Goal: Information Seeking & Learning: Learn about a topic

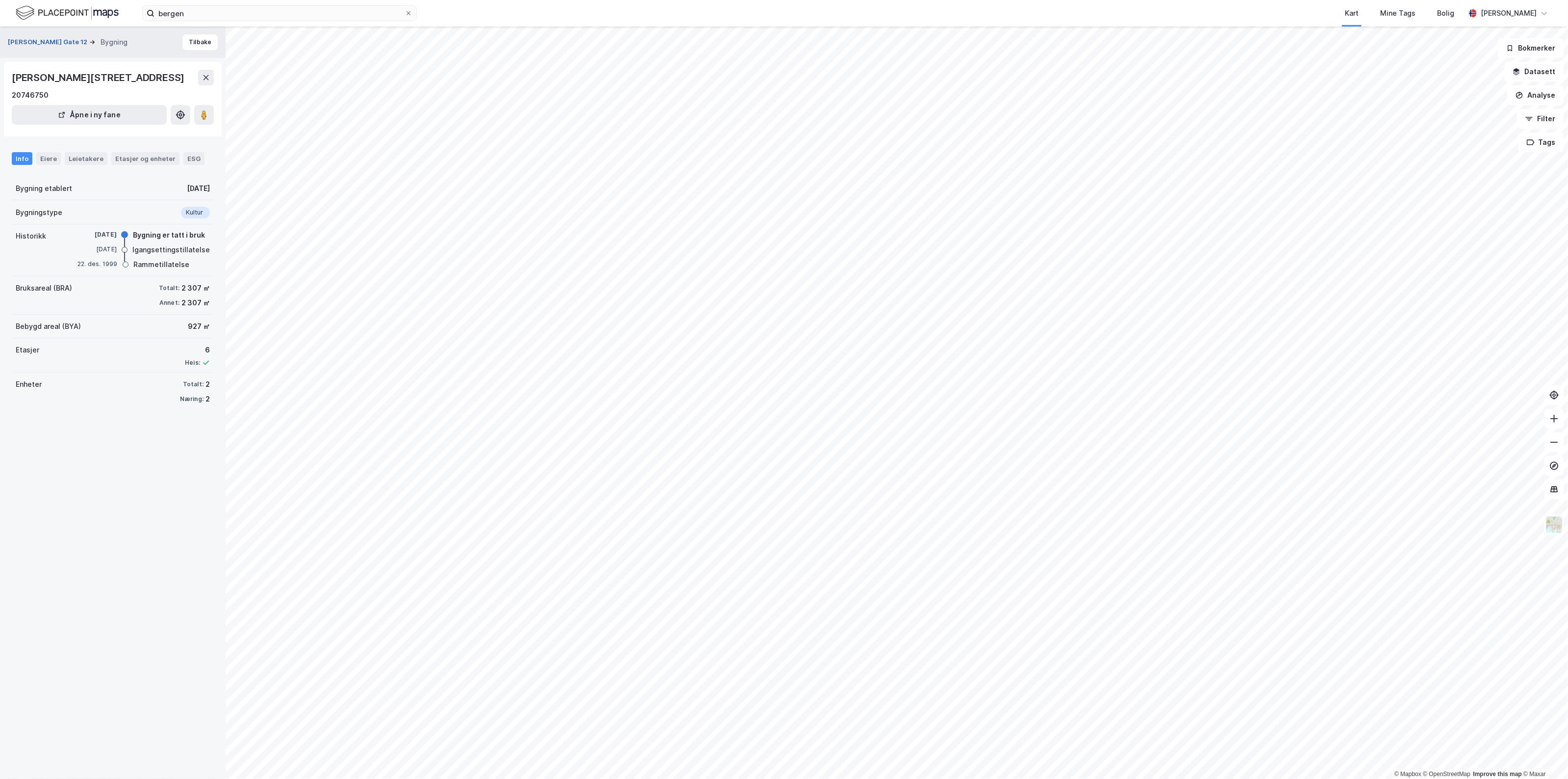
click at [20, 46] on button "Magnus Barfots Gate 12" at bounding box center [49, 42] width 82 height 10
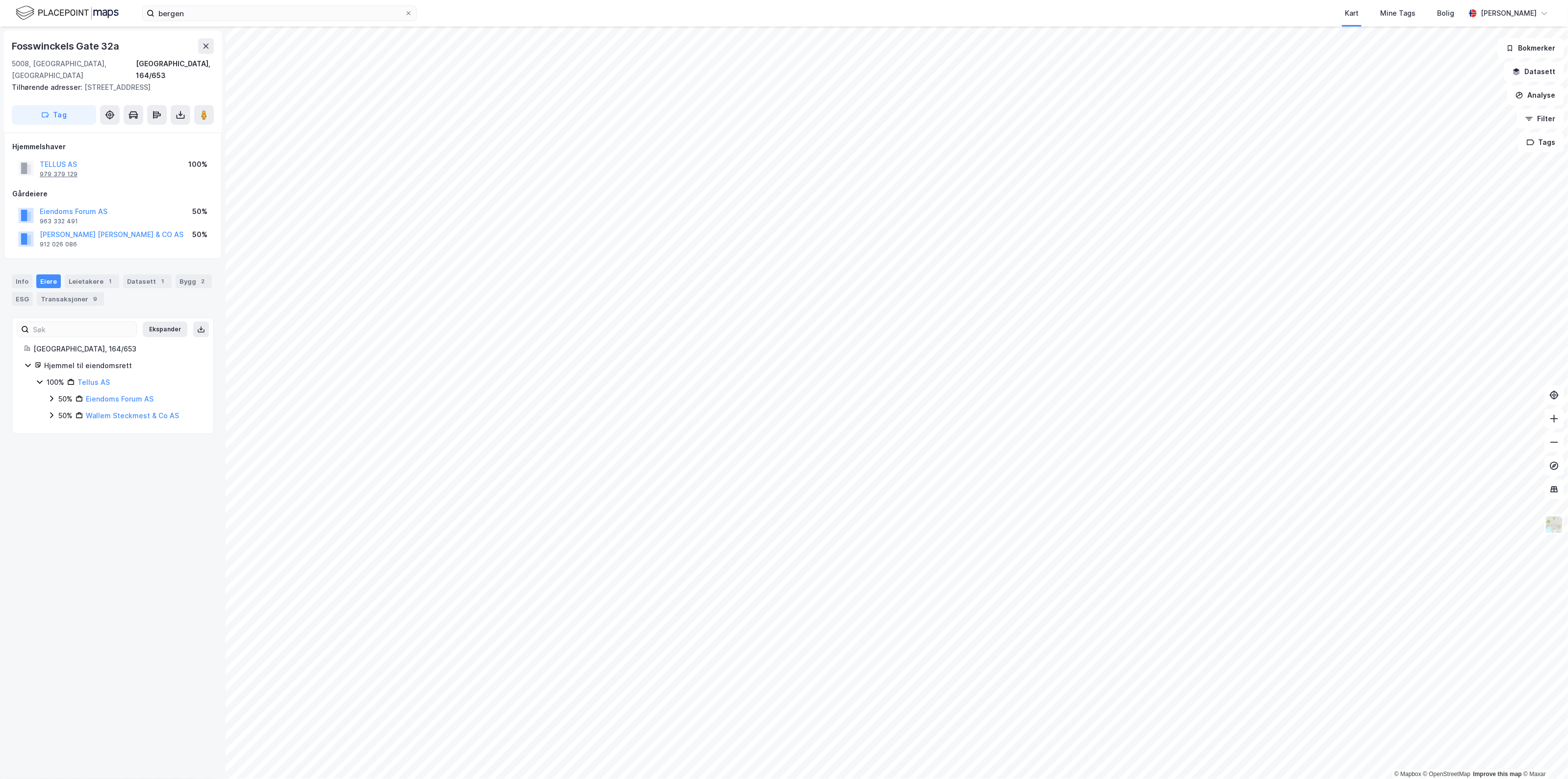
click at [64, 171] on div "979 379 129" at bounding box center [58, 174] width 38 height 8
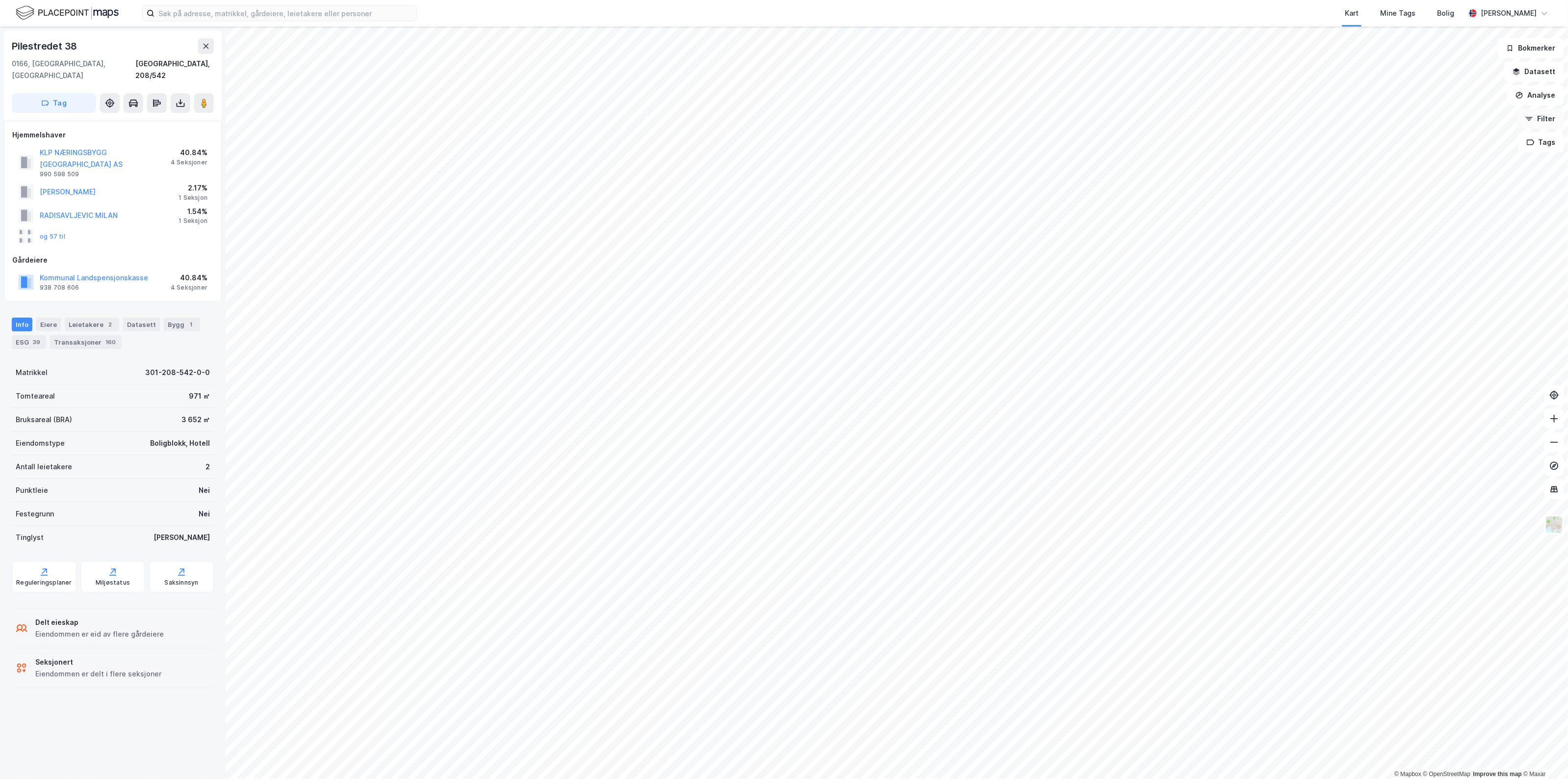
click at [1531, 121] on icon "button" at bounding box center [1529, 119] width 8 height 8
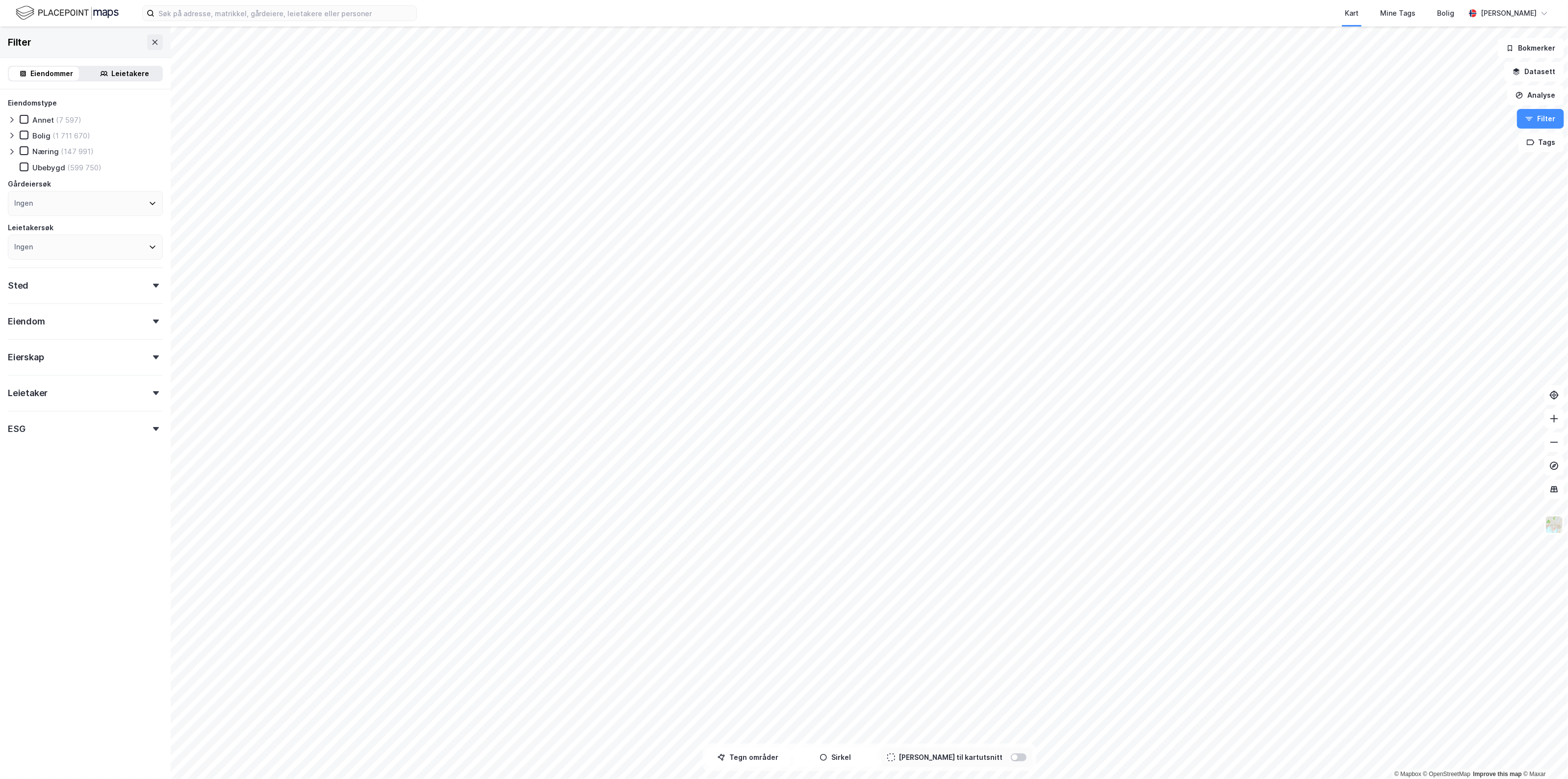
click at [11, 148] on icon at bounding box center [12, 152] width 8 height 8
click at [60, 514] on div "Eiendom" at bounding box center [85, 507] width 155 height 28
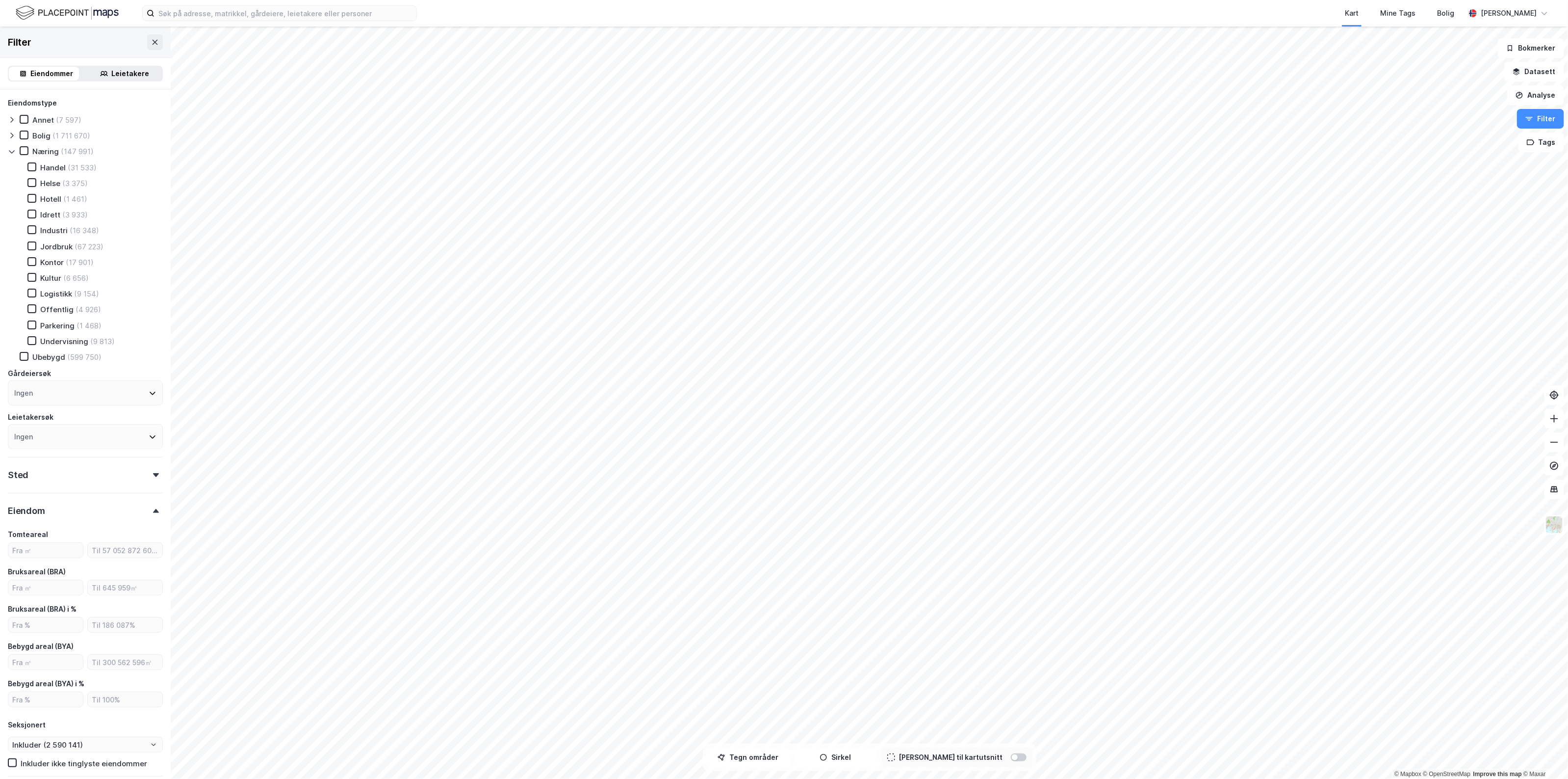
click at [47, 592] on div "Tomteareal Bruksareal (BRA) Bruksareal (BRA) i % Bebygd areal (BYA) Bebygd area…" at bounding box center [85, 618] width 155 height 178
click at [52, 584] on input "number" at bounding box center [46, 587] width 74 height 15
type input "3500"
type input "Inkluder (20 676)"
type input "3500"
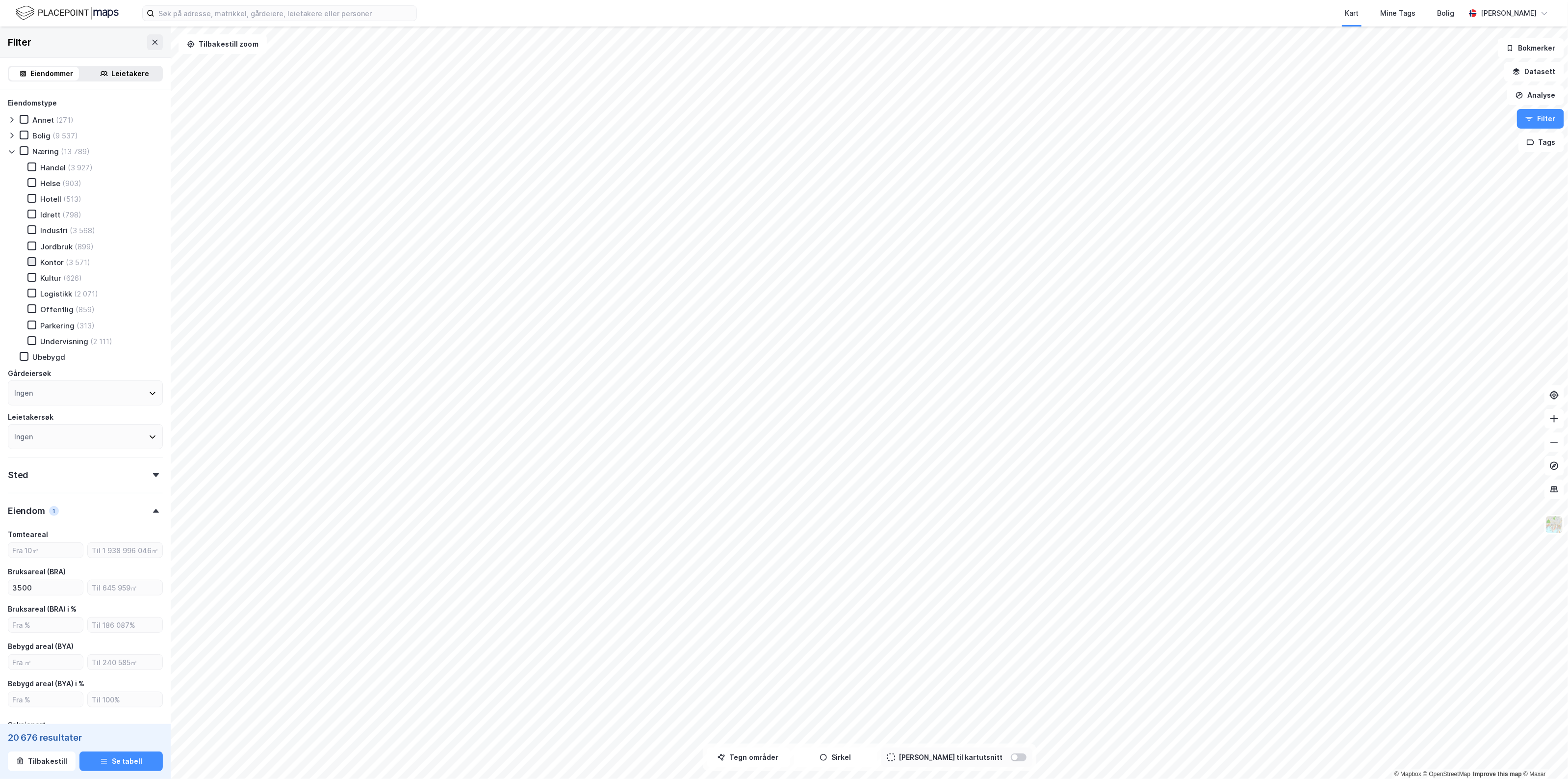
click at [33, 259] on icon at bounding box center [32, 261] width 7 height 7
click at [29, 196] on icon at bounding box center [32, 198] width 5 height 4
type input "Inkluder (4 044)"
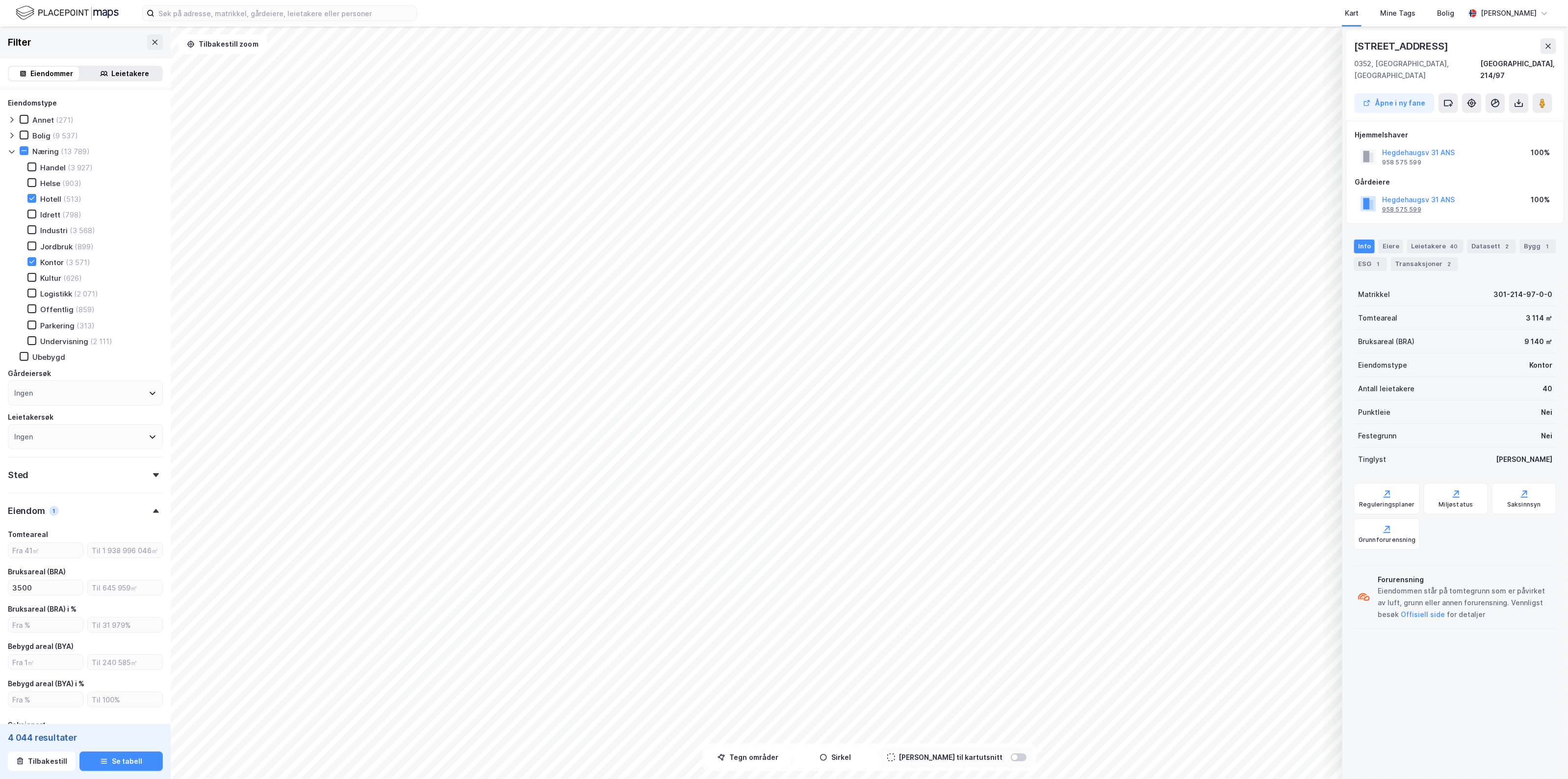
click at [1411, 206] on div "958 575 599" at bounding box center [1402, 210] width 39 height 8
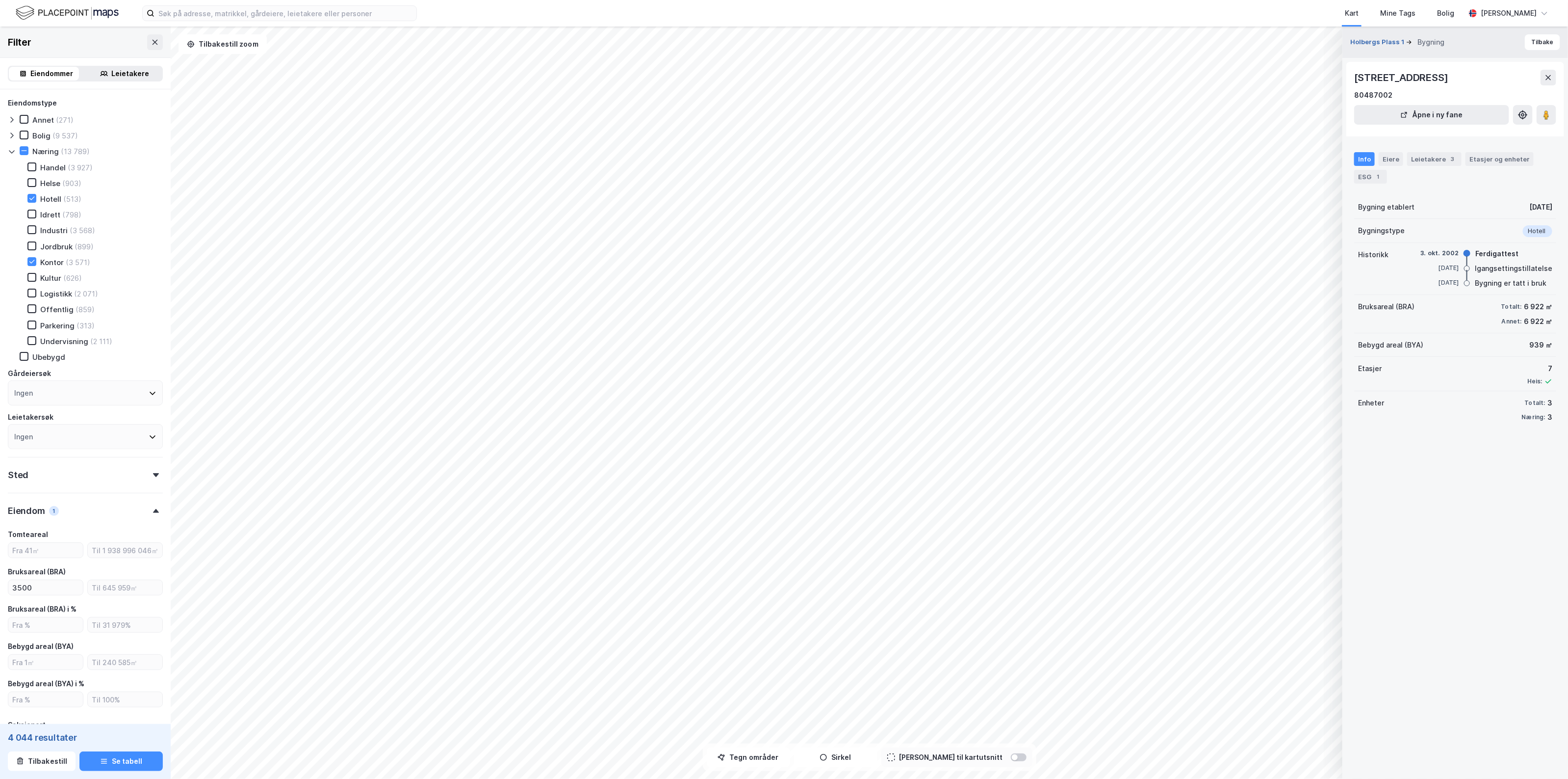
click at [1377, 40] on button "Holbergs Plass 1" at bounding box center [1378, 42] width 56 height 10
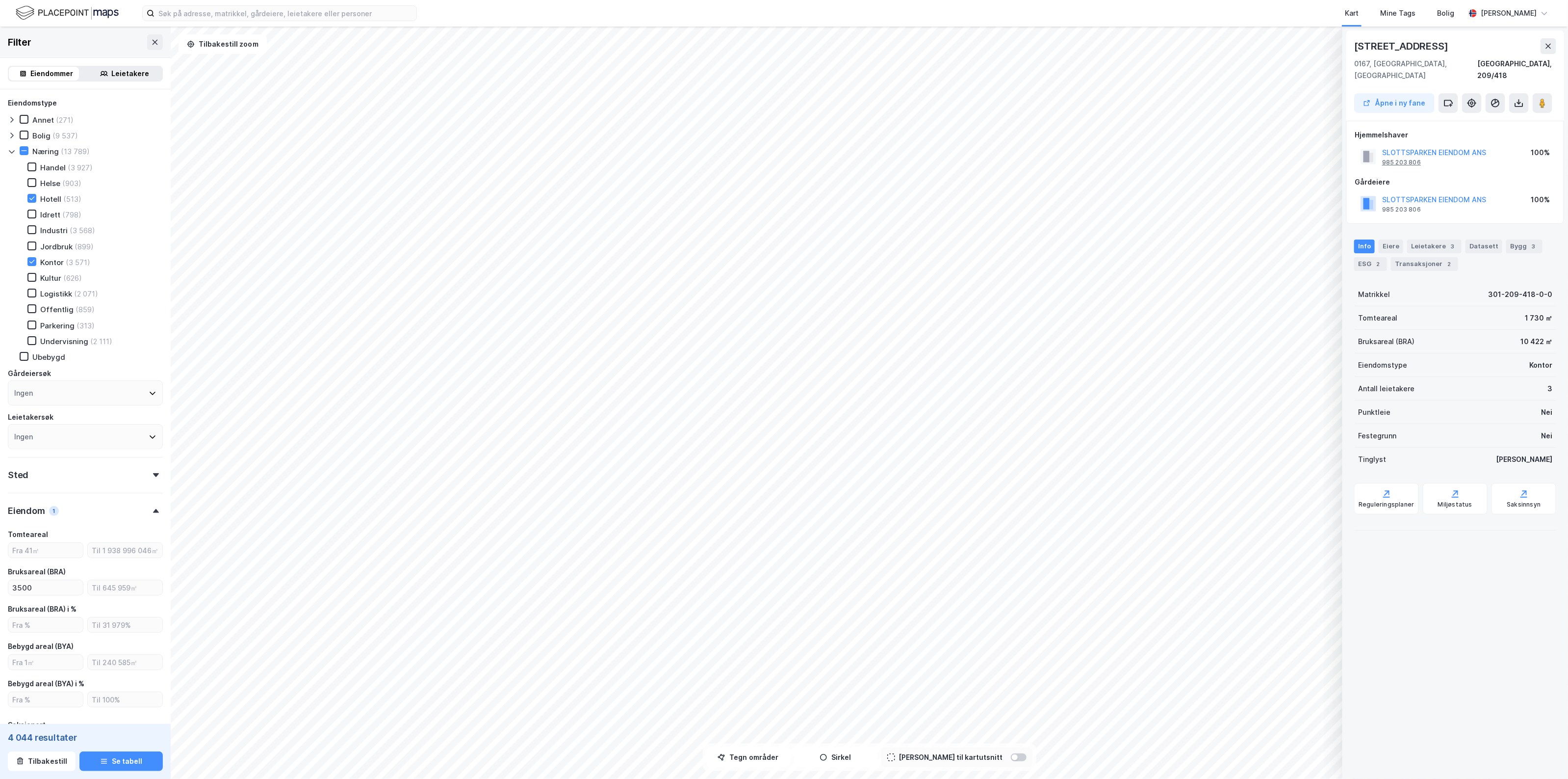
click at [1399, 158] on div "985 203 806" at bounding box center [1402, 162] width 39 height 8
click at [1408, 206] on div "933 574 857" at bounding box center [1402, 210] width 39 height 8
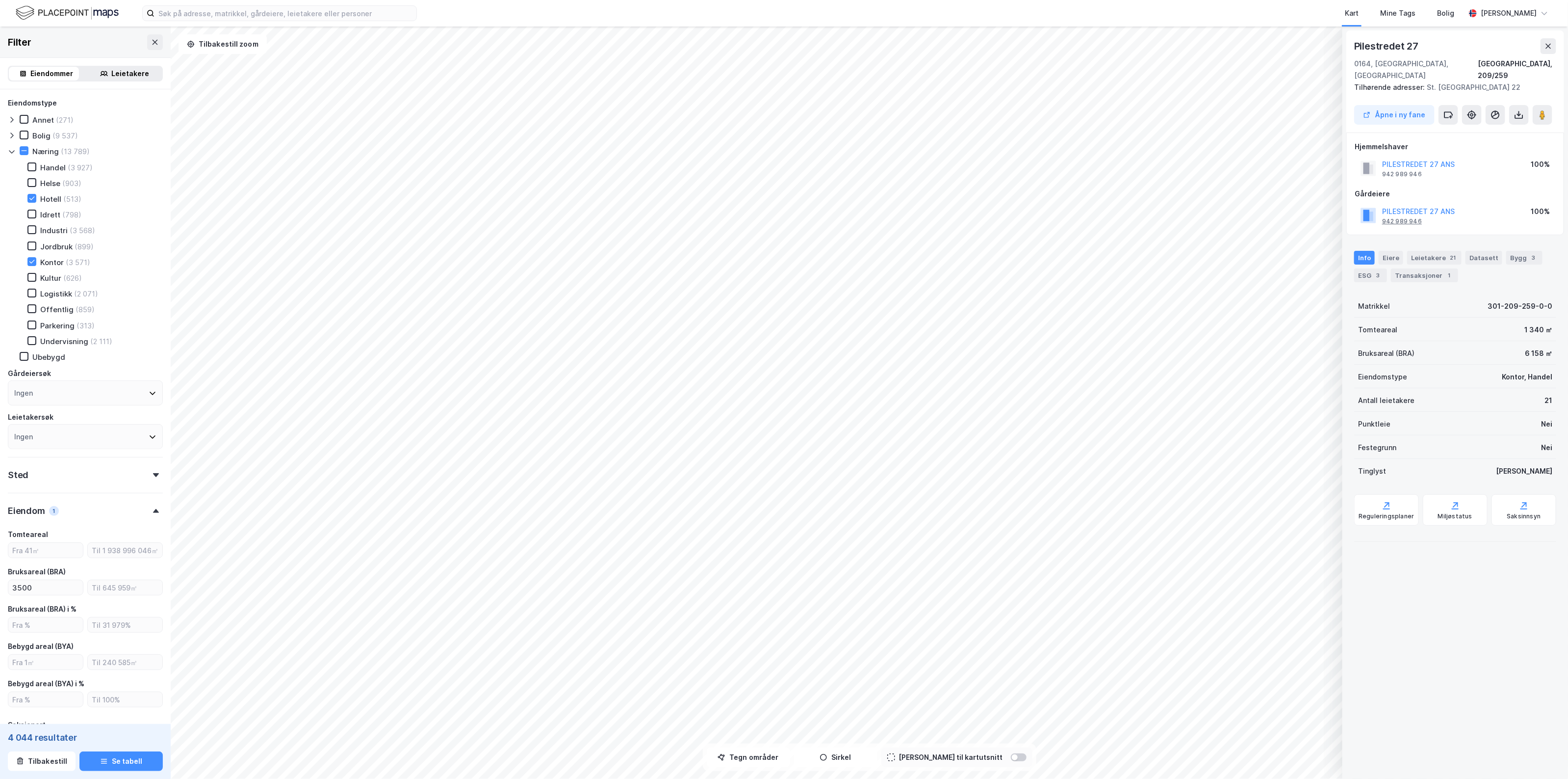
click at [1416, 217] on div "942 989 946" at bounding box center [1402, 221] width 40 height 8
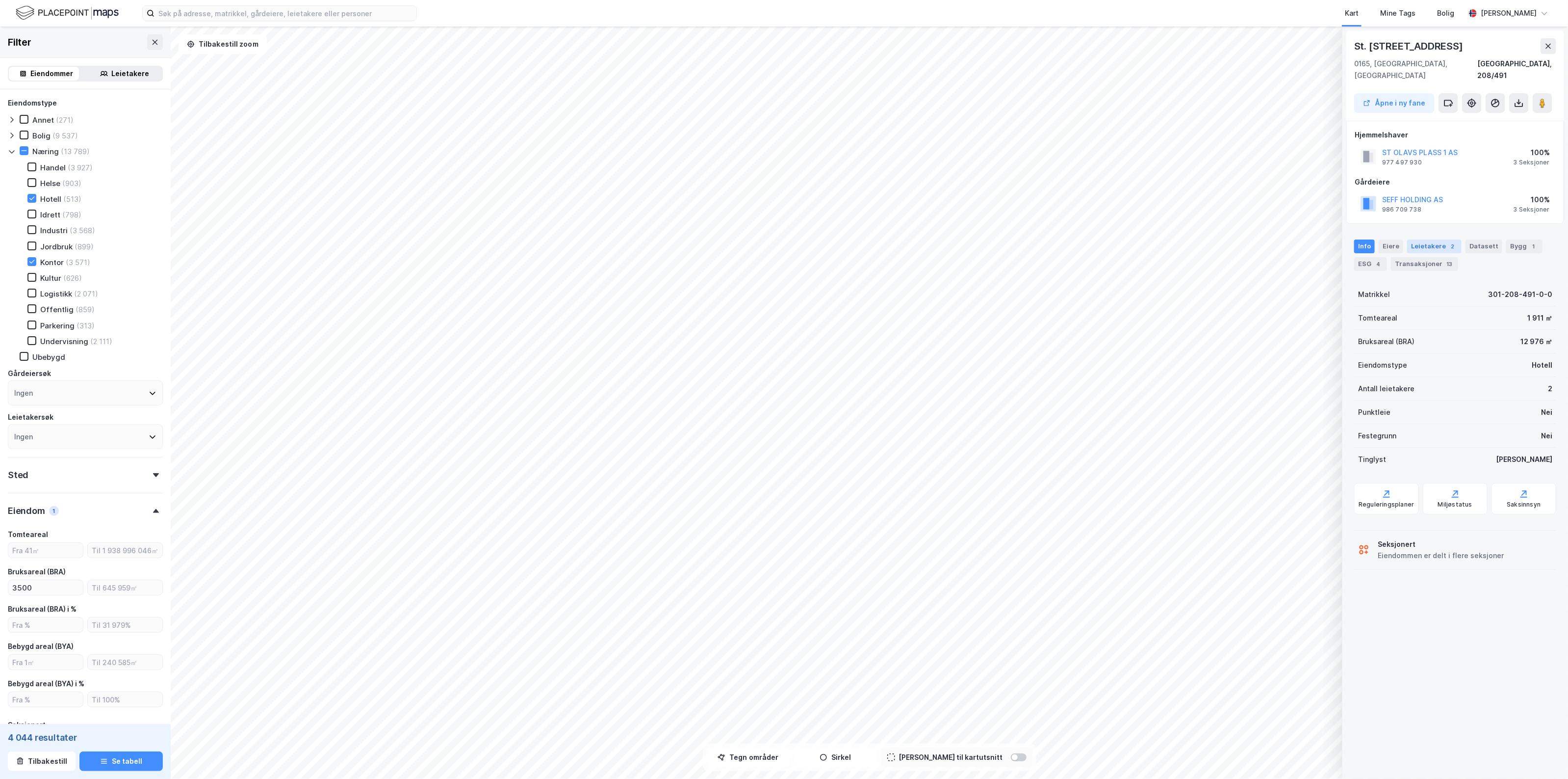
click at [1426, 239] on div "Leietakere 2" at bounding box center [1434, 246] width 54 height 14
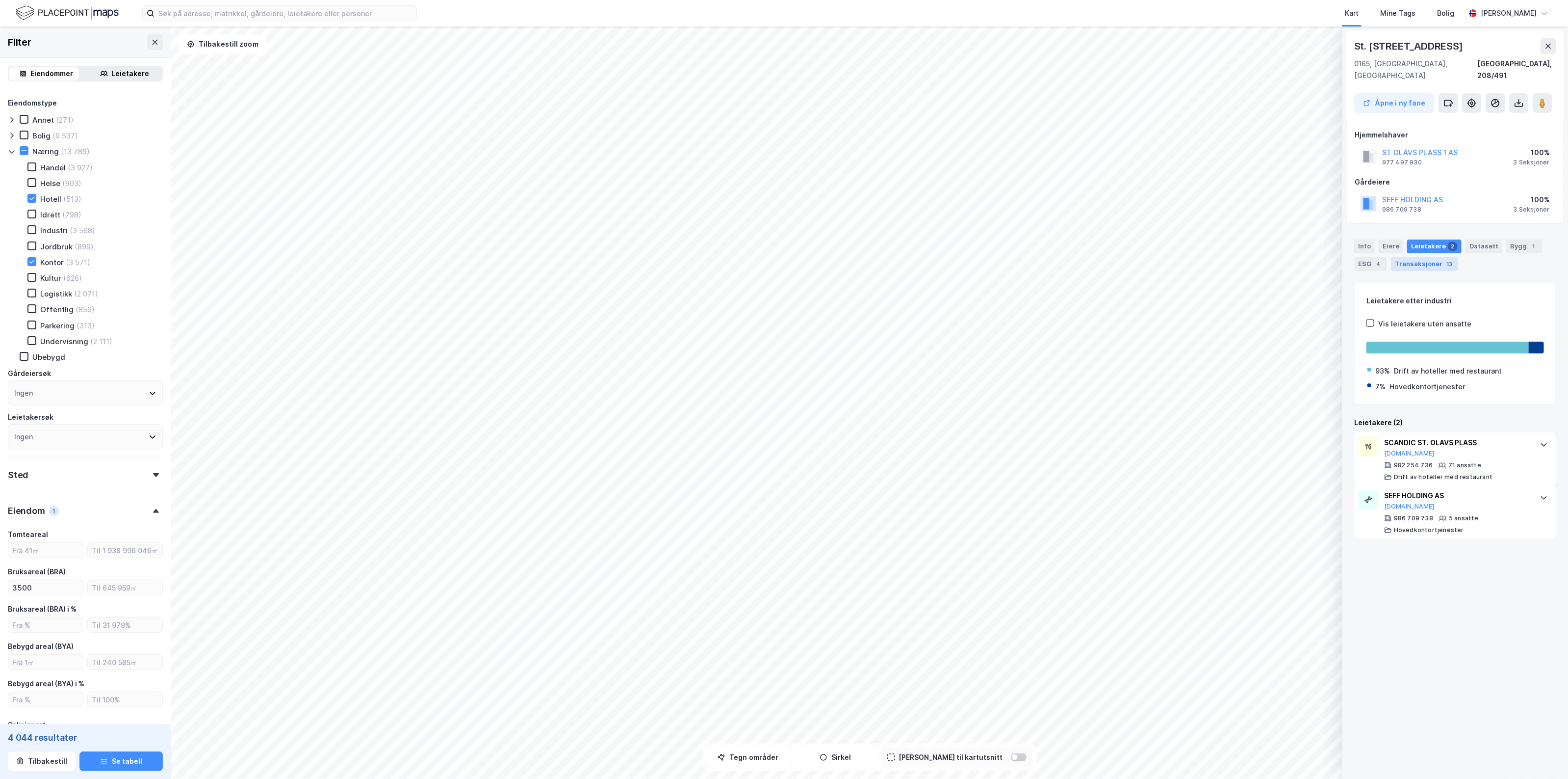
click at [1445, 259] on div "13" at bounding box center [1449, 264] width 10 height 10
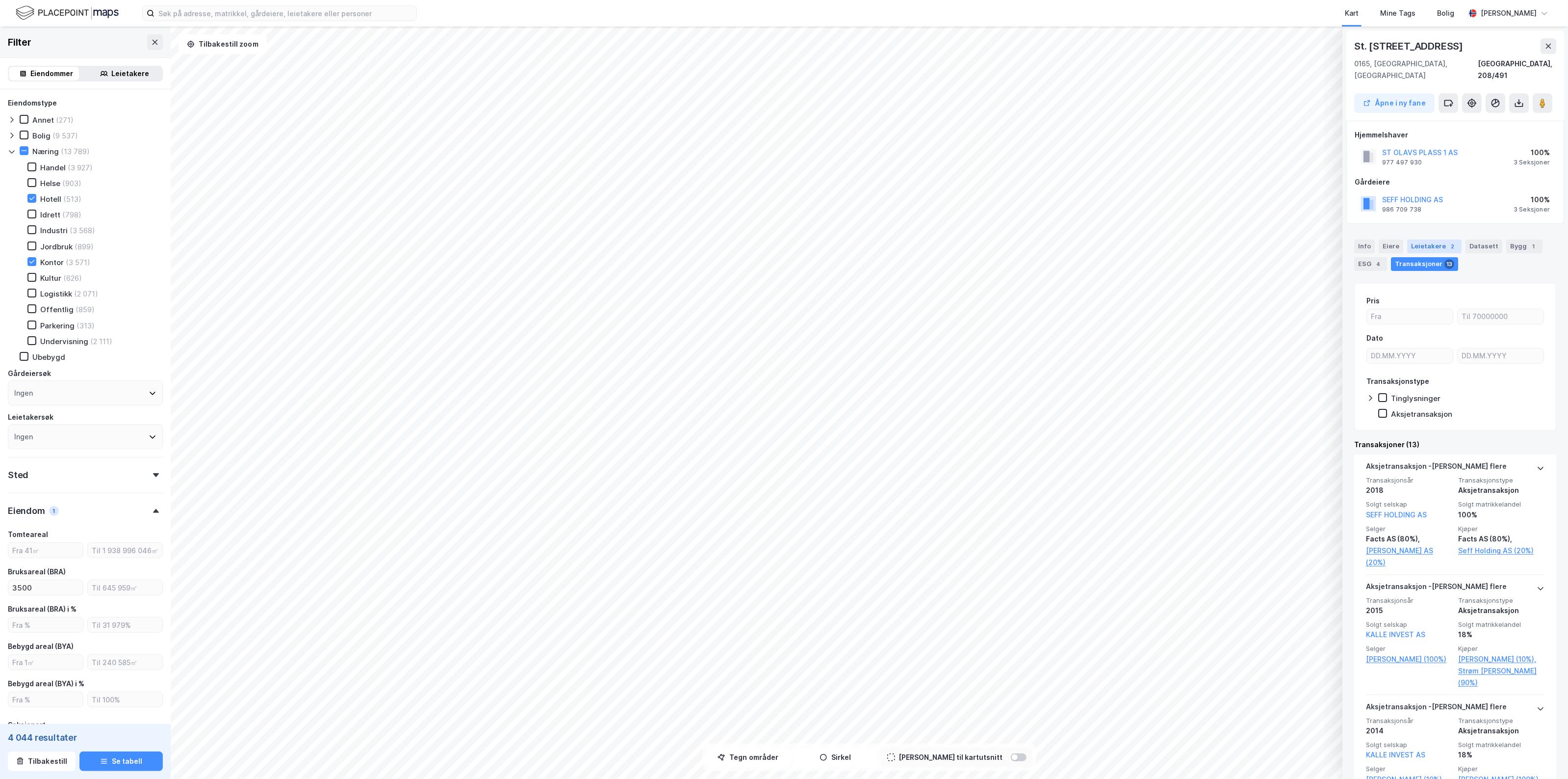
click at [1426, 239] on div "Leietakere 2" at bounding box center [1434, 246] width 54 height 14
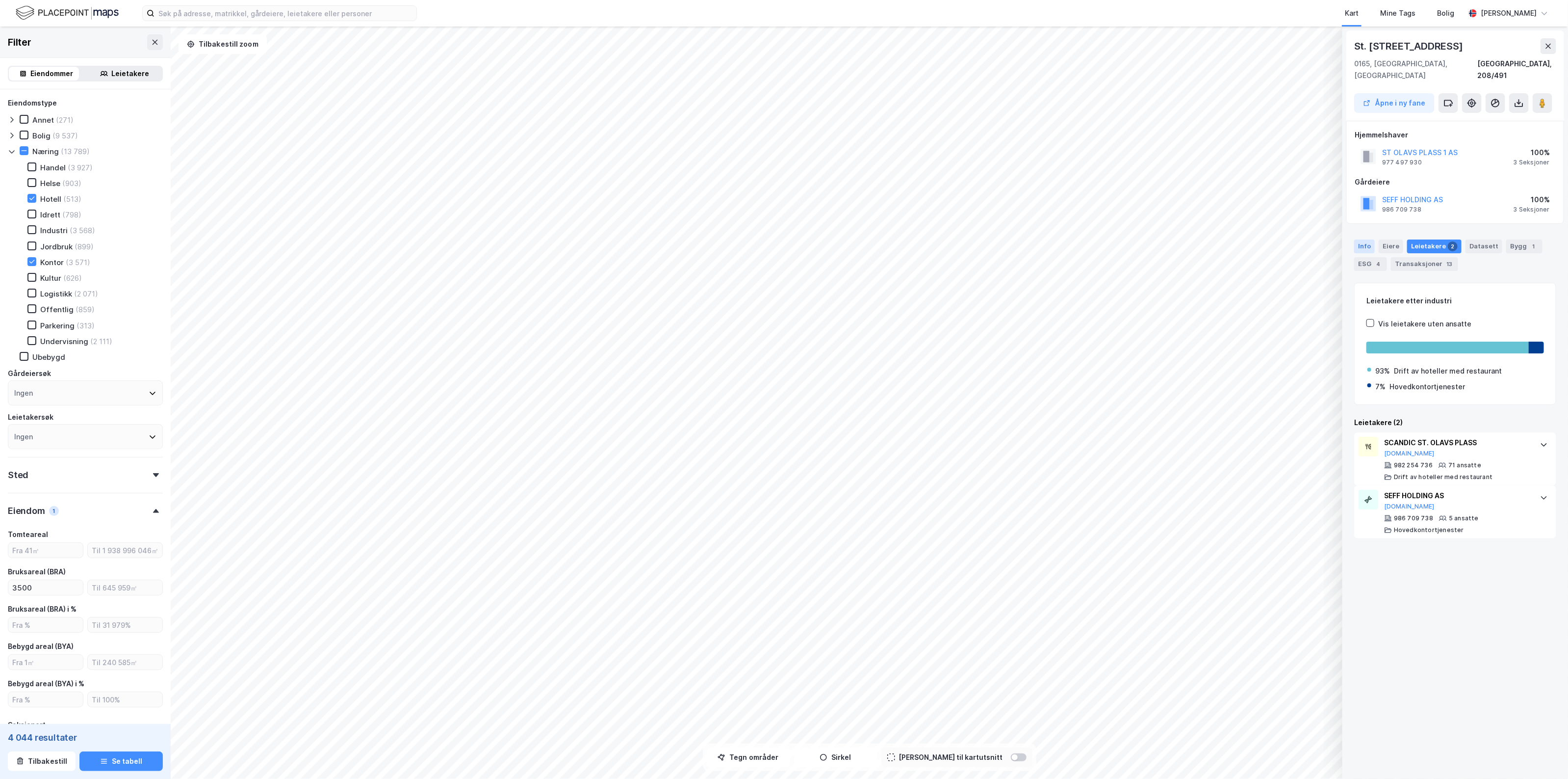
click at [1364, 239] on div "Info" at bounding box center [1365, 246] width 21 height 14
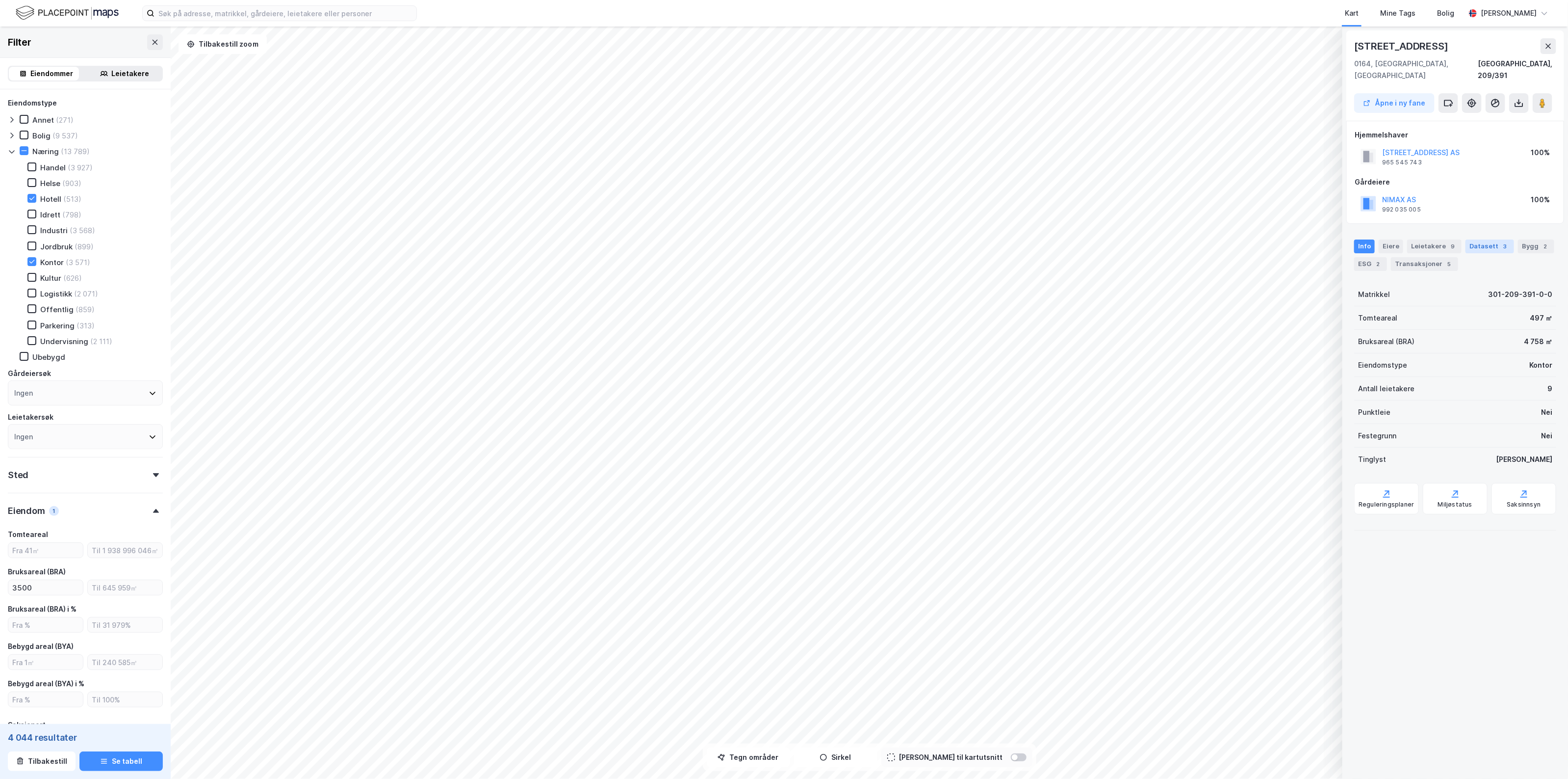
click at [1483, 239] on div "Datasett 3" at bounding box center [1490, 246] width 49 height 14
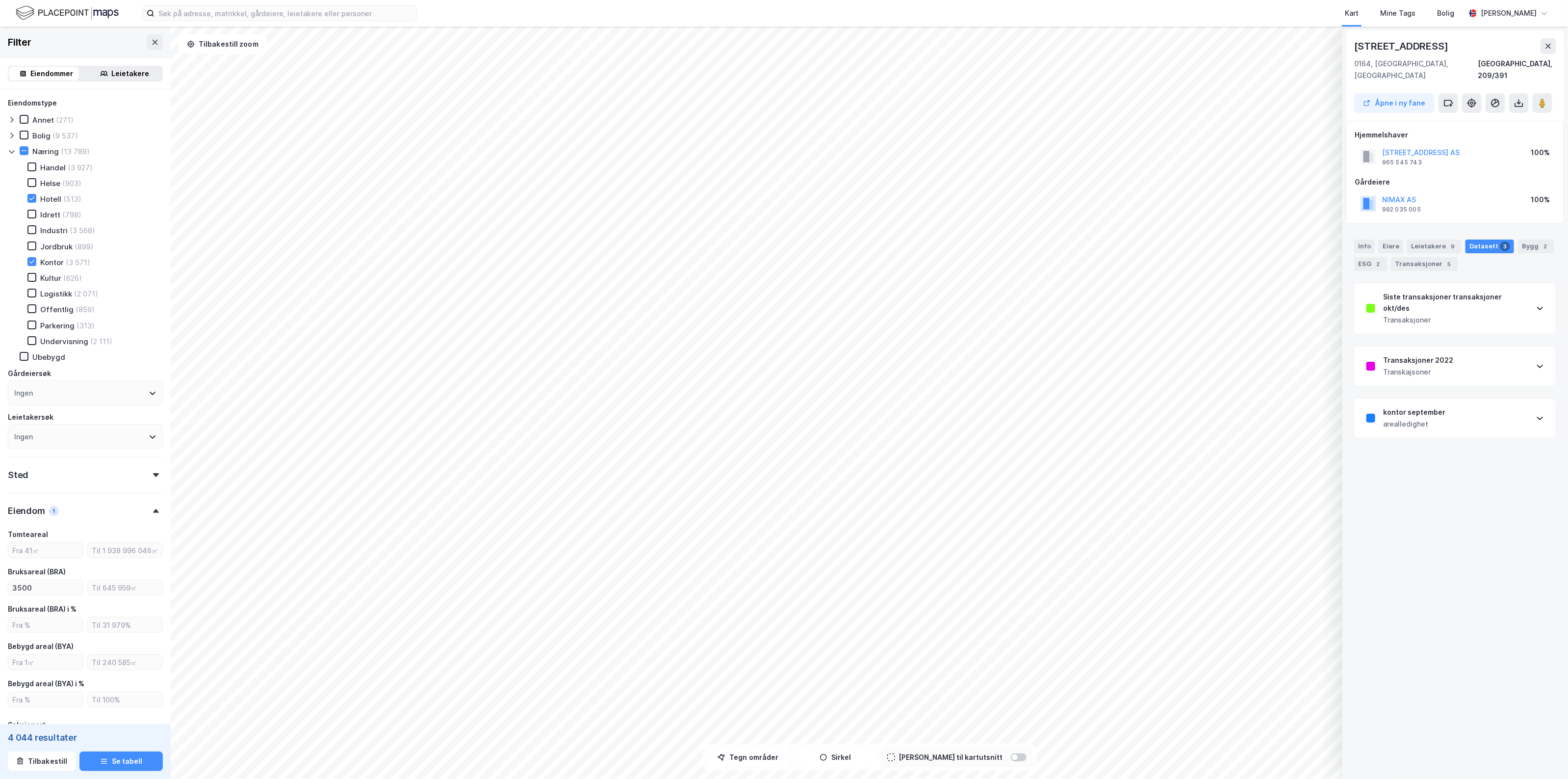
click at [1463, 353] on div "Transaksjoner 2022 Transkajsoner" at bounding box center [1455, 366] width 201 height 39
click at [1490, 347] on div "Transaksjoner 2022 Transkajsoner" at bounding box center [1455, 366] width 201 height 39
click at [1407, 206] on div "948 725 401" at bounding box center [1402, 210] width 39 height 8
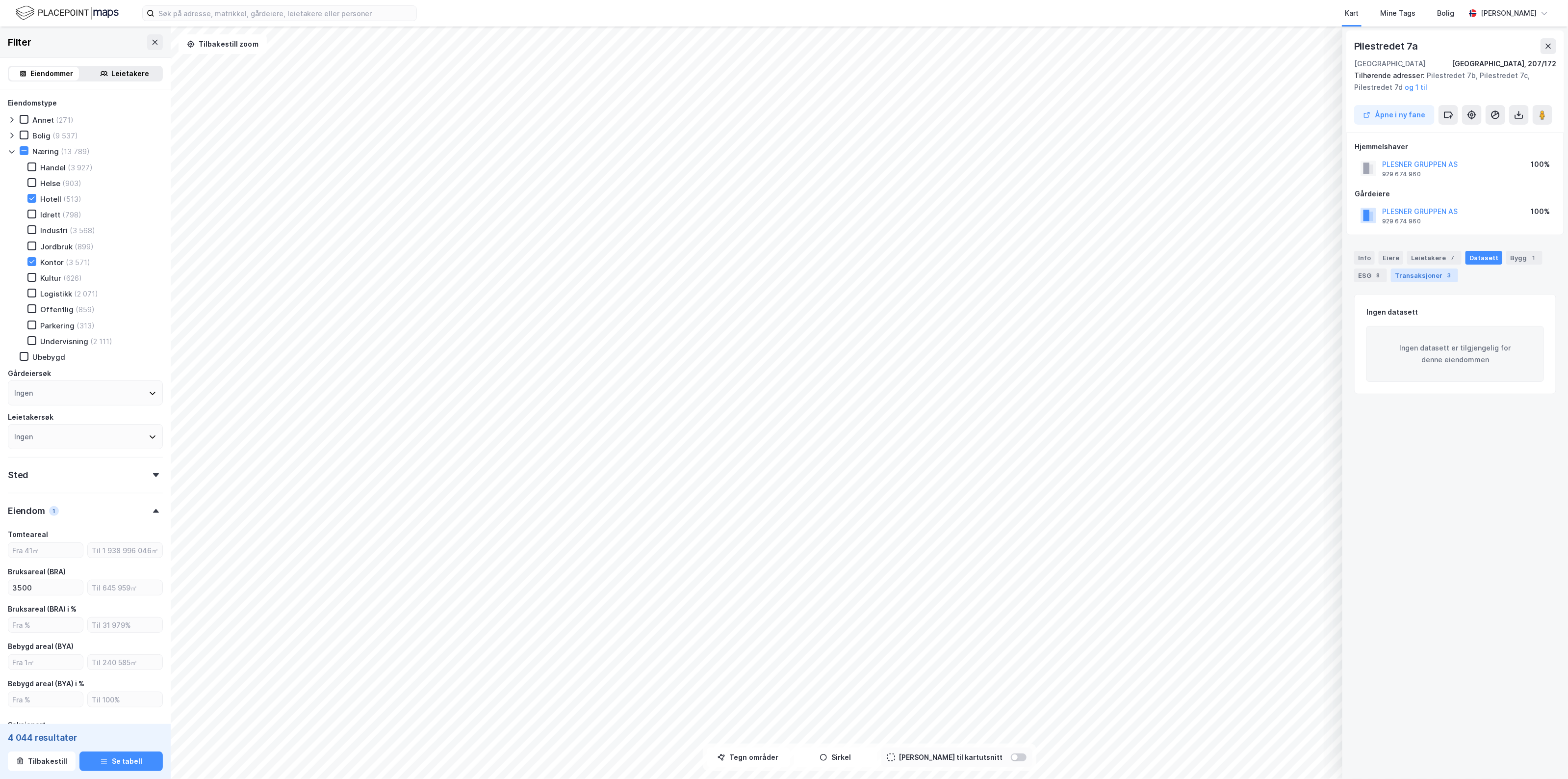
click at [1430, 276] on div "Transaksjoner 3" at bounding box center [1424, 275] width 67 height 14
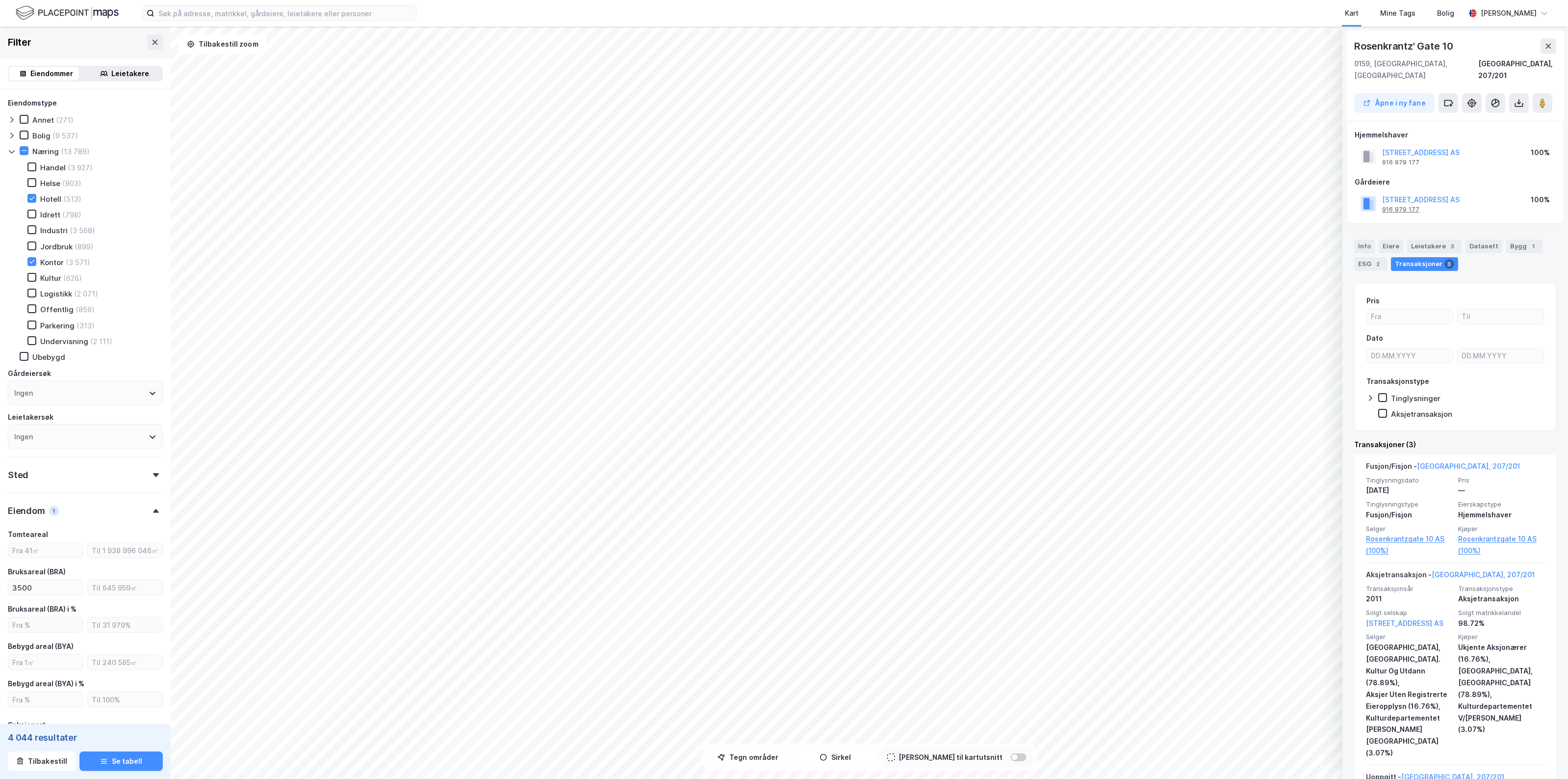
click at [1413, 206] on div "916 979 177" at bounding box center [1401, 210] width 37 height 8
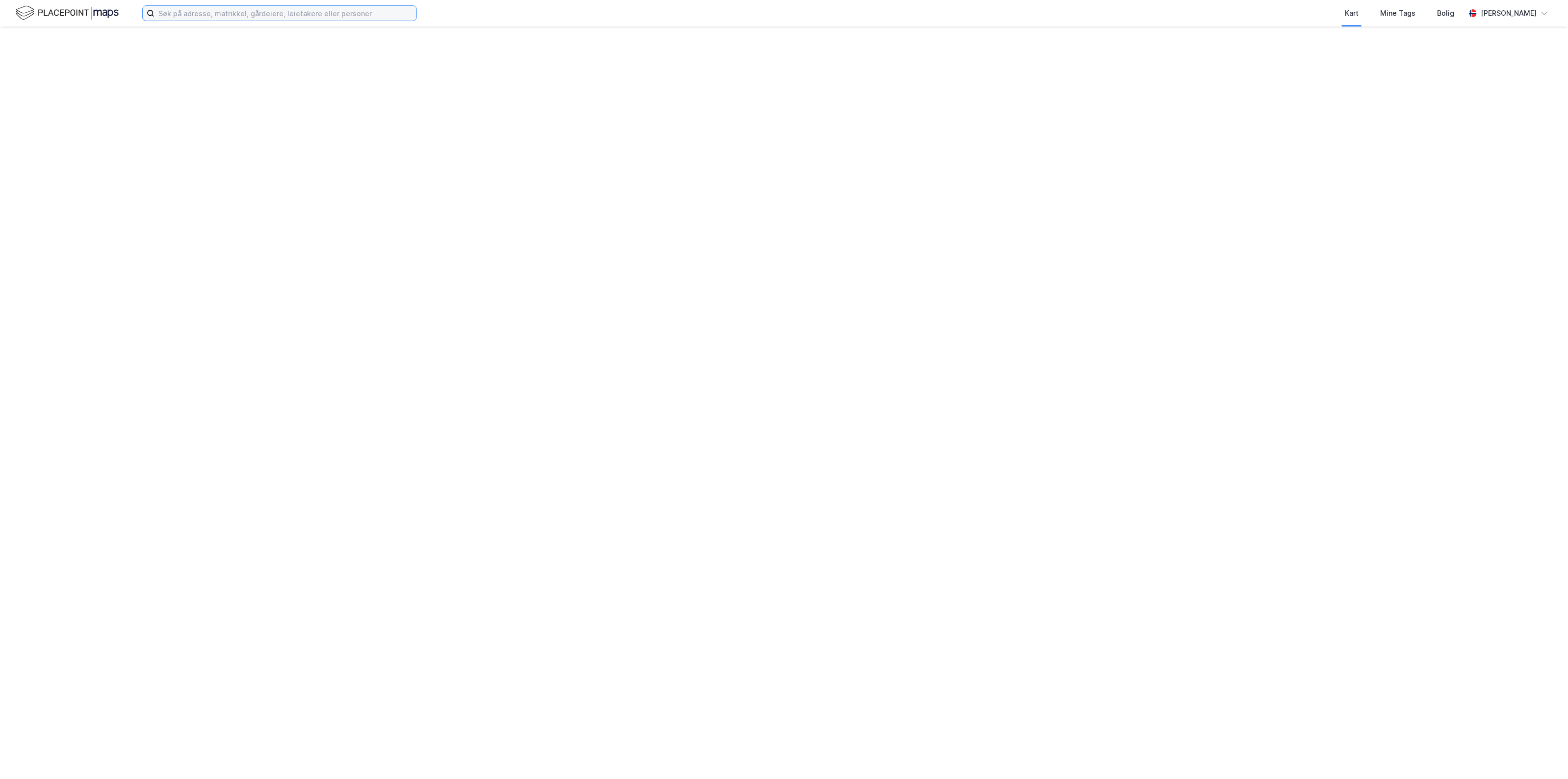
click at [386, 10] on input at bounding box center [285, 13] width 262 height 15
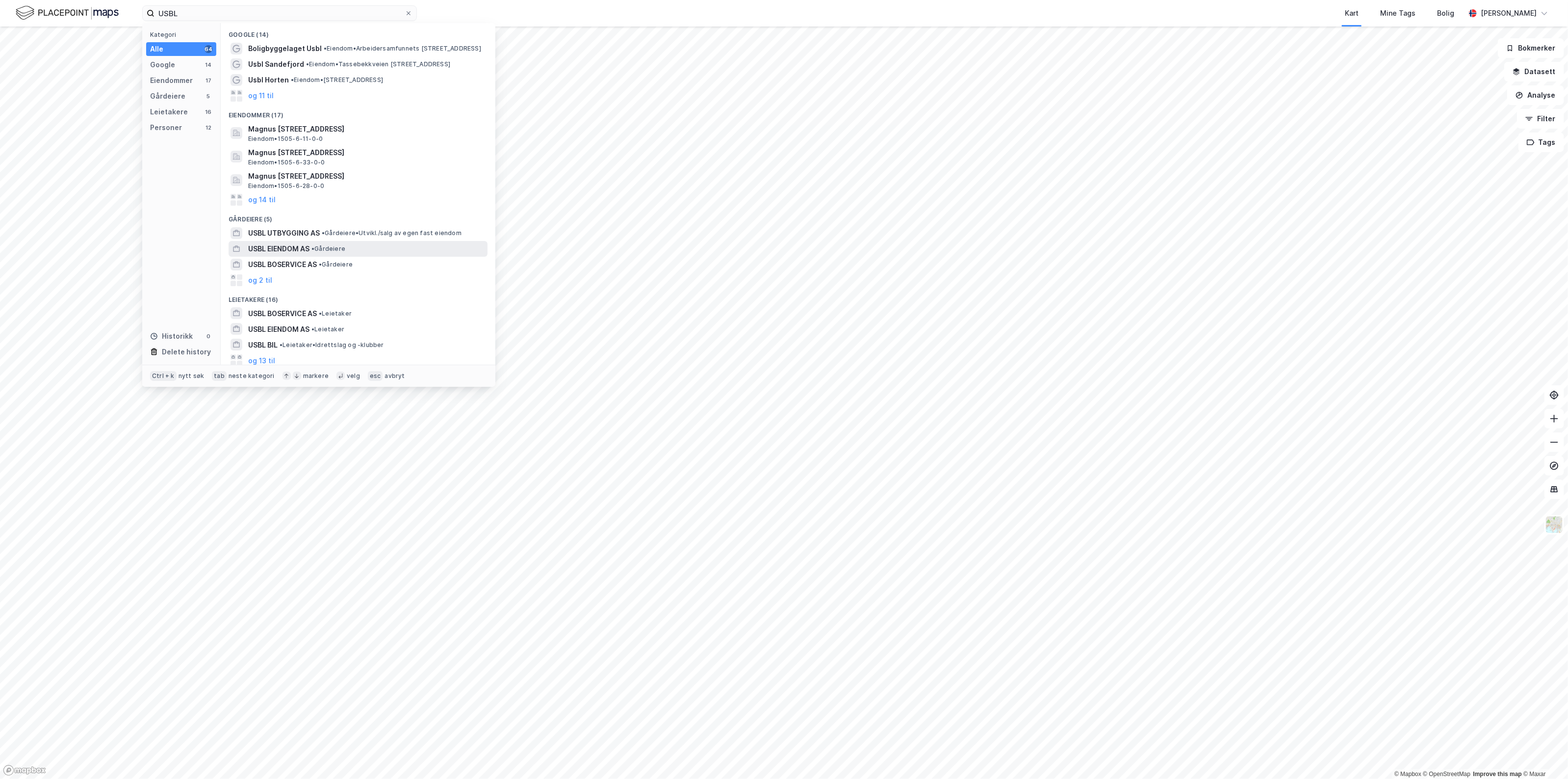
click at [329, 249] on span "• Gårdeiere" at bounding box center [329, 249] width 34 height 8
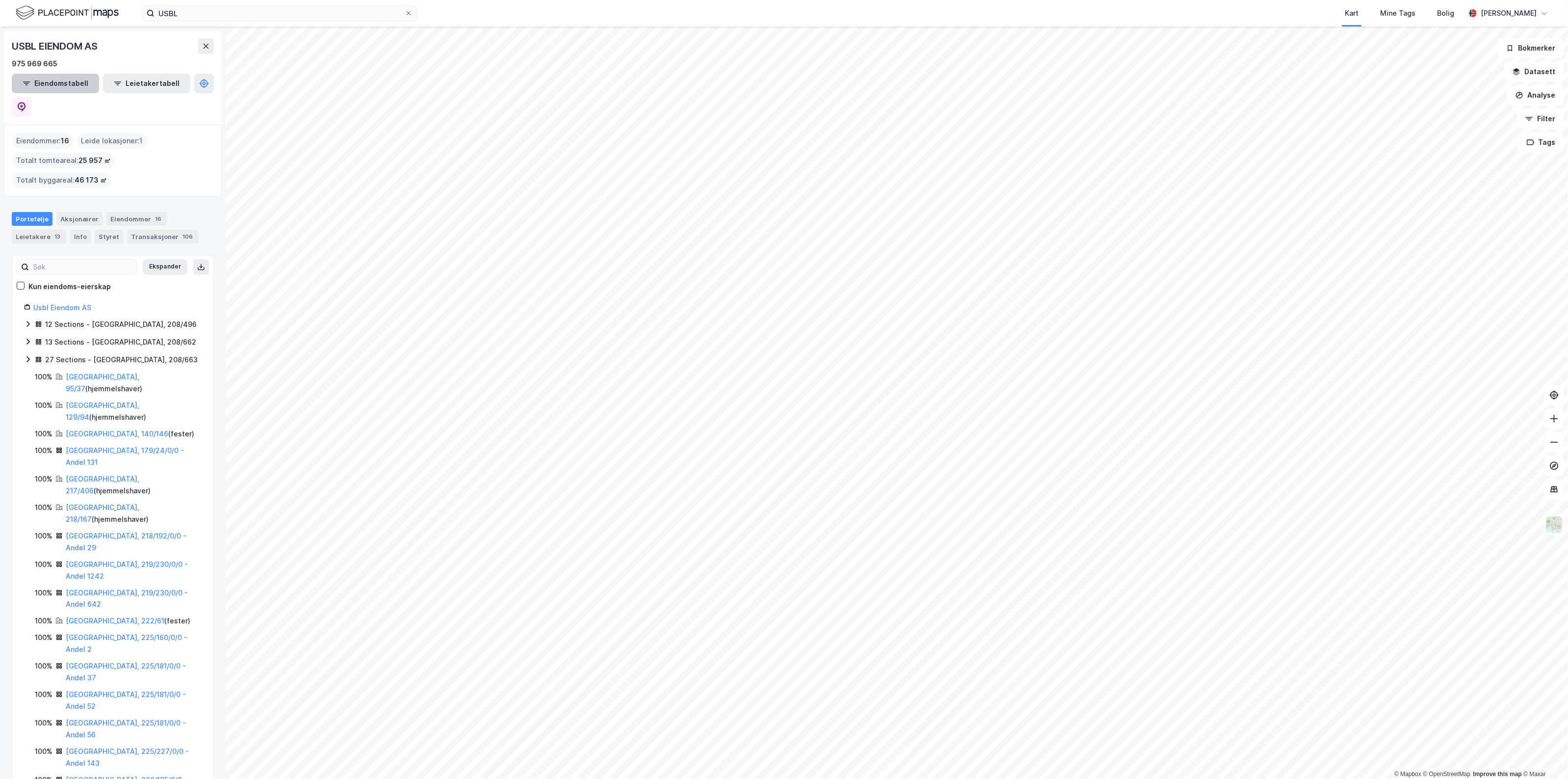
click at [60, 82] on button "Eiendomstabell" at bounding box center [55, 83] width 87 height 19
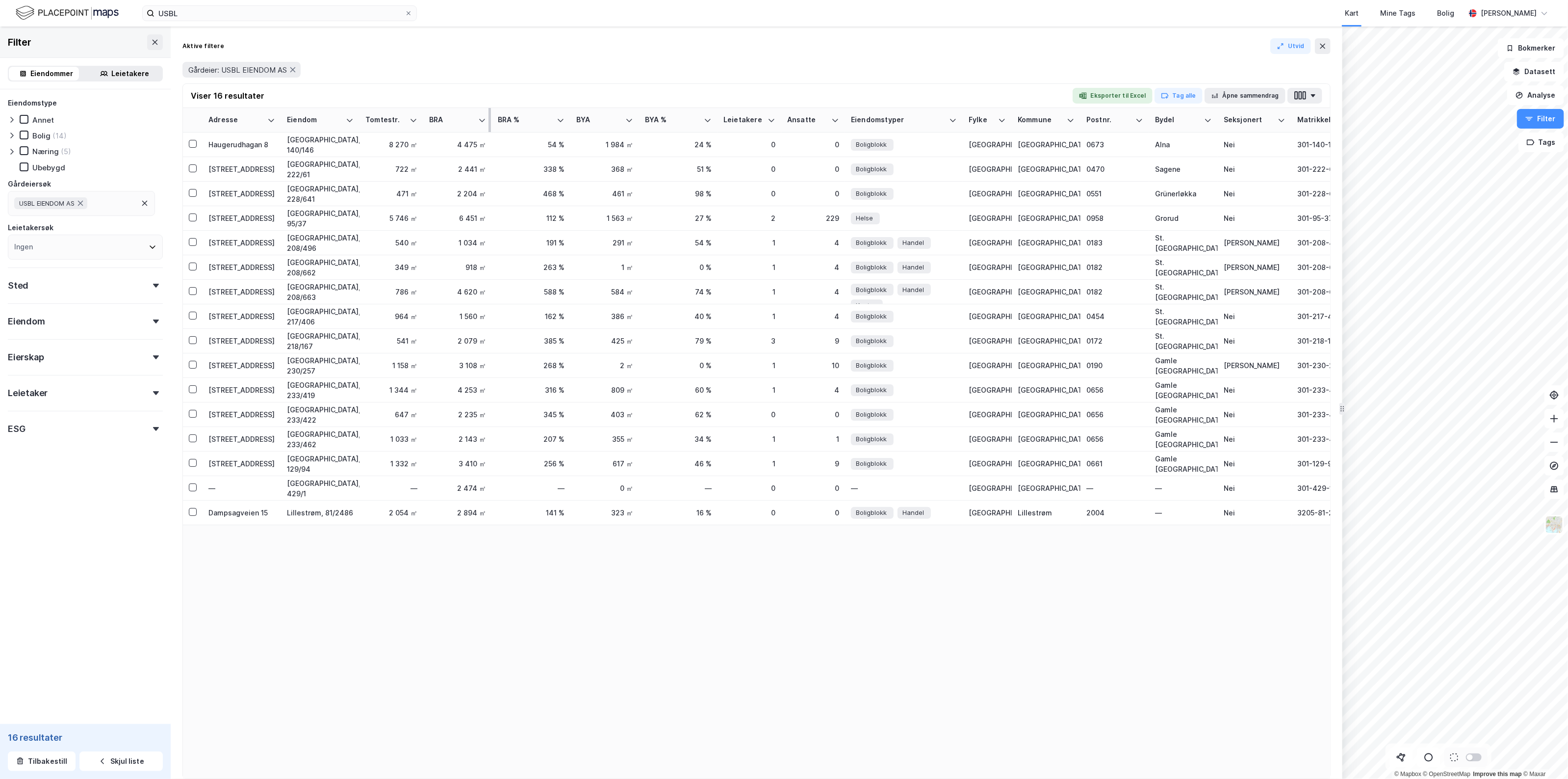
click at [452, 119] on div "BRA" at bounding box center [452, 119] width 45 height 9
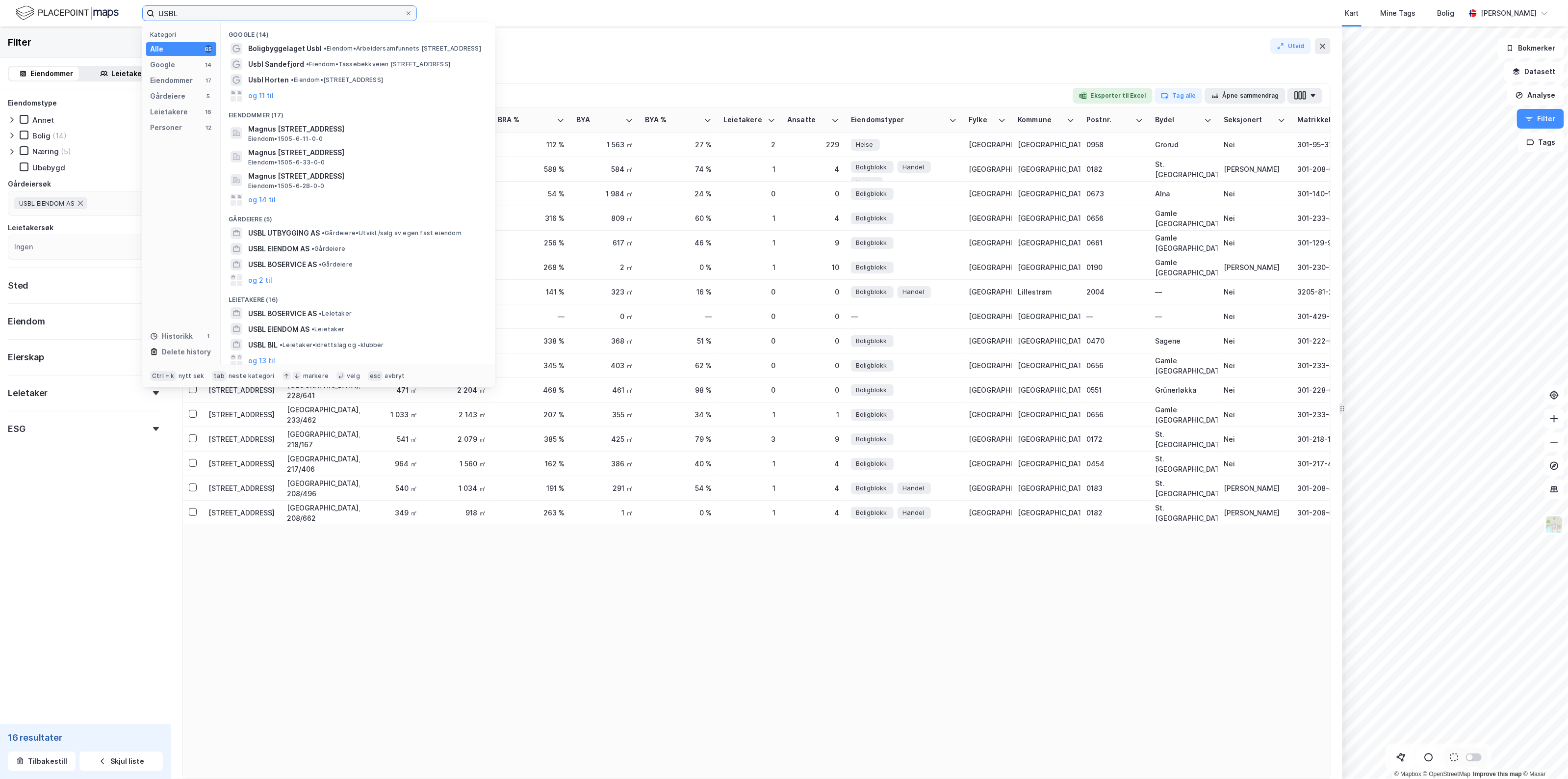
drag, startPoint x: 299, startPoint y: 9, endPoint x: 77, endPoint y: 1, distance: 222.1
click at [77, 1] on div "USBL Kategori Alle 65 Google 14 Eiendommer 17 Gårdeiere 5 Leietakere 16 Persone…" at bounding box center [784, 13] width 1568 height 27
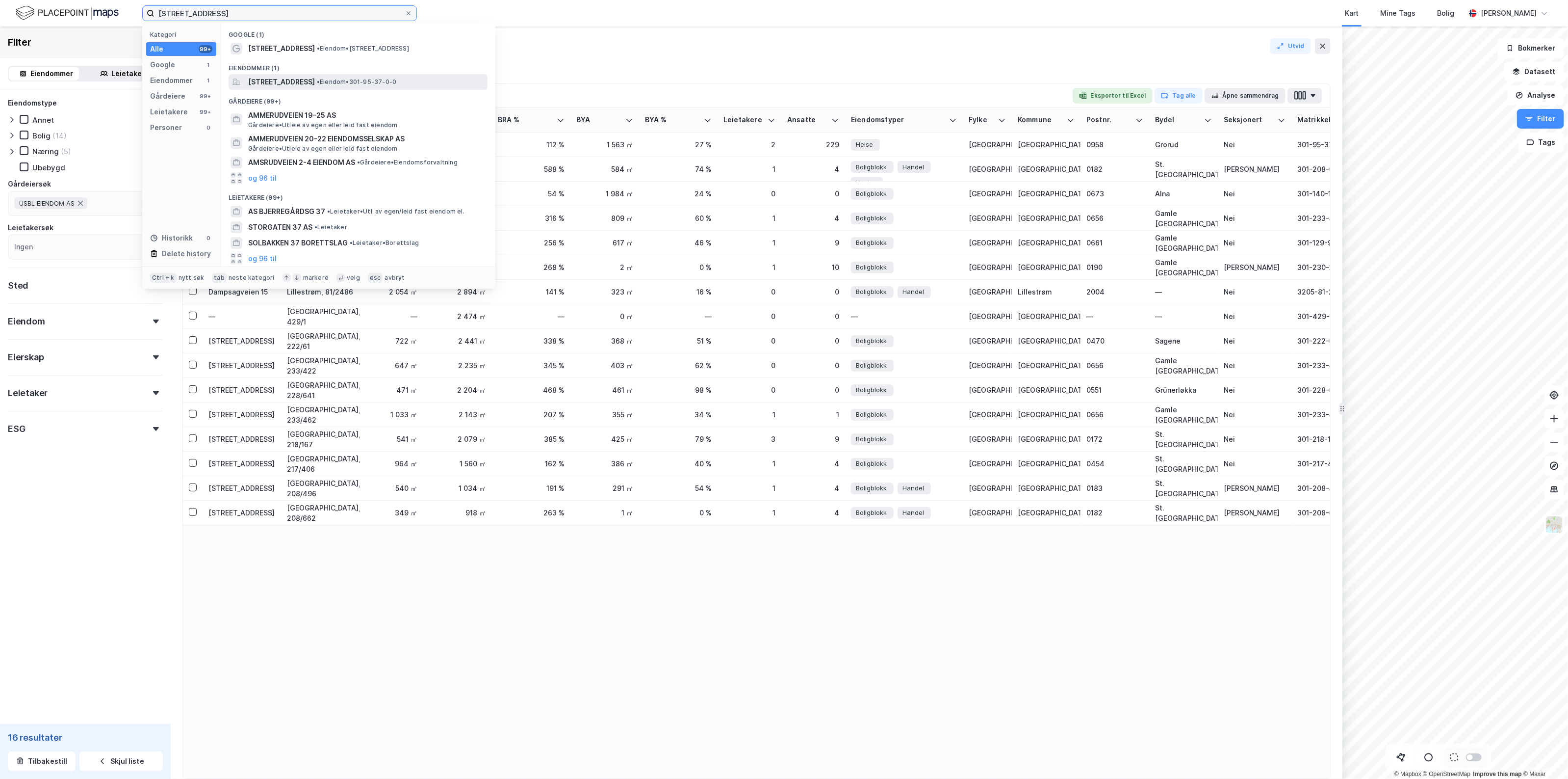
type input "ammerudveien 37"
click at [315, 83] on span "Ammerudveien 37, 0958, OSLO, OSLO" at bounding box center [282, 82] width 67 height 12
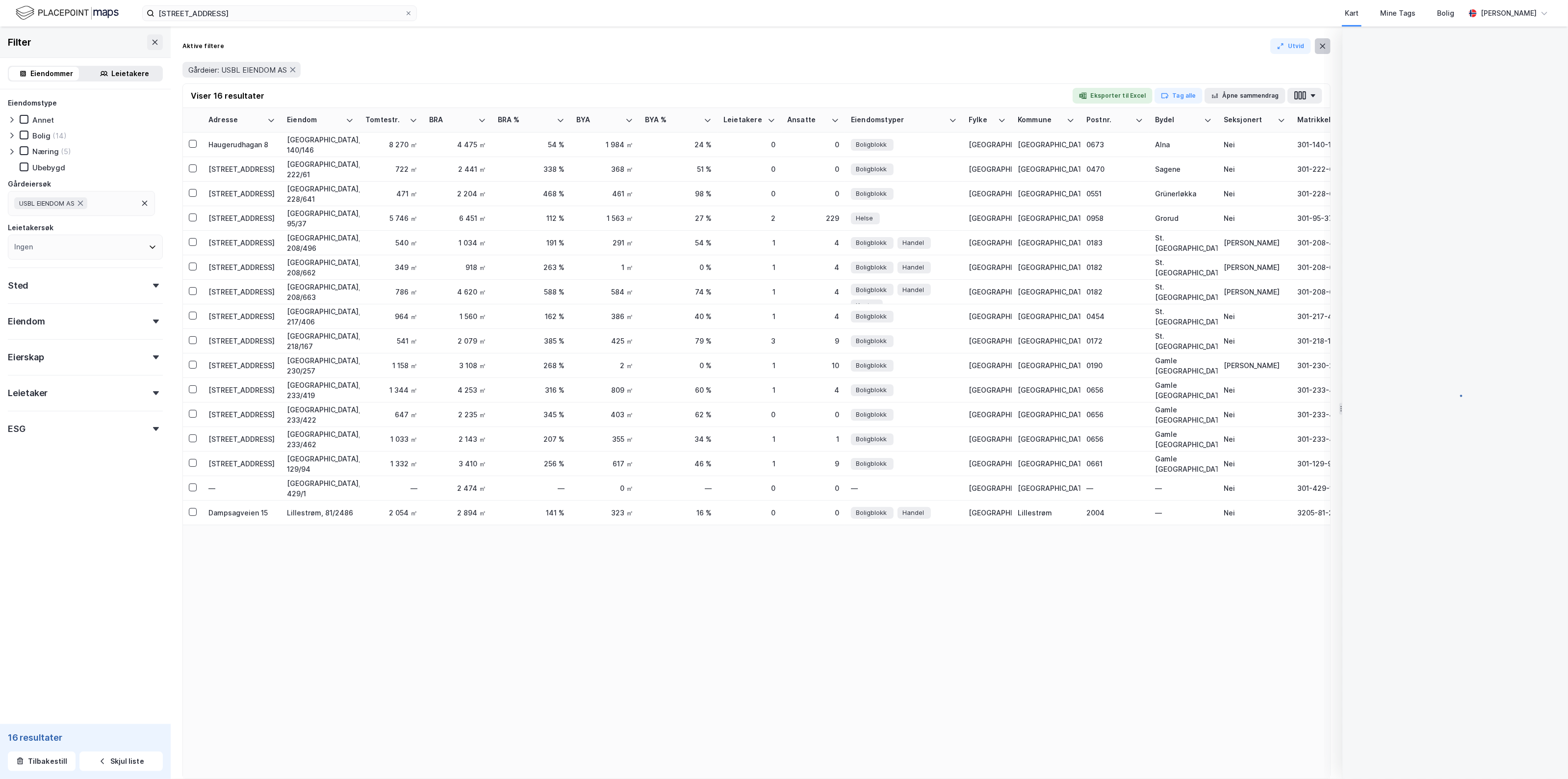
click at [1325, 42] on icon at bounding box center [1323, 46] width 8 height 8
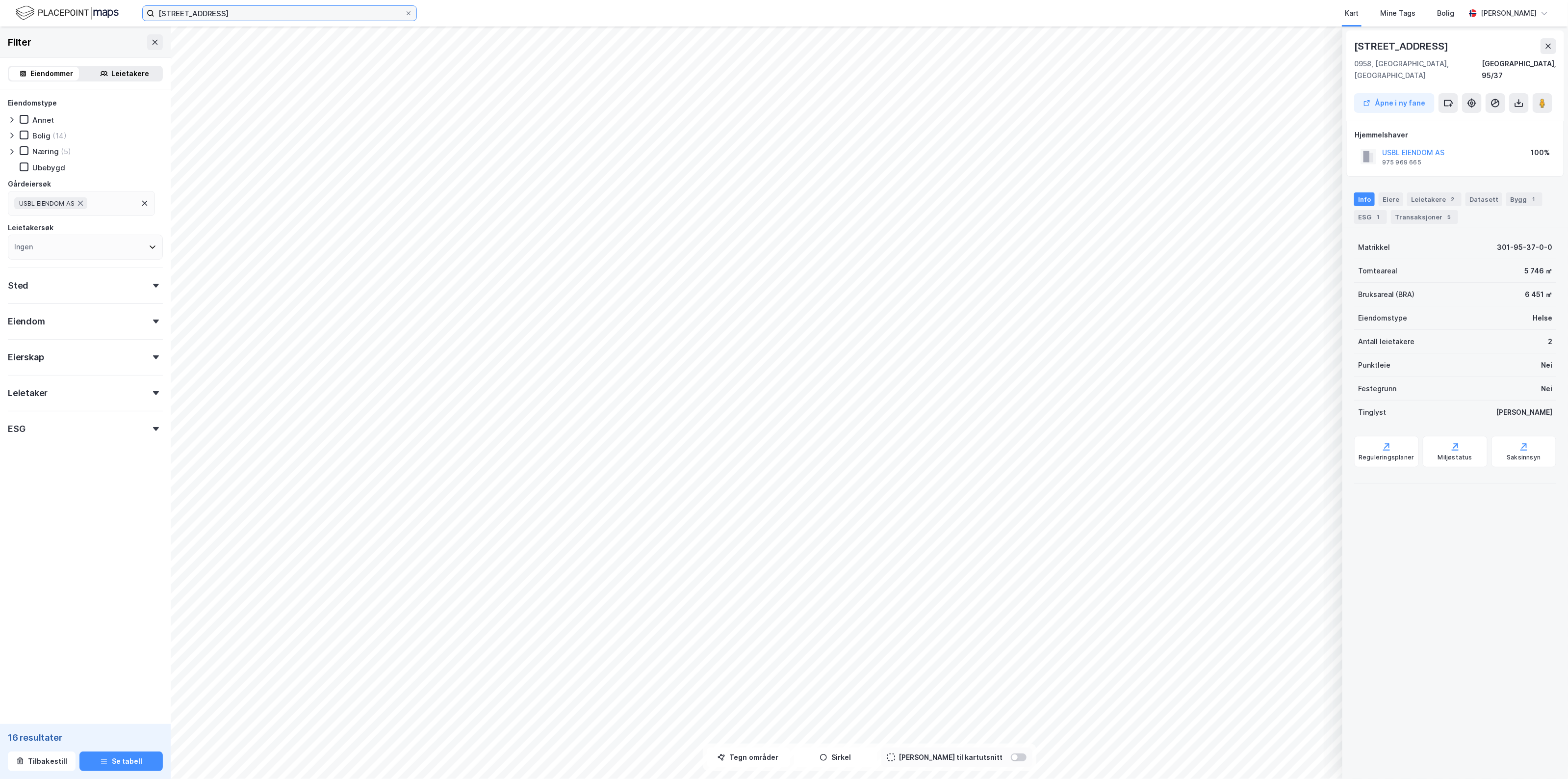
click at [256, 12] on input "ammerudveien 37" at bounding box center [279, 13] width 250 height 15
click at [816, 18] on div "Kart Mine Tags Bolig" at bounding box center [964, 13] width 1001 height 27
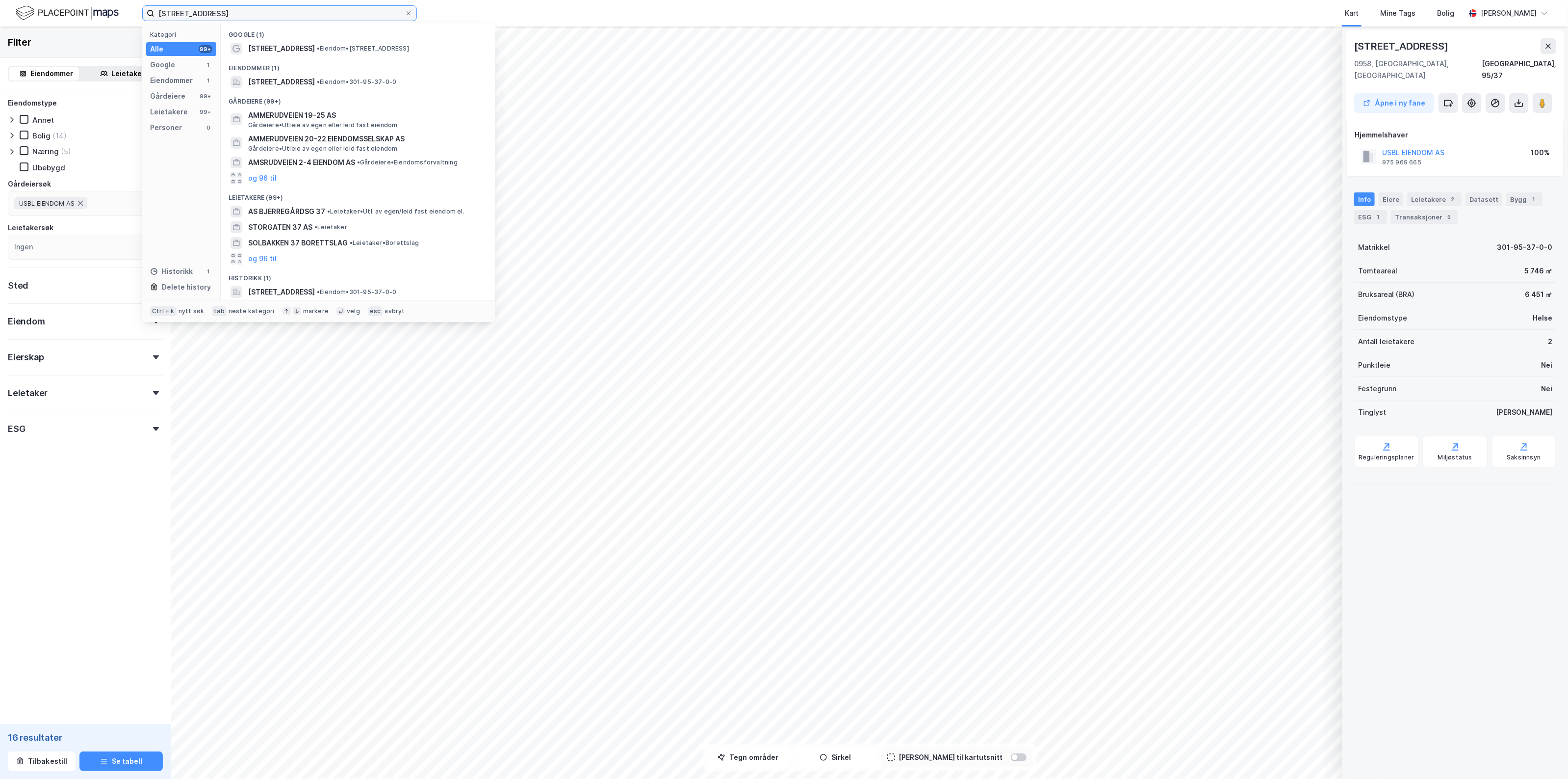
drag, startPoint x: 285, startPoint y: 15, endPoint x: 74, endPoint y: 12, distance: 211.0
click at [74, 12] on div "ammerudveien 37 Kategori Alle 99+ Google 1 Eiendommer 1 Gårdeiere 99+ Leietaker…" at bounding box center [784, 13] width 1568 height 27
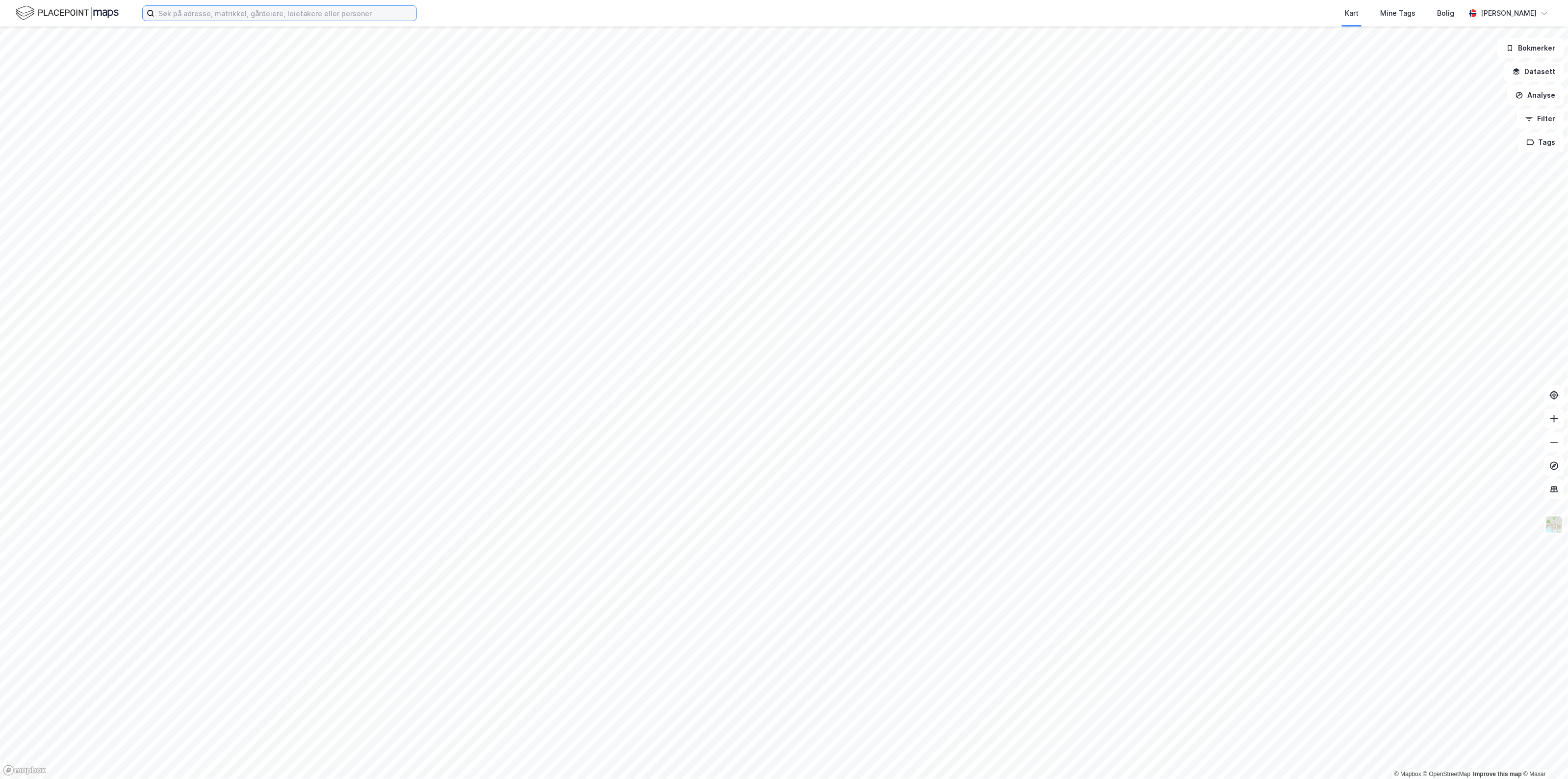
click at [267, 15] on input at bounding box center [285, 13] width 262 height 15
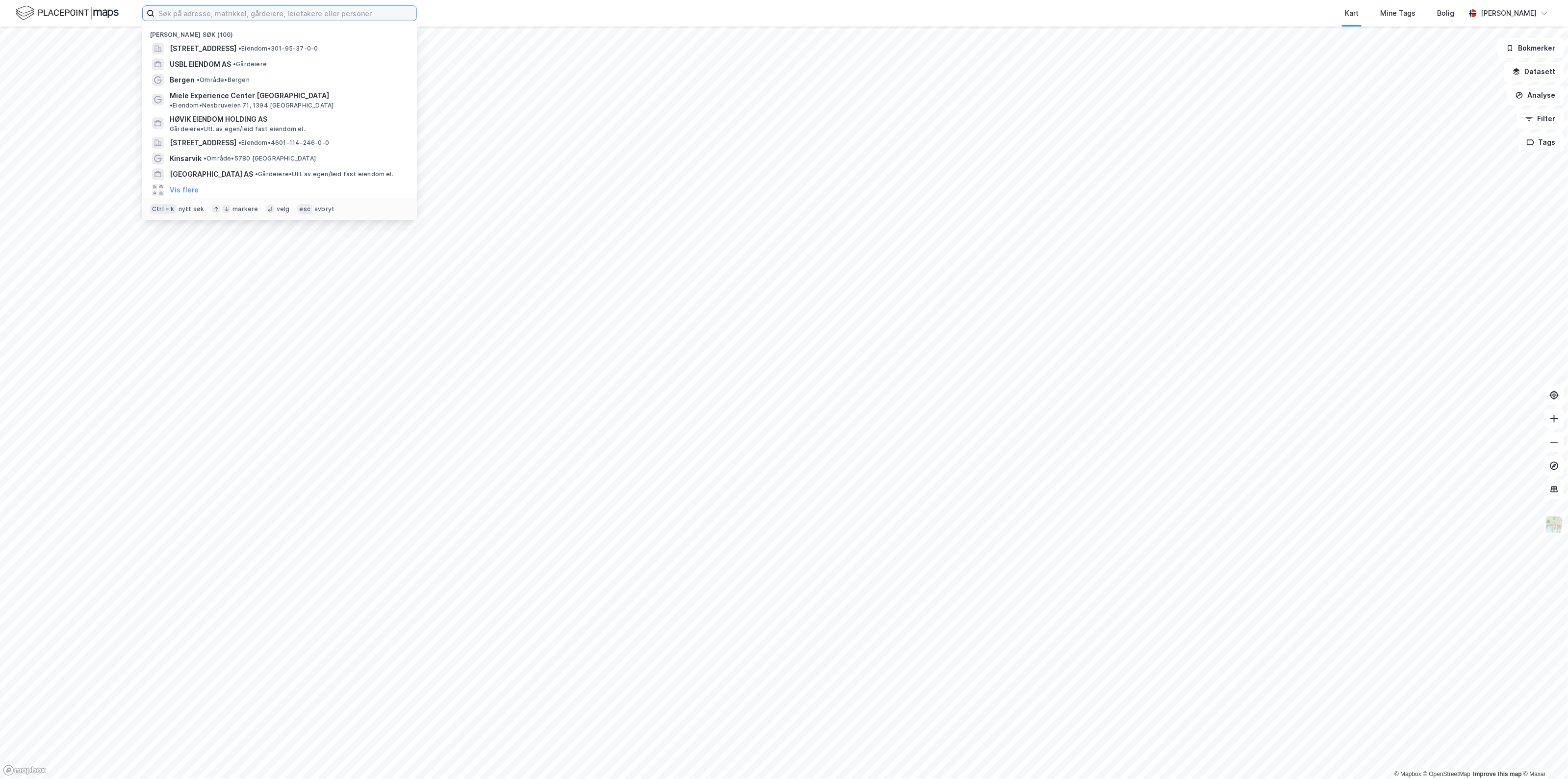
paste input "ammerudveien 37"
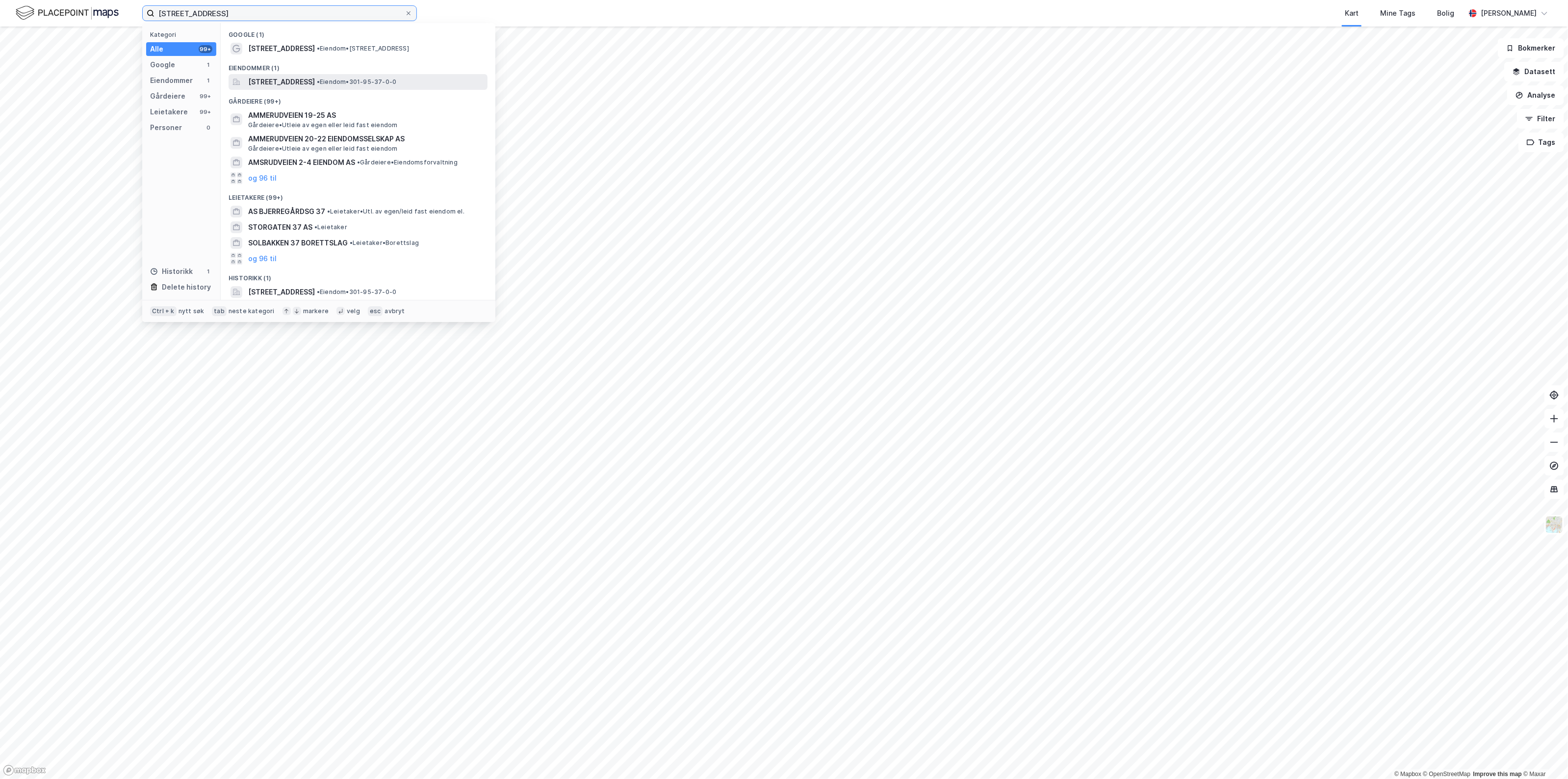
type input "ammerudveien 37"
click at [315, 80] on span "Ammerudveien 37, 0958, OSLO, OSLO" at bounding box center [282, 82] width 67 height 12
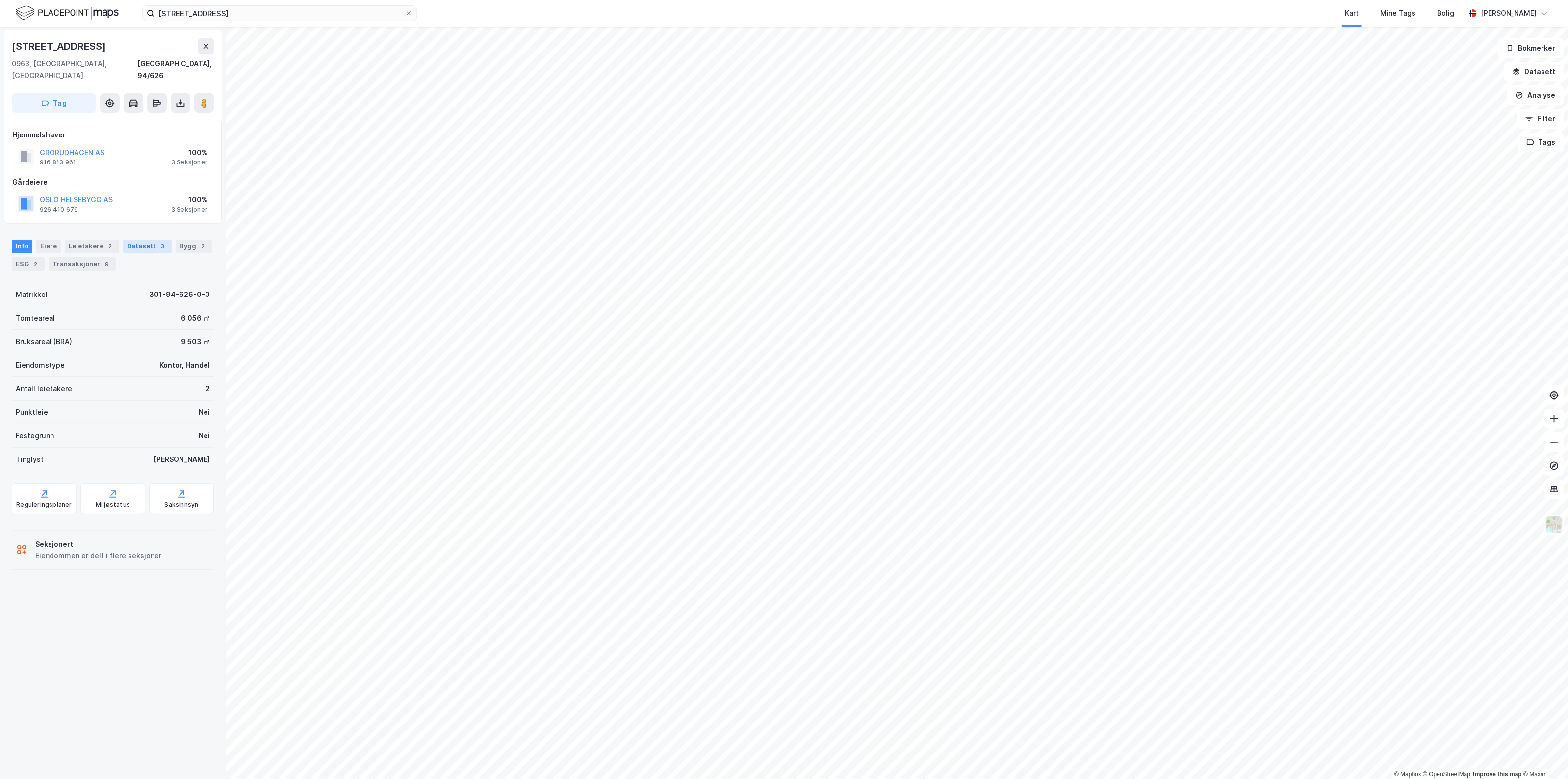
click at [123, 239] on div "Datasett 3" at bounding box center [147, 246] width 49 height 14
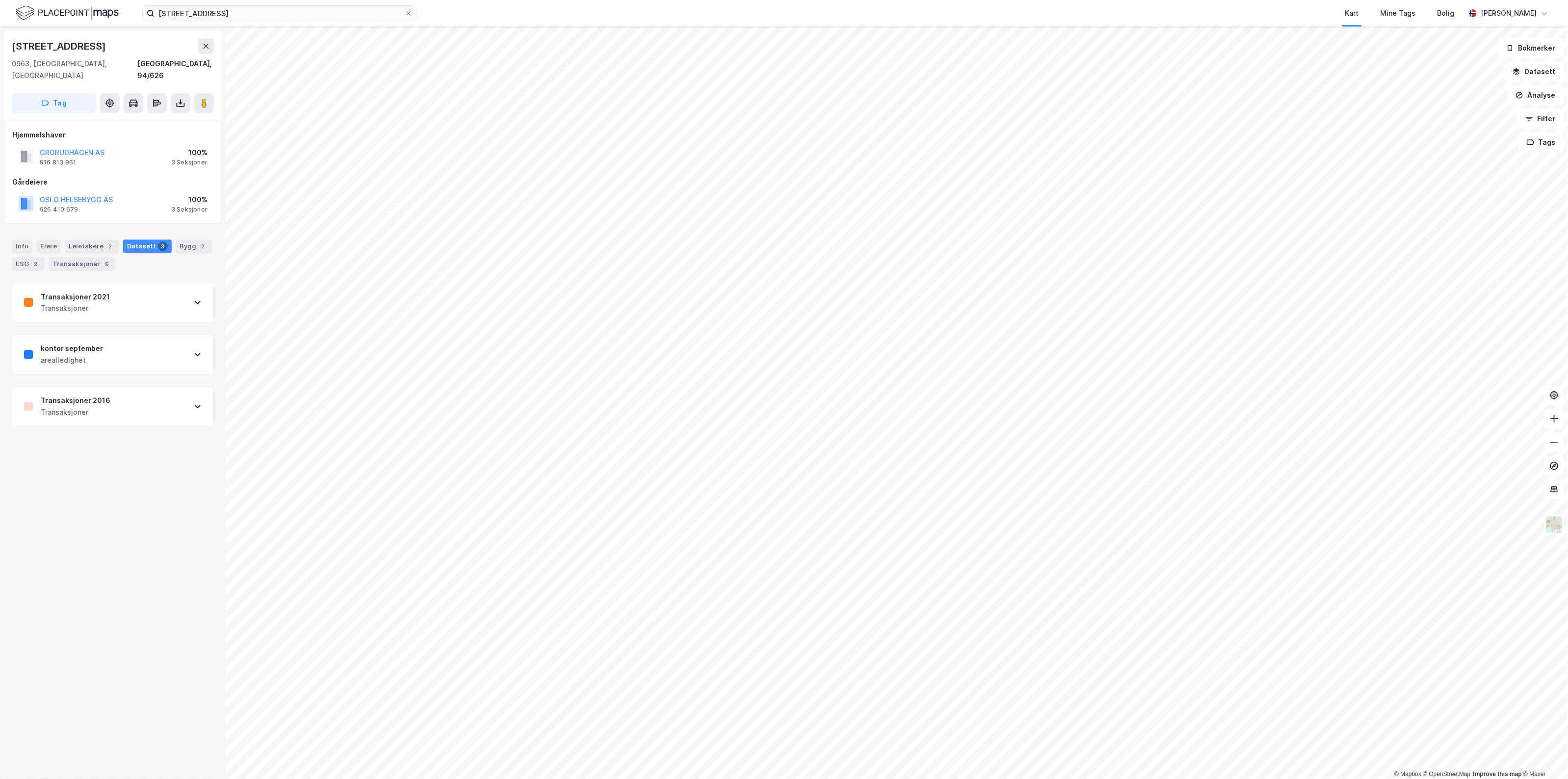
click at [119, 295] on div "Transaksjoner 2021 Transaksjoner" at bounding box center [113, 303] width 201 height 39
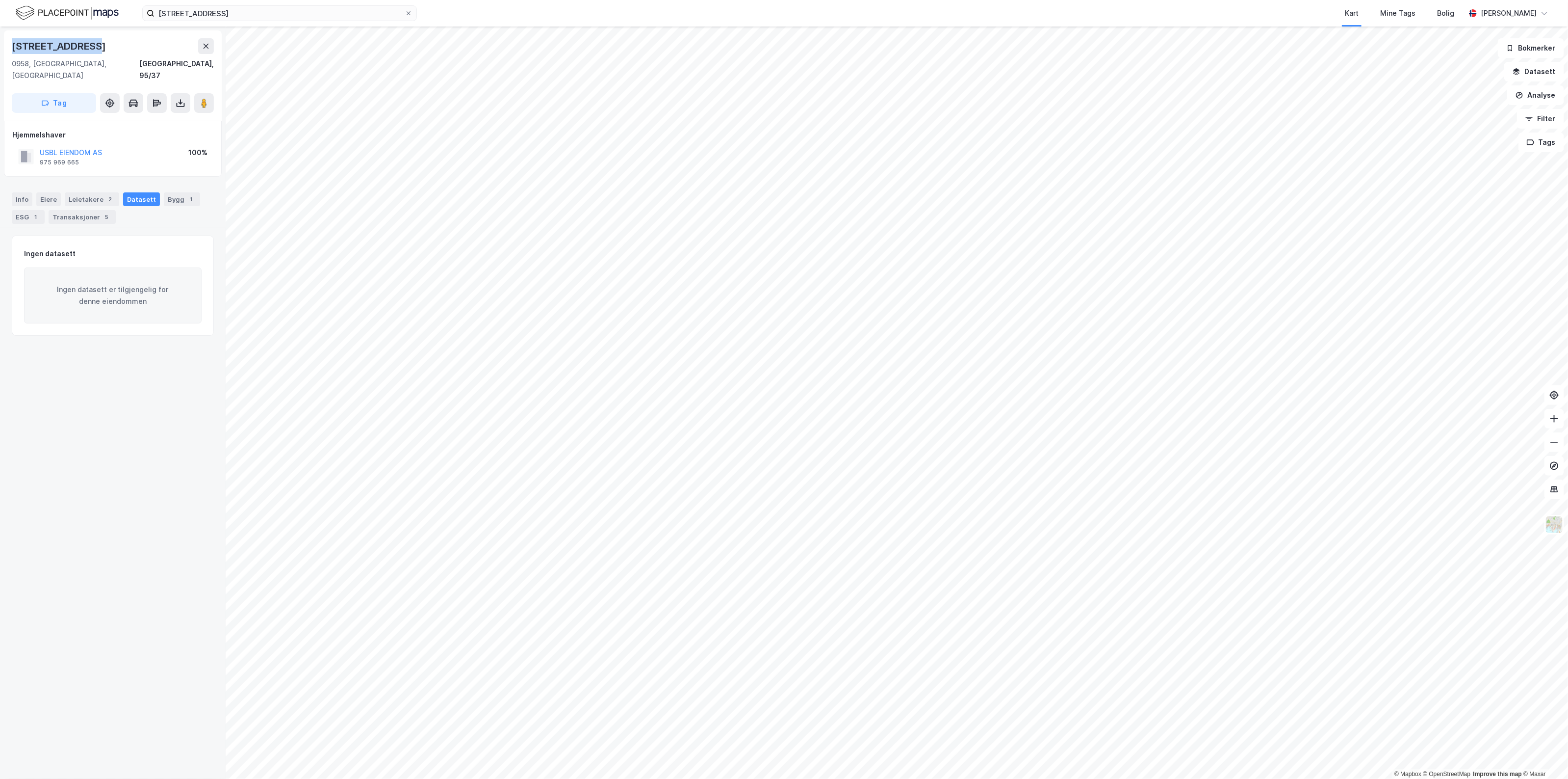
drag, startPoint x: 95, startPoint y: 46, endPoint x: 13, endPoint y: 43, distance: 82.1
click at [13, 43] on div "Ammerudveien 37" at bounding box center [113, 46] width 202 height 16
copy div "Ammerudveien 37"
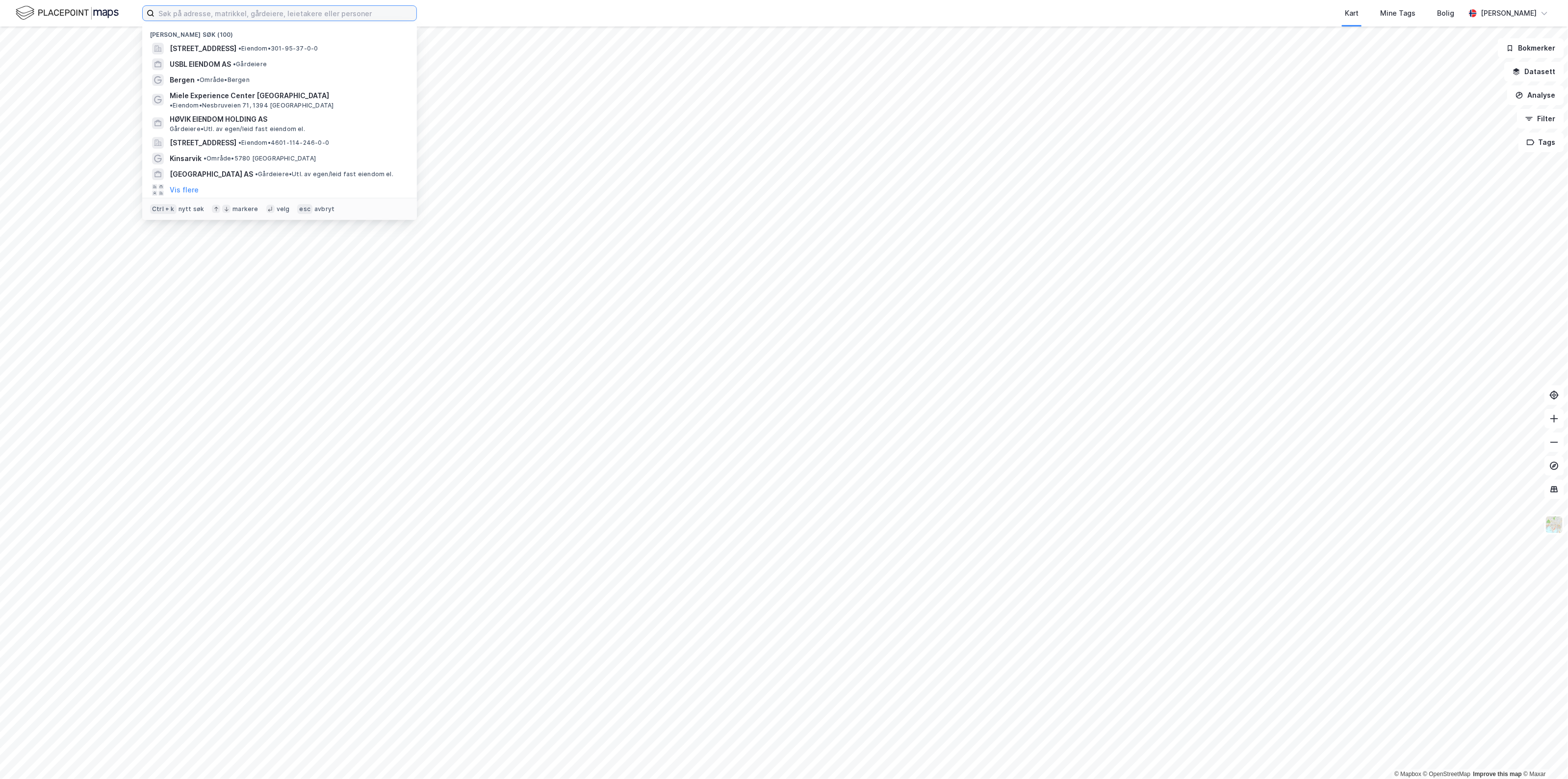
click at [389, 9] on input at bounding box center [285, 13] width 262 height 15
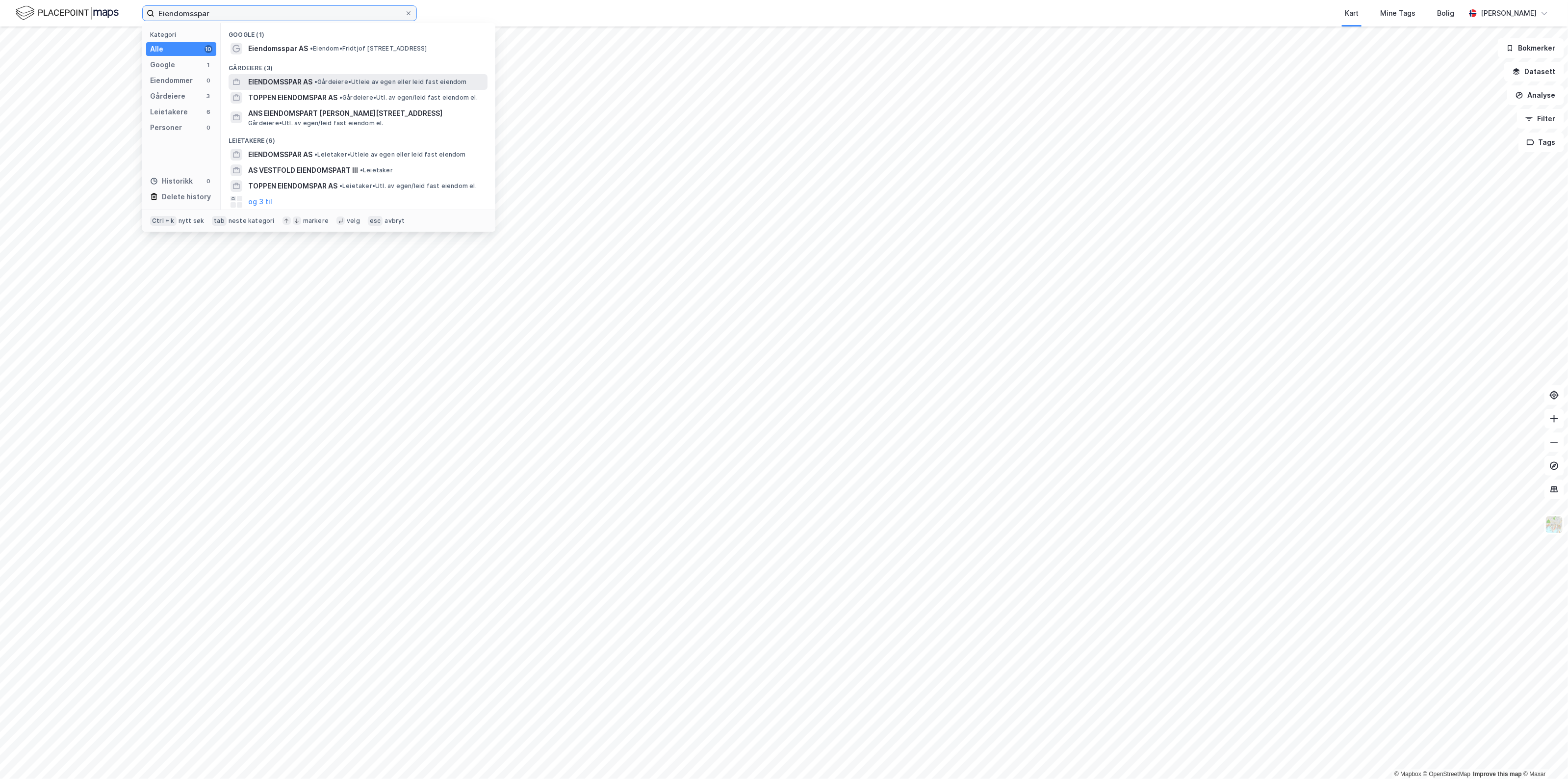
type input "Eiendomsspar"
click at [325, 83] on span "• Gårdeiere • Utleie av egen eller leid fast eiendom" at bounding box center [390, 82] width 153 height 8
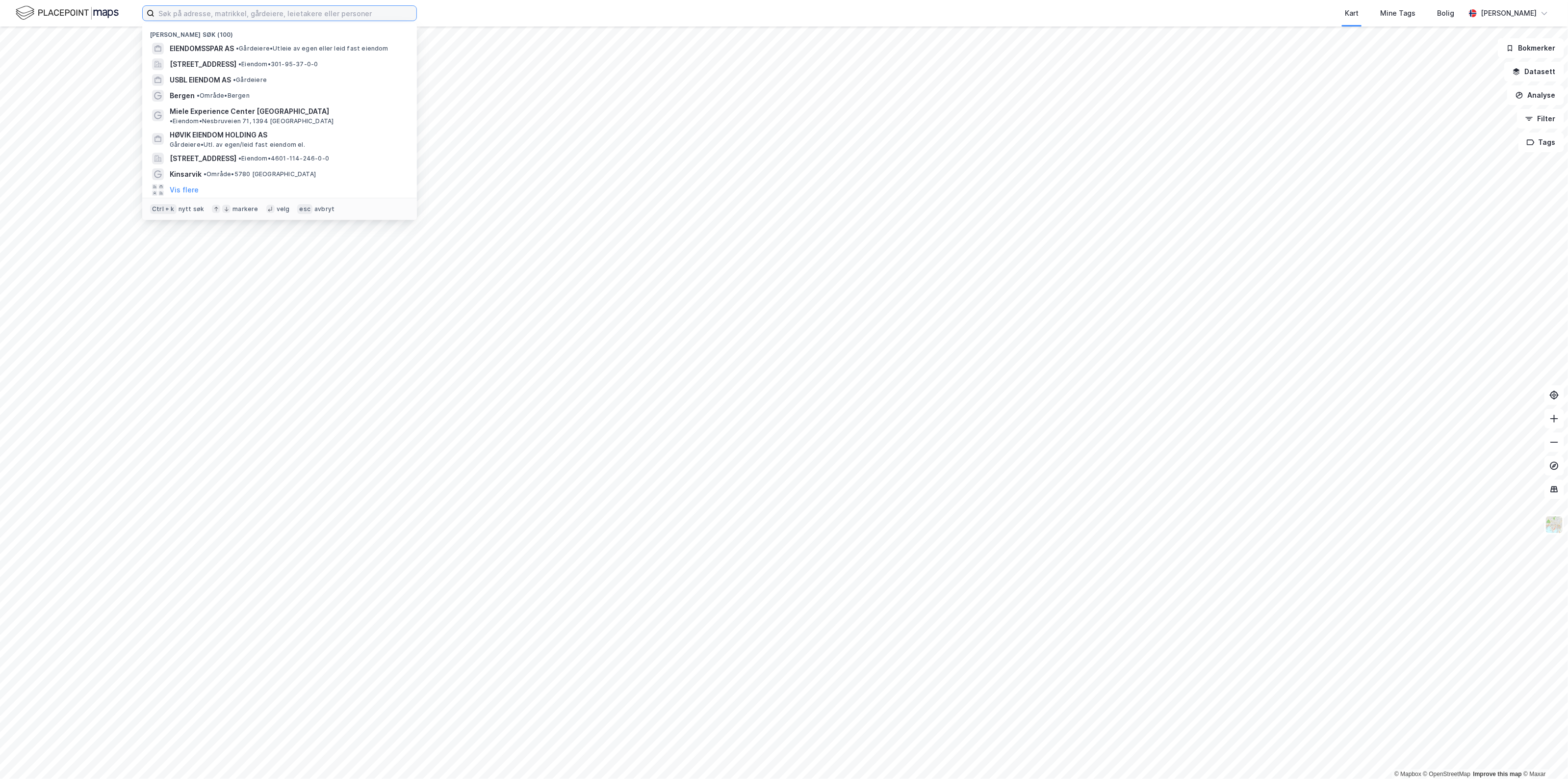
click at [305, 16] on input at bounding box center [285, 13] width 262 height 15
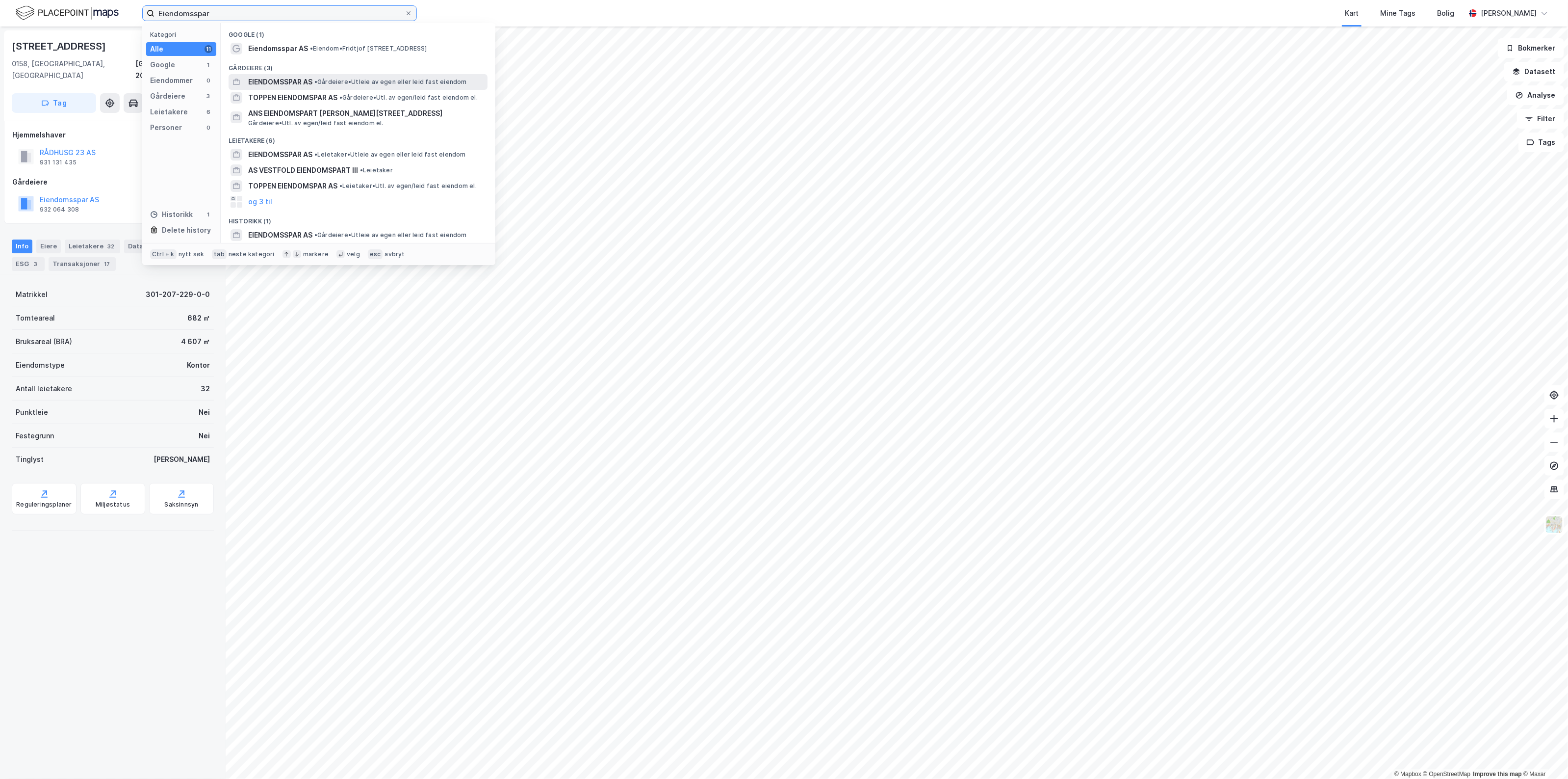
type input "Eiendomsspar"
click at [335, 79] on span "• Gårdeiere • Utleie av egen eller leid fast eiendom" at bounding box center [390, 82] width 153 height 8
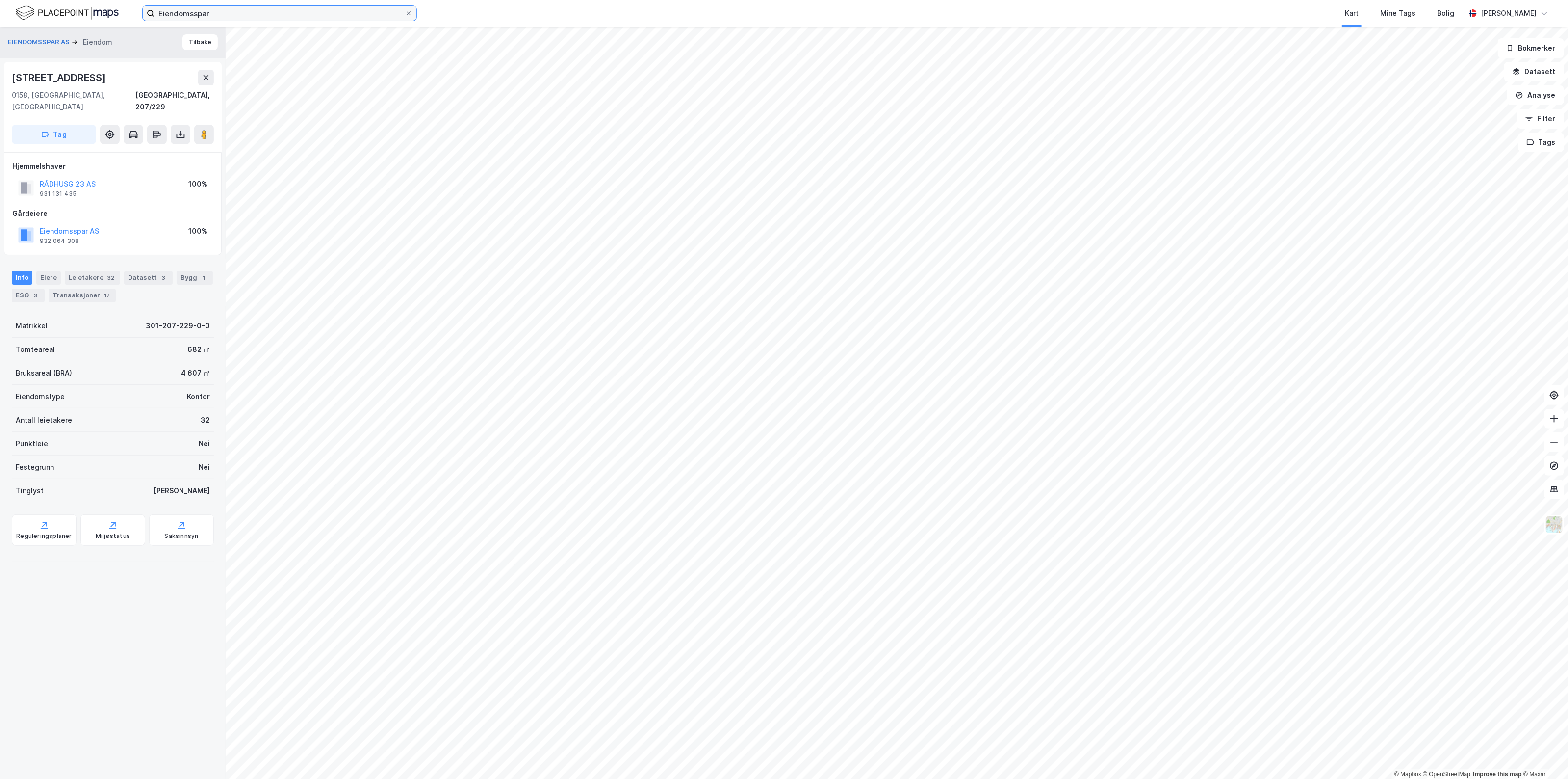
click at [234, 6] on input "Eiendomsspar" at bounding box center [279, 13] width 250 height 15
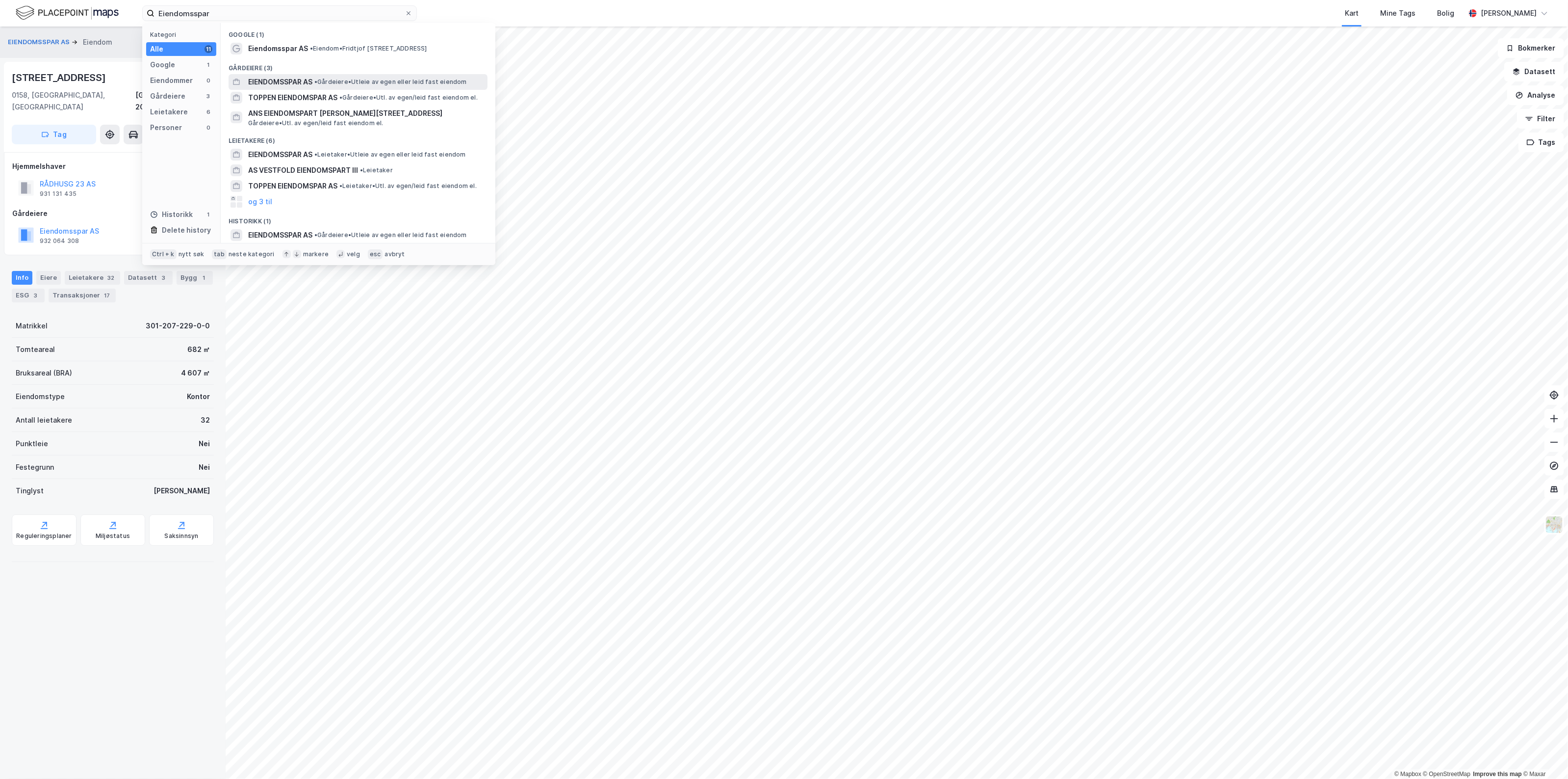
click at [307, 77] on span "EIENDOMSSPAR AS" at bounding box center [281, 82] width 65 height 12
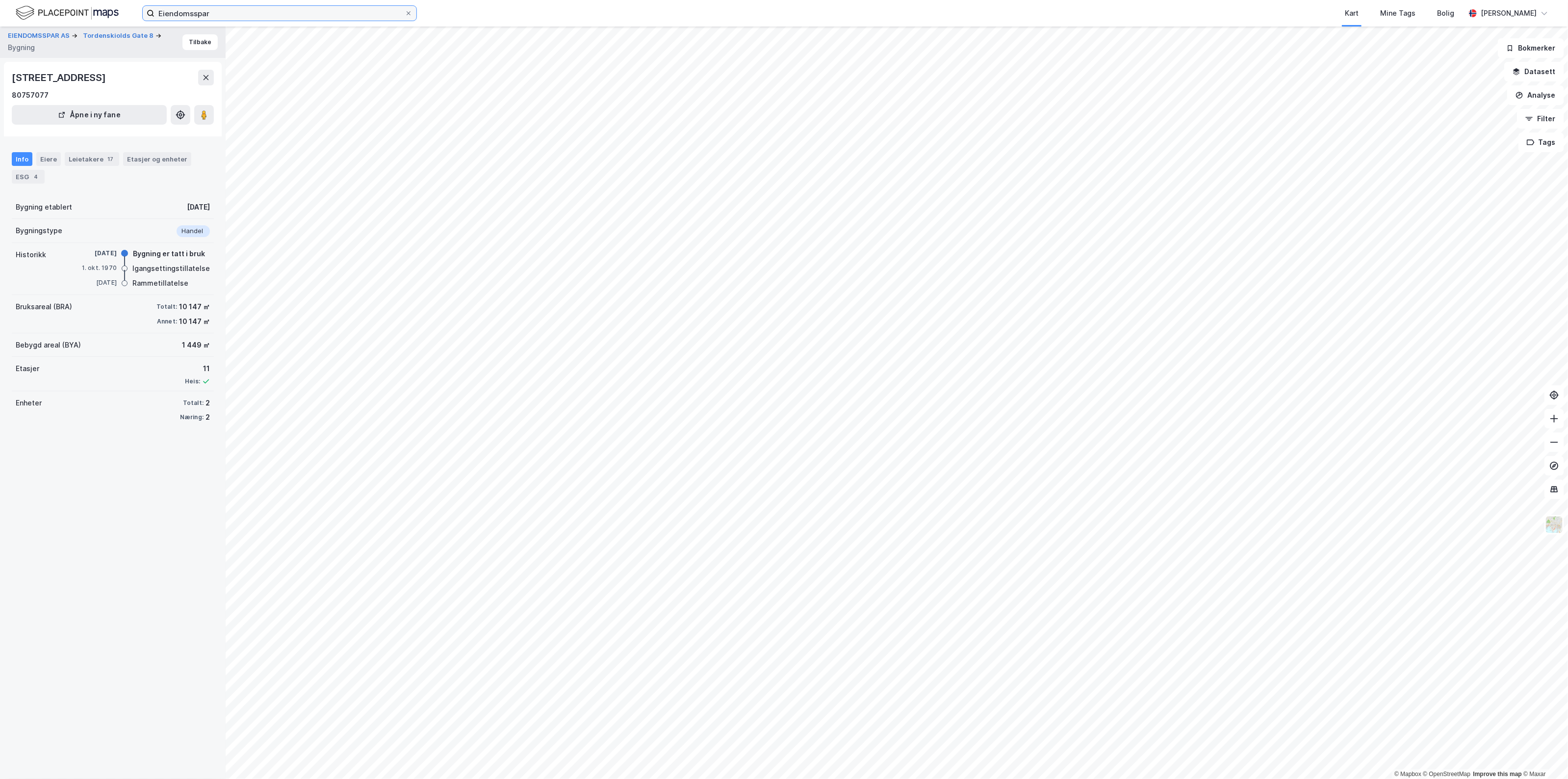
click at [221, 11] on input "Eiendomsspar" at bounding box center [279, 13] width 250 height 15
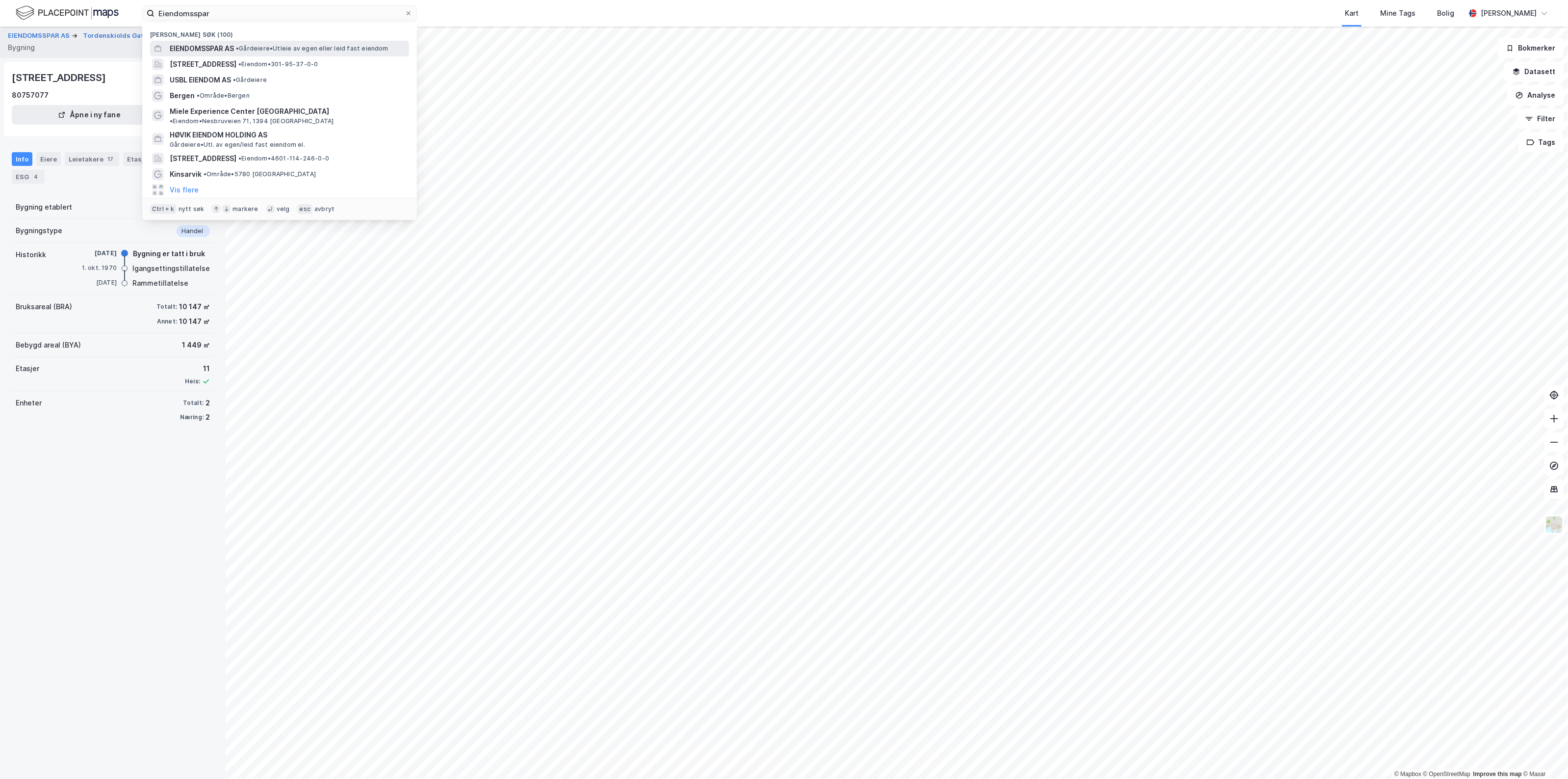
click at [231, 43] on span "EIENDOMSSPAR AS" at bounding box center [202, 48] width 65 height 12
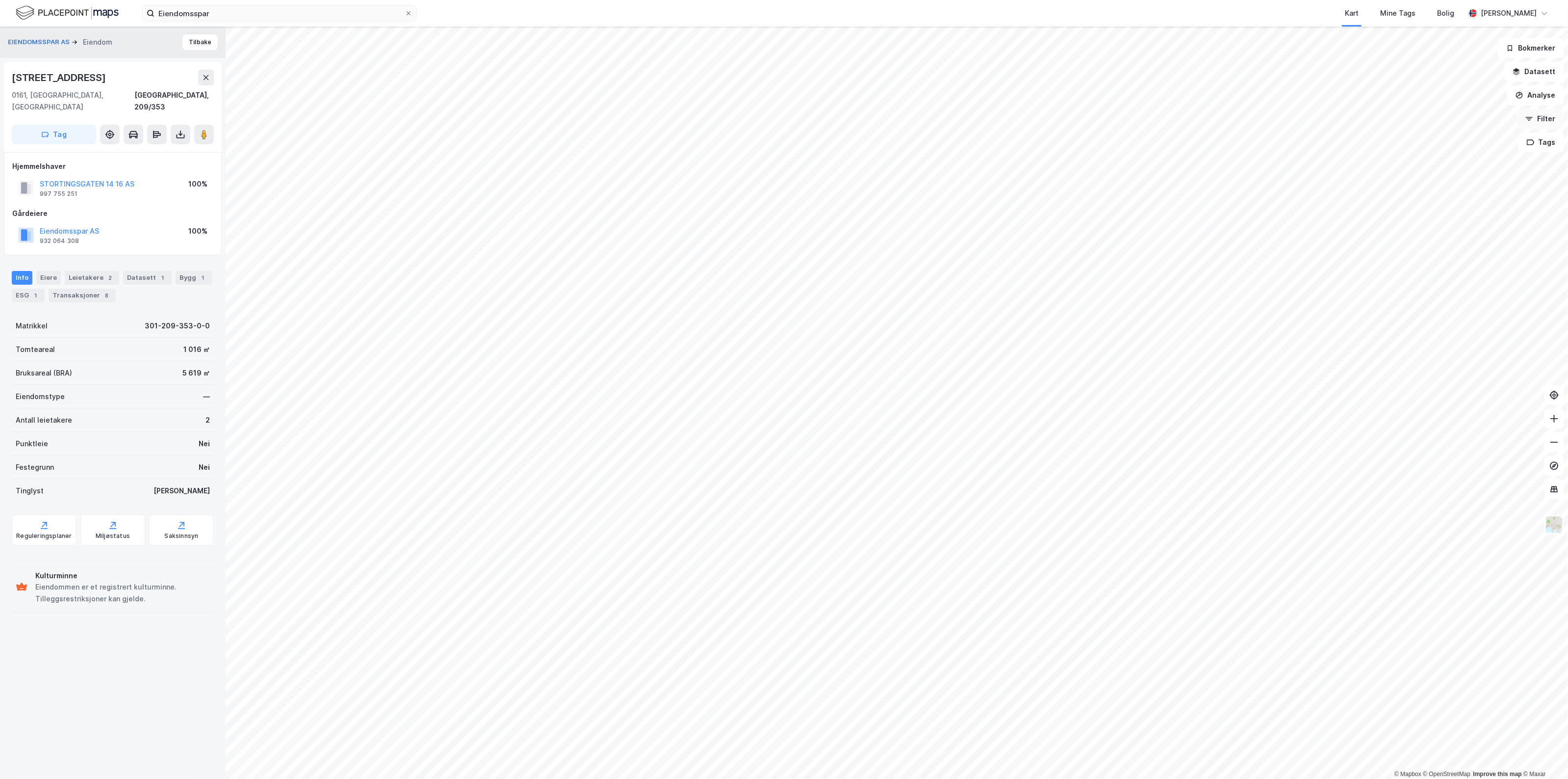
click at [1532, 119] on icon "button" at bounding box center [1530, 119] width 5 height 1
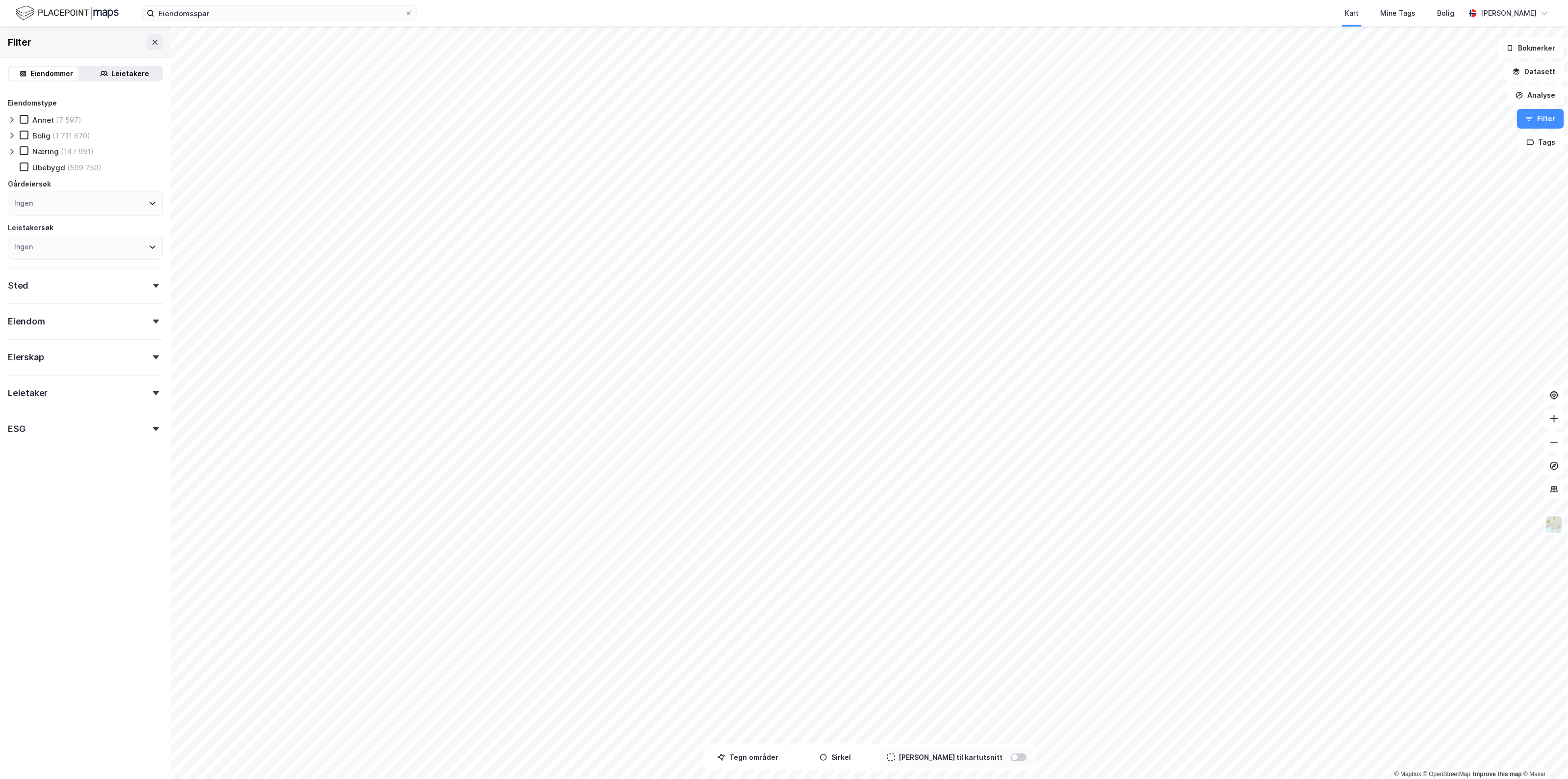
click at [65, 206] on div "Ingen" at bounding box center [85, 203] width 155 height 25
type input "eiendomsspar"
click at [61, 252] on div "Eiendomsspar AS" at bounding box center [60, 253] width 63 height 9
click at [100, 520] on div "Filter Eiendommer Leietakere Eiendomstype Annet (2) Bolig (38) Næring (116) Ube…" at bounding box center [85, 403] width 170 height 752
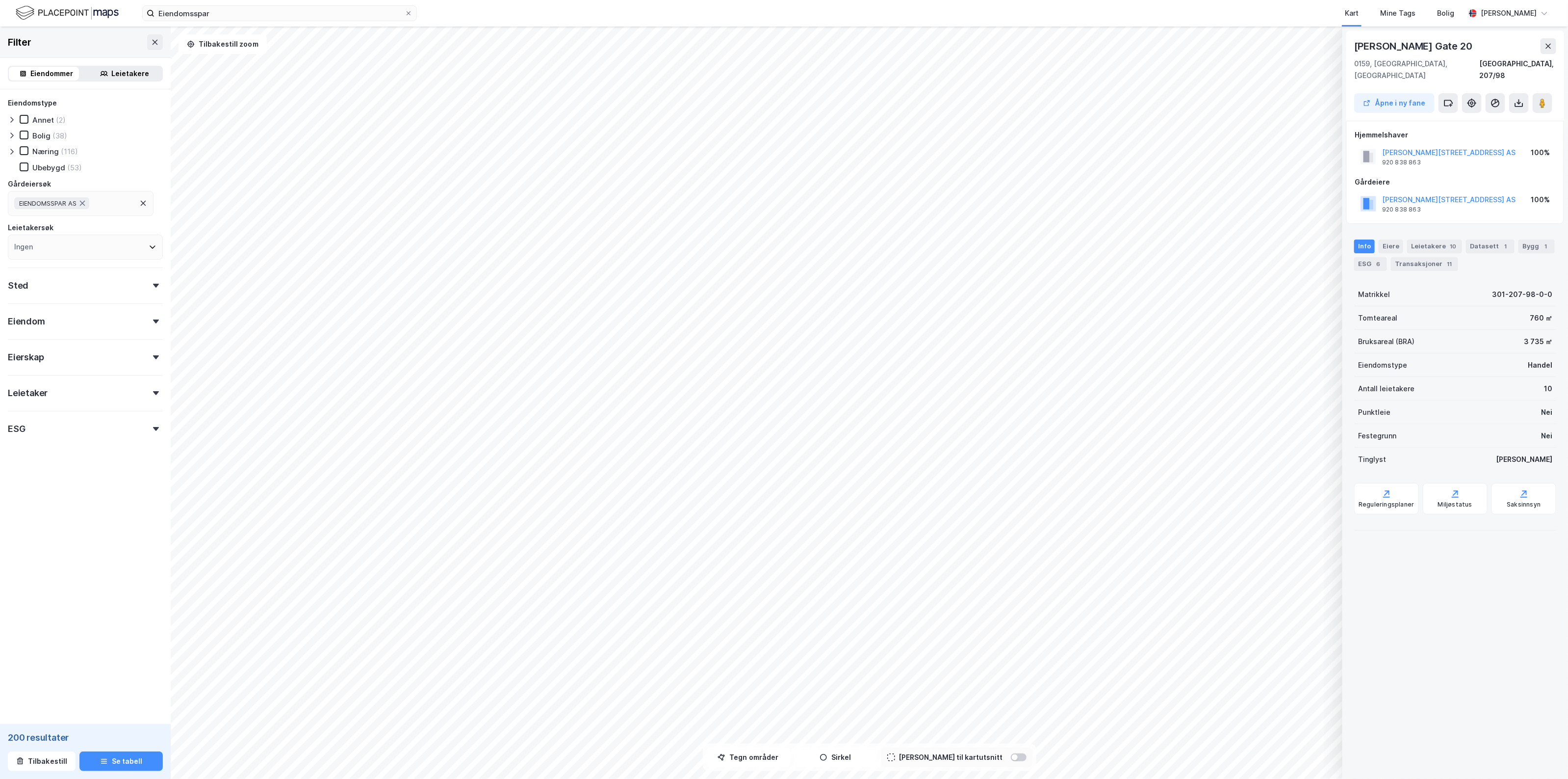
click at [1421, 149] on div "KARL JOHANS GATE 20 AS 920 838 863" at bounding box center [1449, 157] width 133 height 19
click at [1418, 158] on div "920 838 863" at bounding box center [1402, 162] width 39 height 8
click at [1393, 206] on div "963 538 774" at bounding box center [1402, 210] width 39 height 8
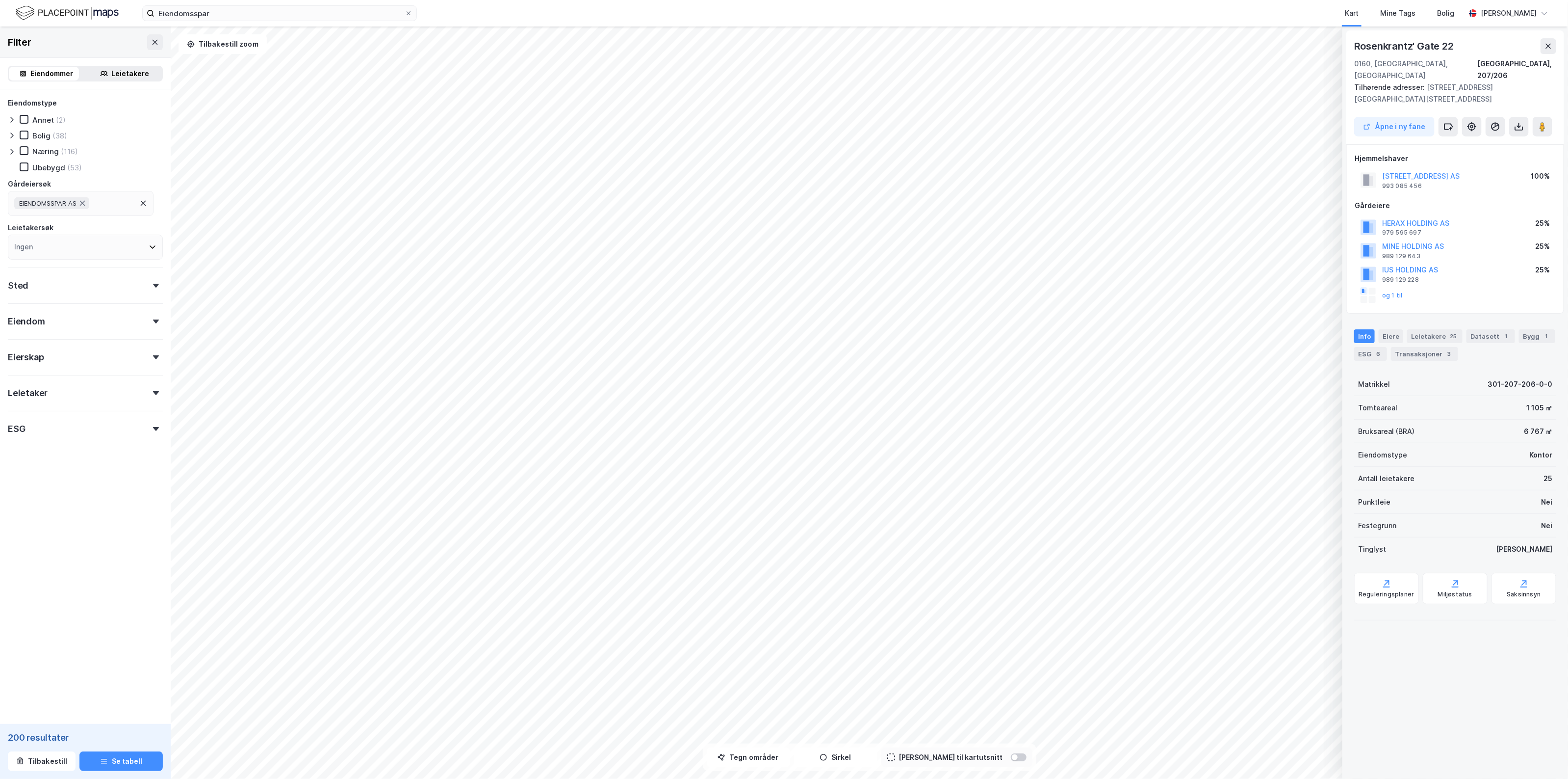
drag, startPoint x: 1430, startPoint y: 150, endPoint x: 1443, endPoint y: 166, distance: 20.6
click at [1443, 171] on div "ROSENKRANTZGATE 22 AS 993 085 456" at bounding box center [1421, 180] width 77 height 19
click at [1404, 182] on div "993 085 456" at bounding box center [1402, 186] width 40 height 8
click at [1374, 600] on div "© Mapbox © OpenStreetMap Improve this map © Maxar Rosenkrantz' Gate 22 0160, Os…" at bounding box center [784, 403] width 1568 height 752
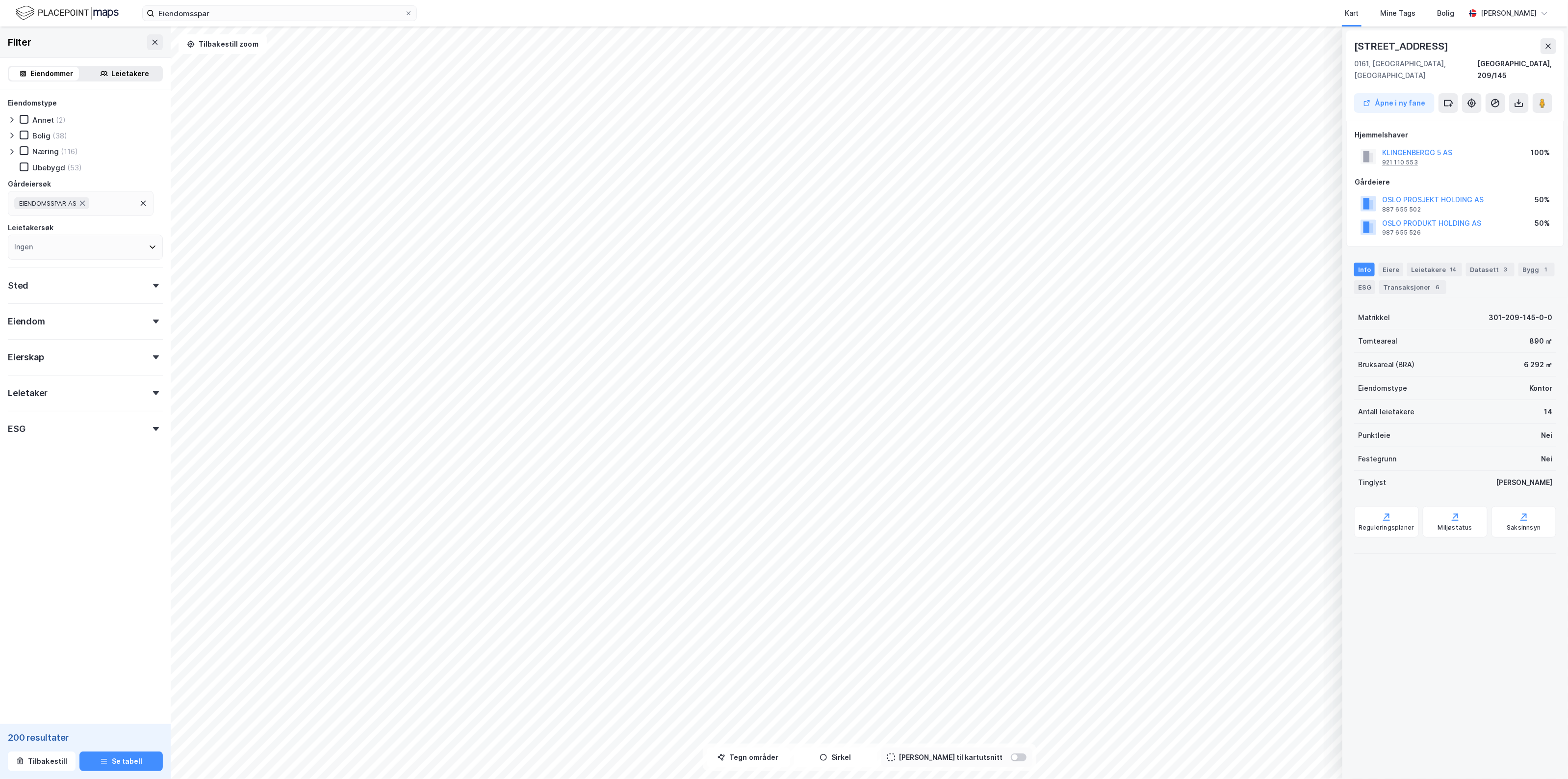
click at [1410, 158] on div "921 110 553" at bounding box center [1400, 162] width 36 height 8
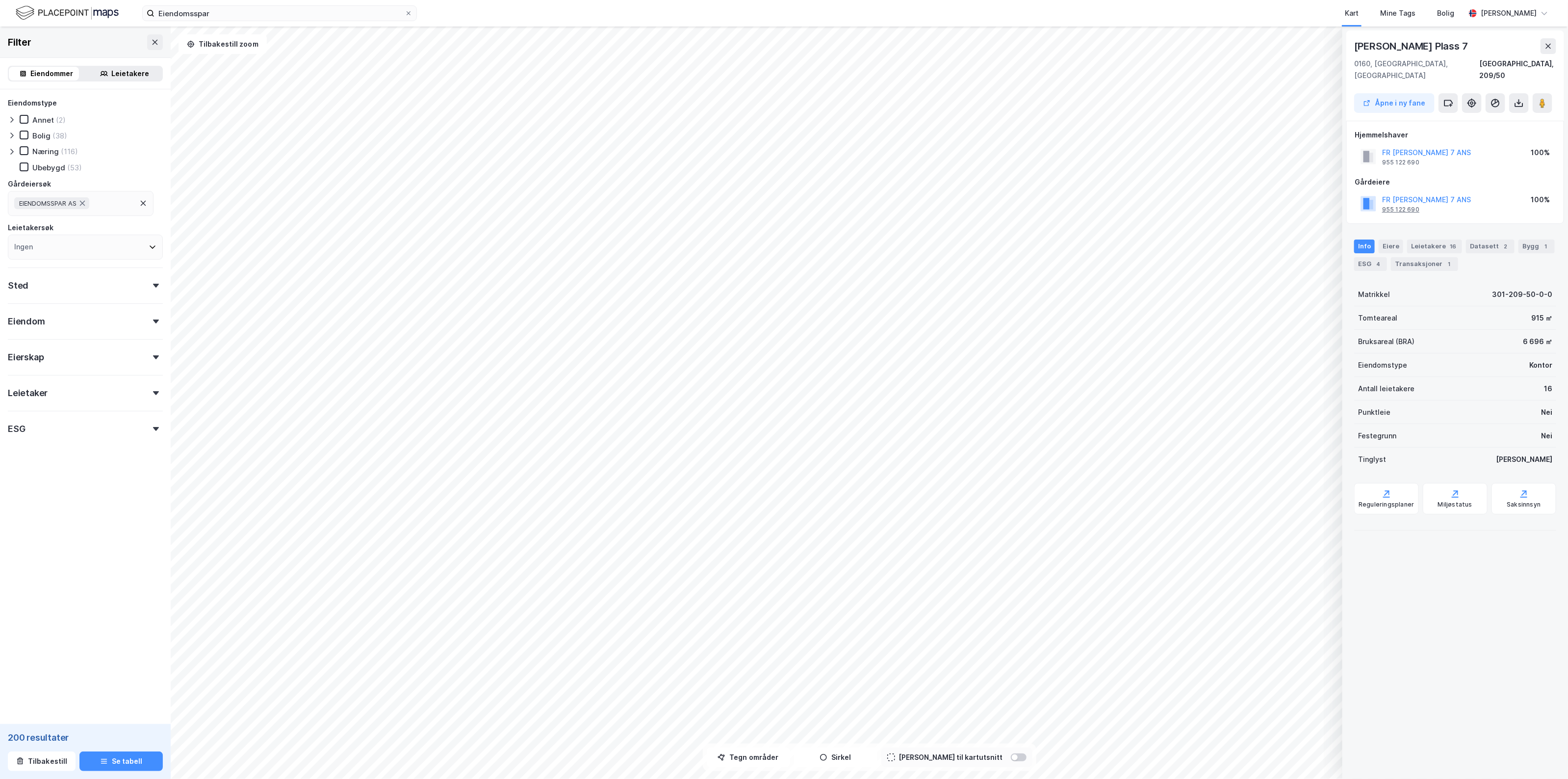
click at [1401, 206] on div "955 122 690" at bounding box center [1401, 210] width 37 height 8
click at [1388, 206] on div "931 114 352" at bounding box center [1401, 210] width 37 height 8
click at [1437, 257] on div "Transaksjoner 1" at bounding box center [1424, 264] width 67 height 14
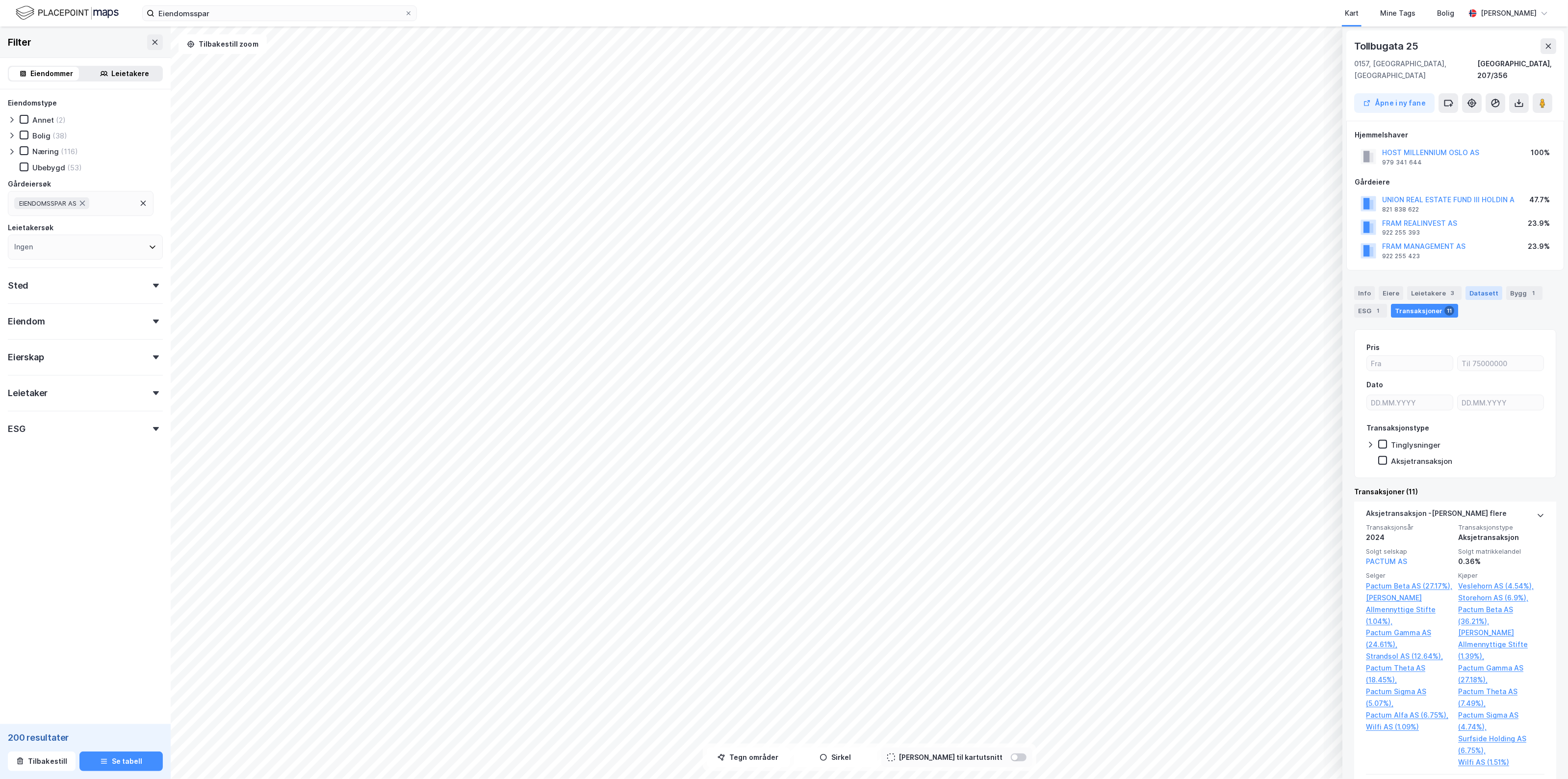
click at [1480, 287] on div "Datasett" at bounding box center [1484, 293] width 37 height 14
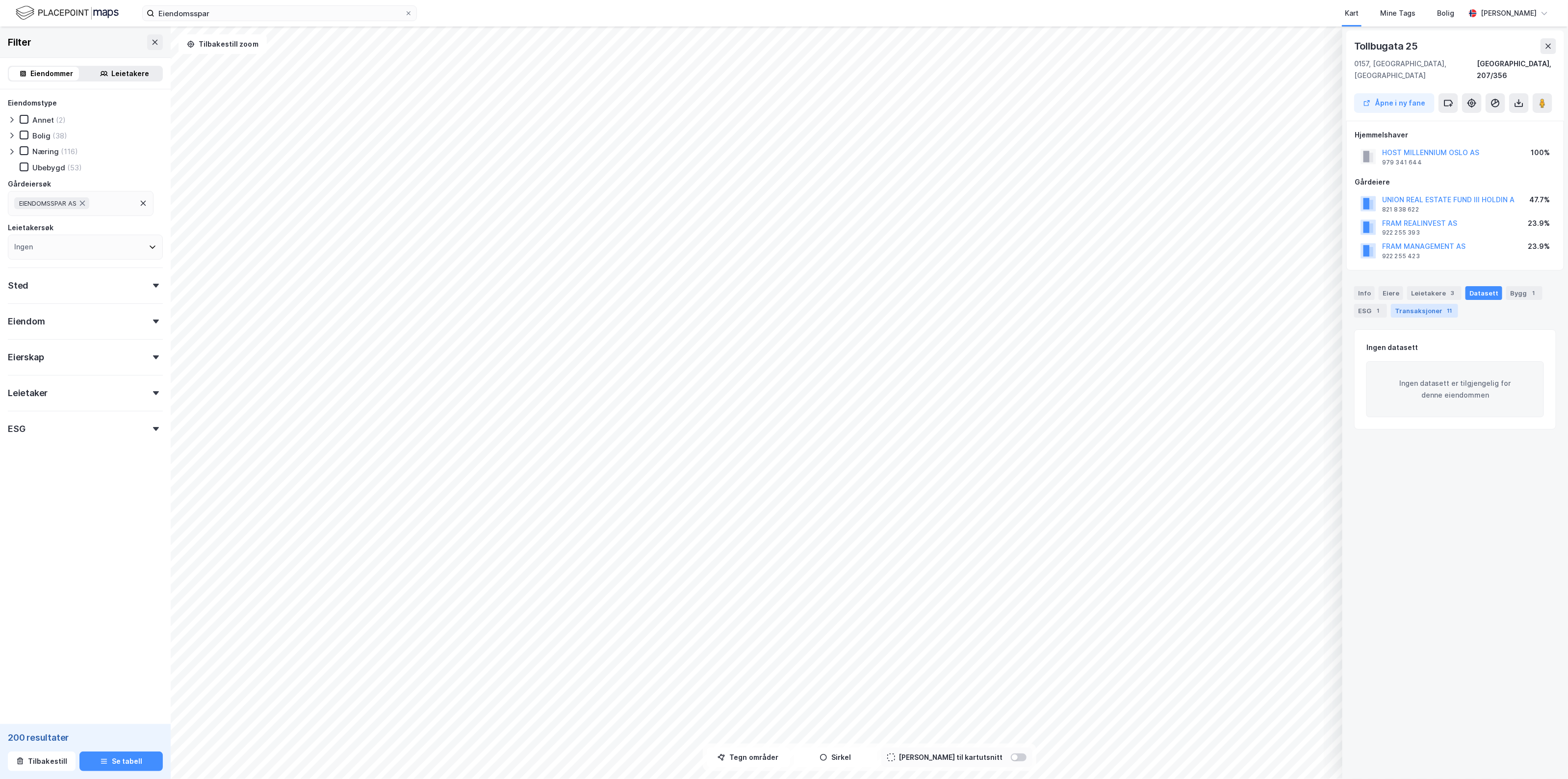
click at [1436, 304] on div "Transaksjoner 11" at bounding box center [1424, 311] width 67 height 14
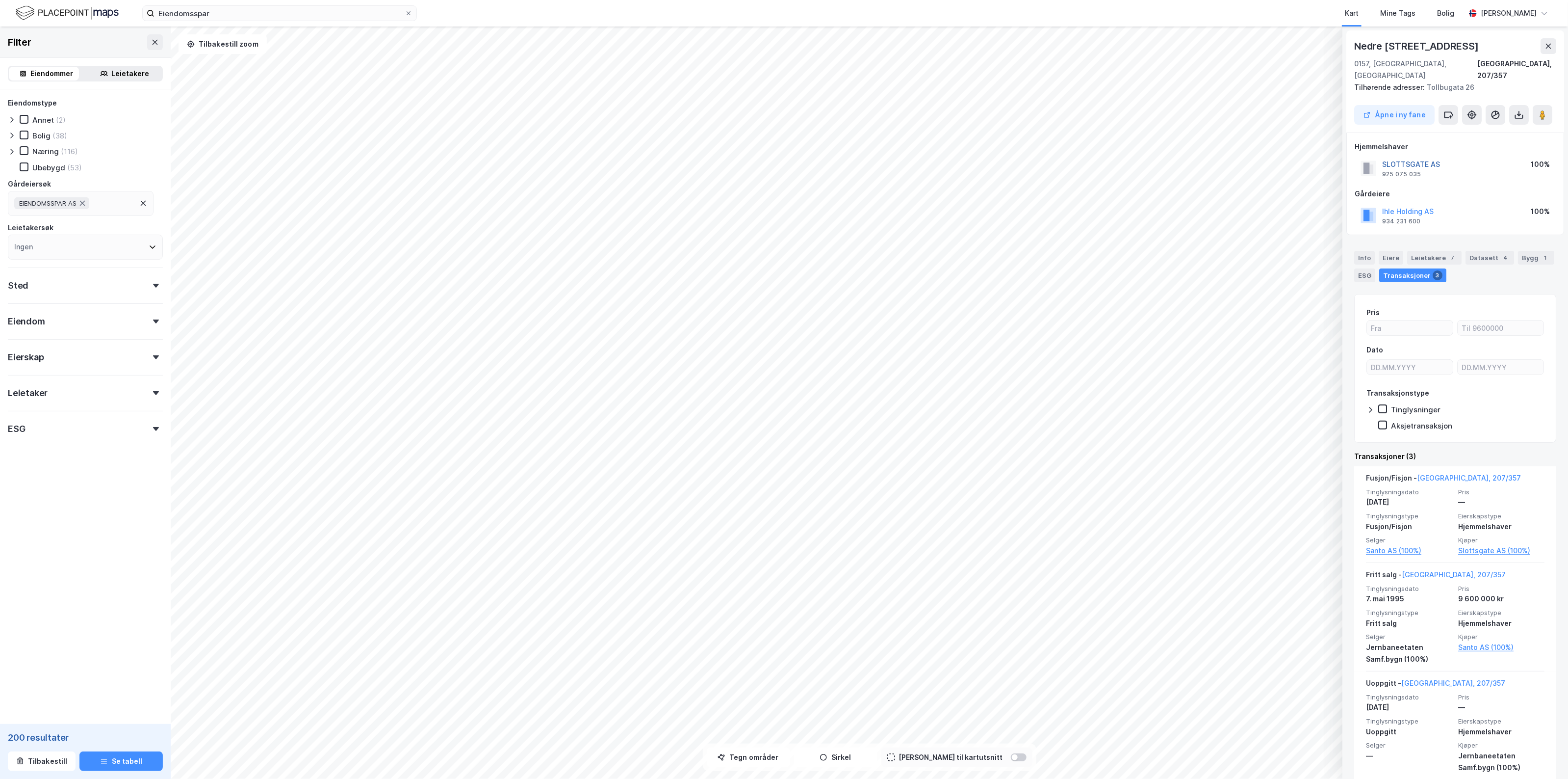
click at [0, 0] on button "SLOTTSGATE AS" at bounding box center [0, 0] width 0 height 0
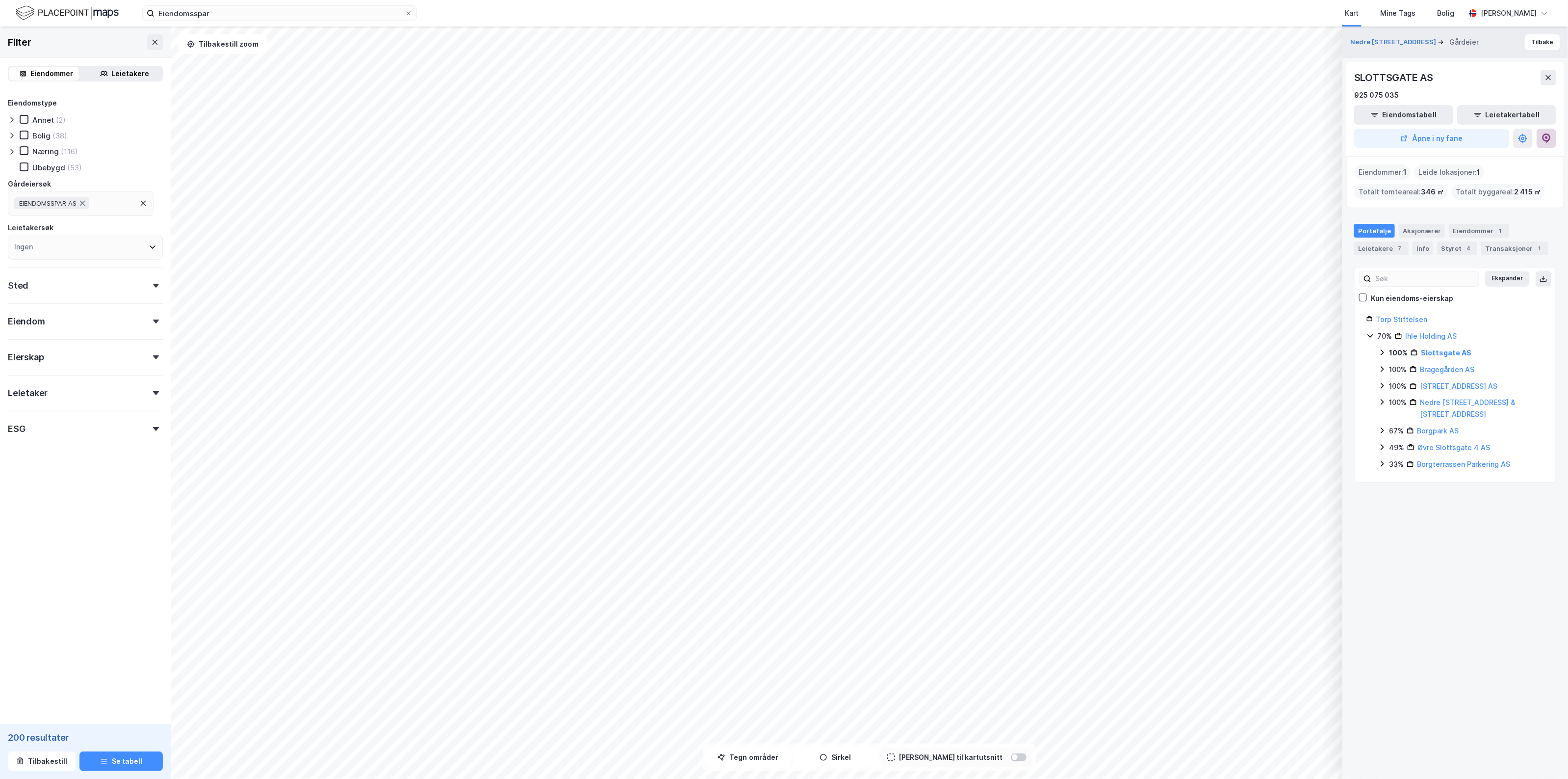
click at [1543, 138] on icon at bounding box center [1547, 138] width 9 height 10
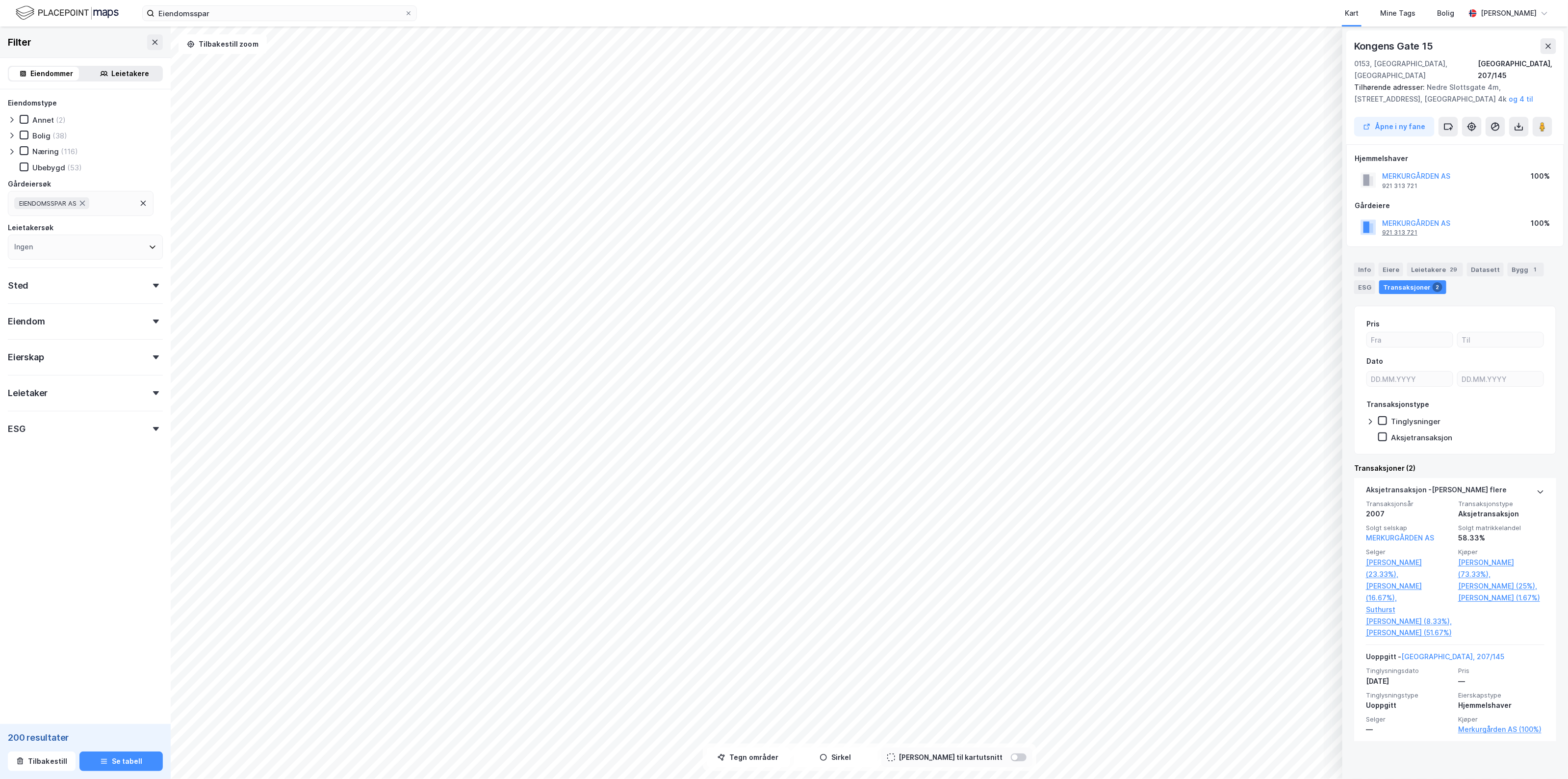
click at [1411, 228] on div "921 313 721" at bounding box center [1400, 232] width 35 height 8
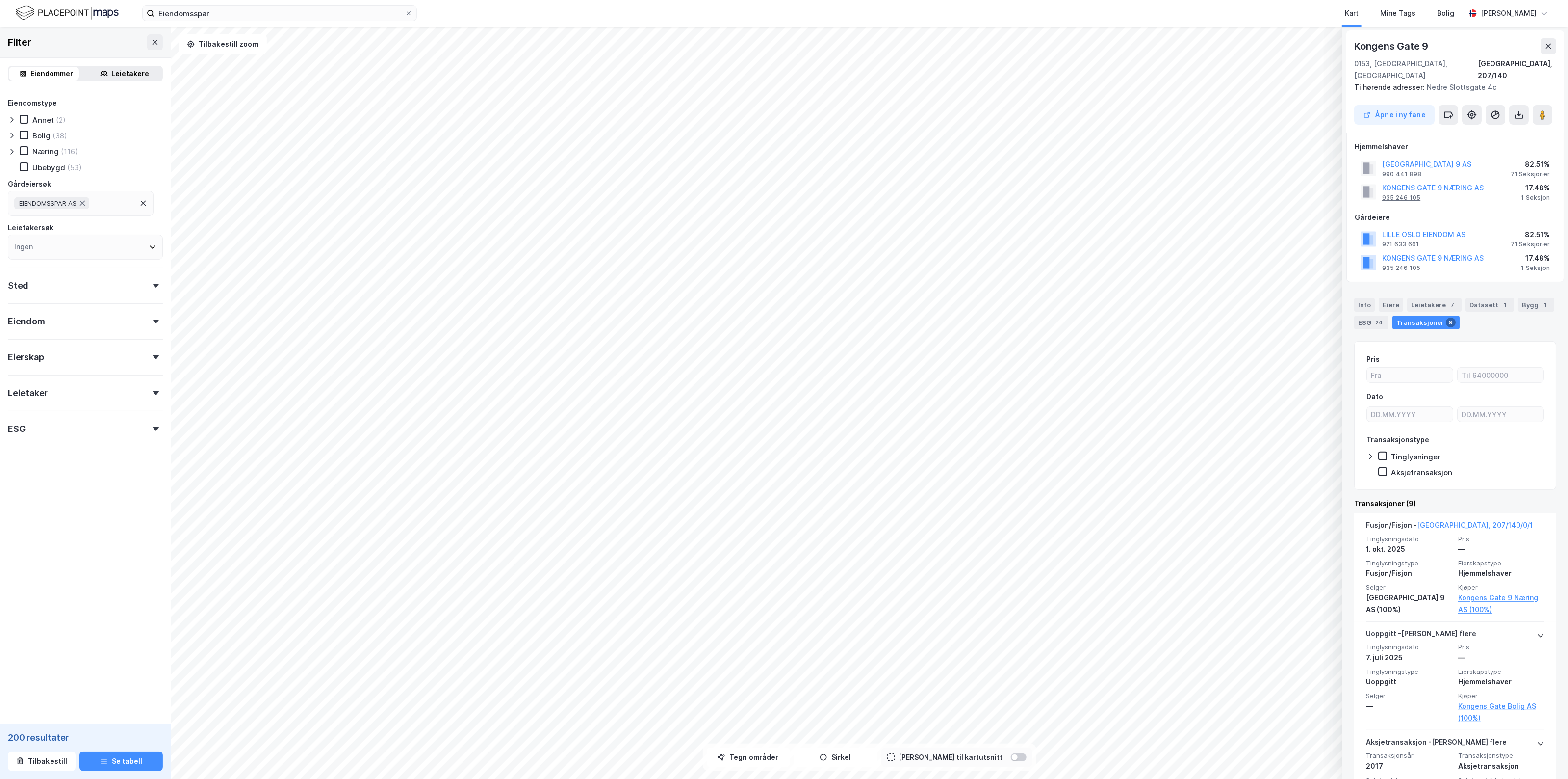
click at [1412, 194] on div "935 246 105" at bounding box center [1401, 197] width 38 height 8
click at [1361, 298] on div "Info" at bounding box center [1365, 305] width 21 height 14
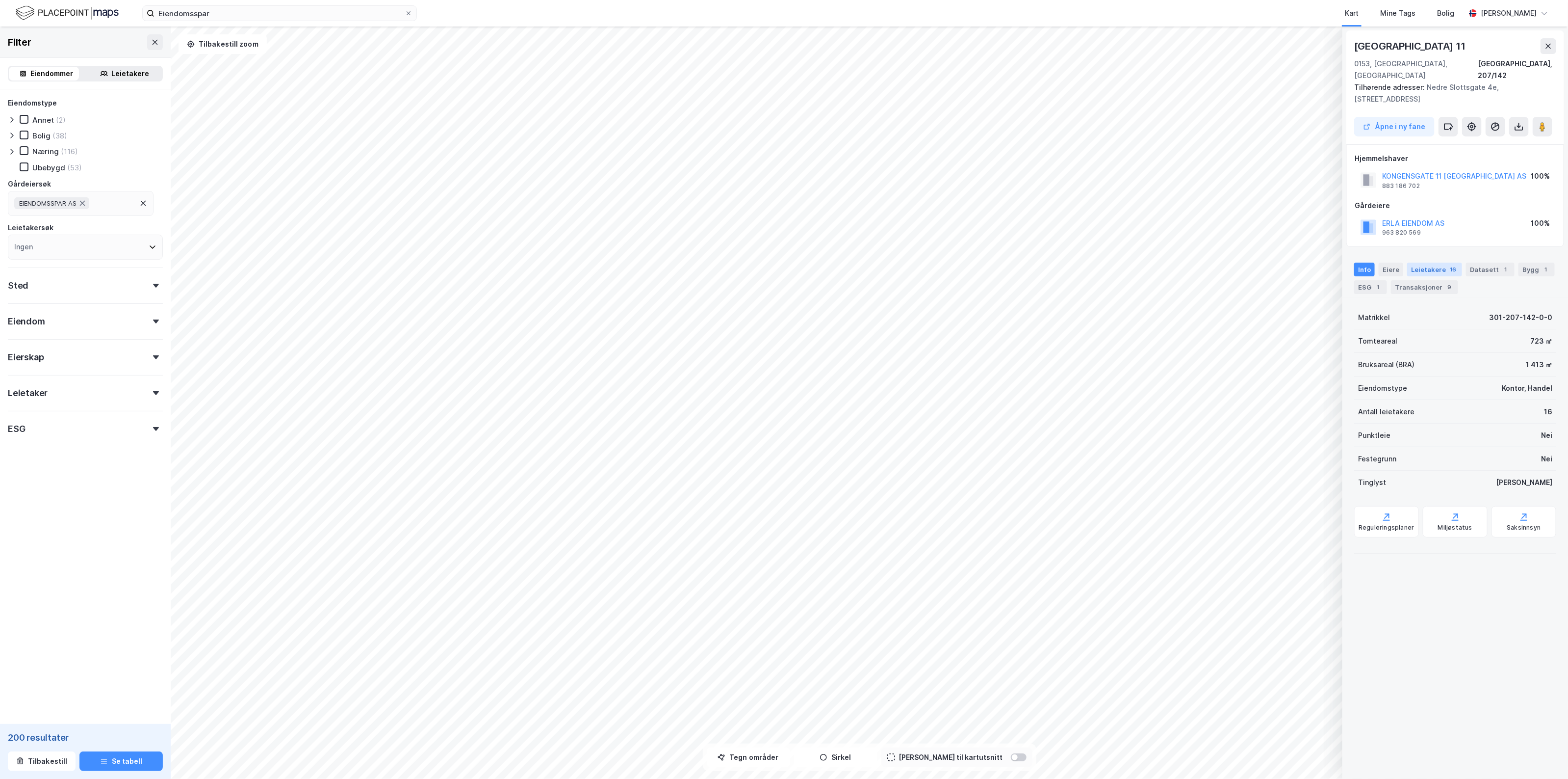
click at [1428, 263] on div "Leietakere 16" at bounding box center [1435, 269] width 55 height 14
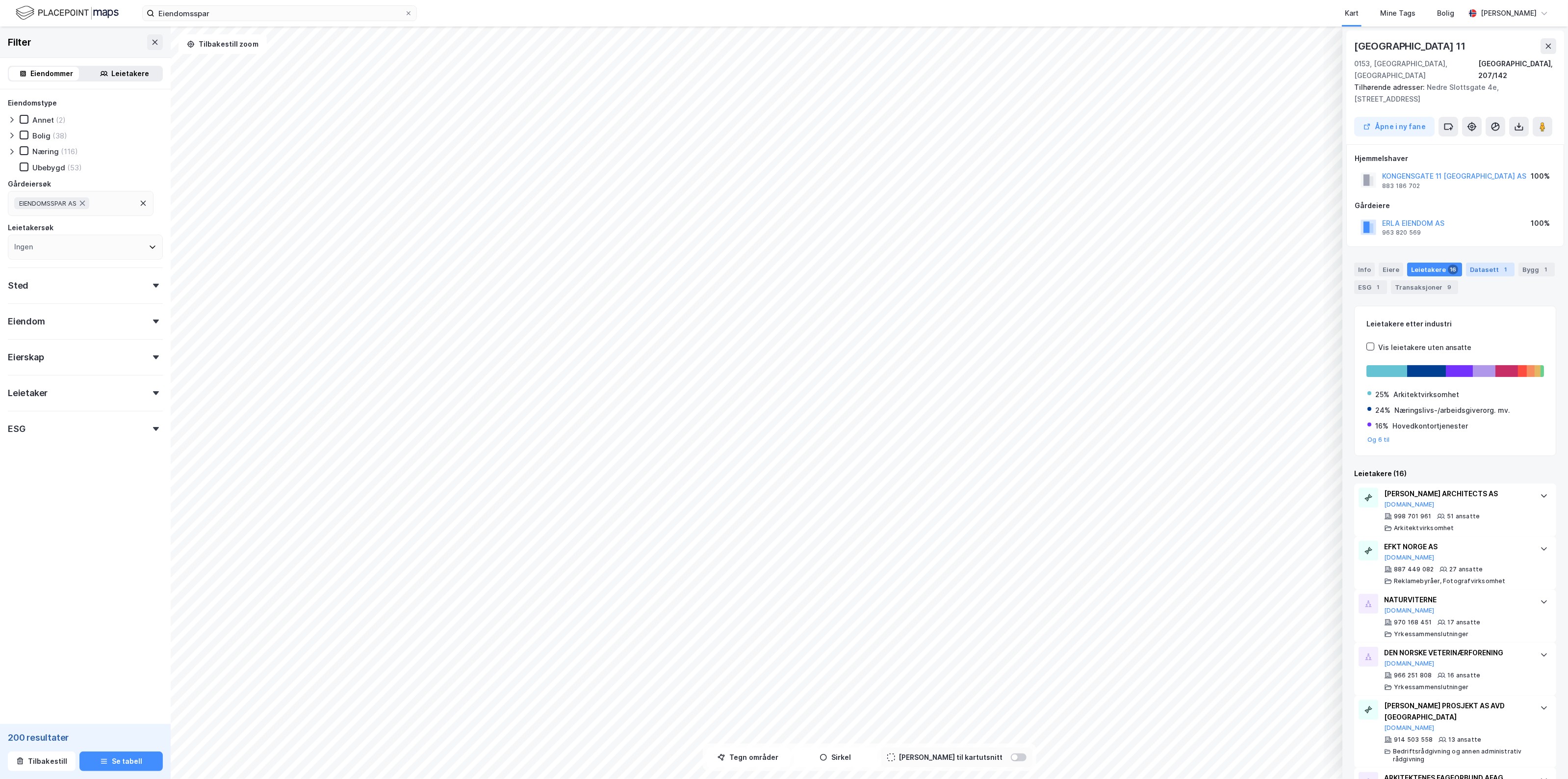
click at [1475, 263] on div "Datasett 1" at bounding box center [1490, 269] width 49 height 14
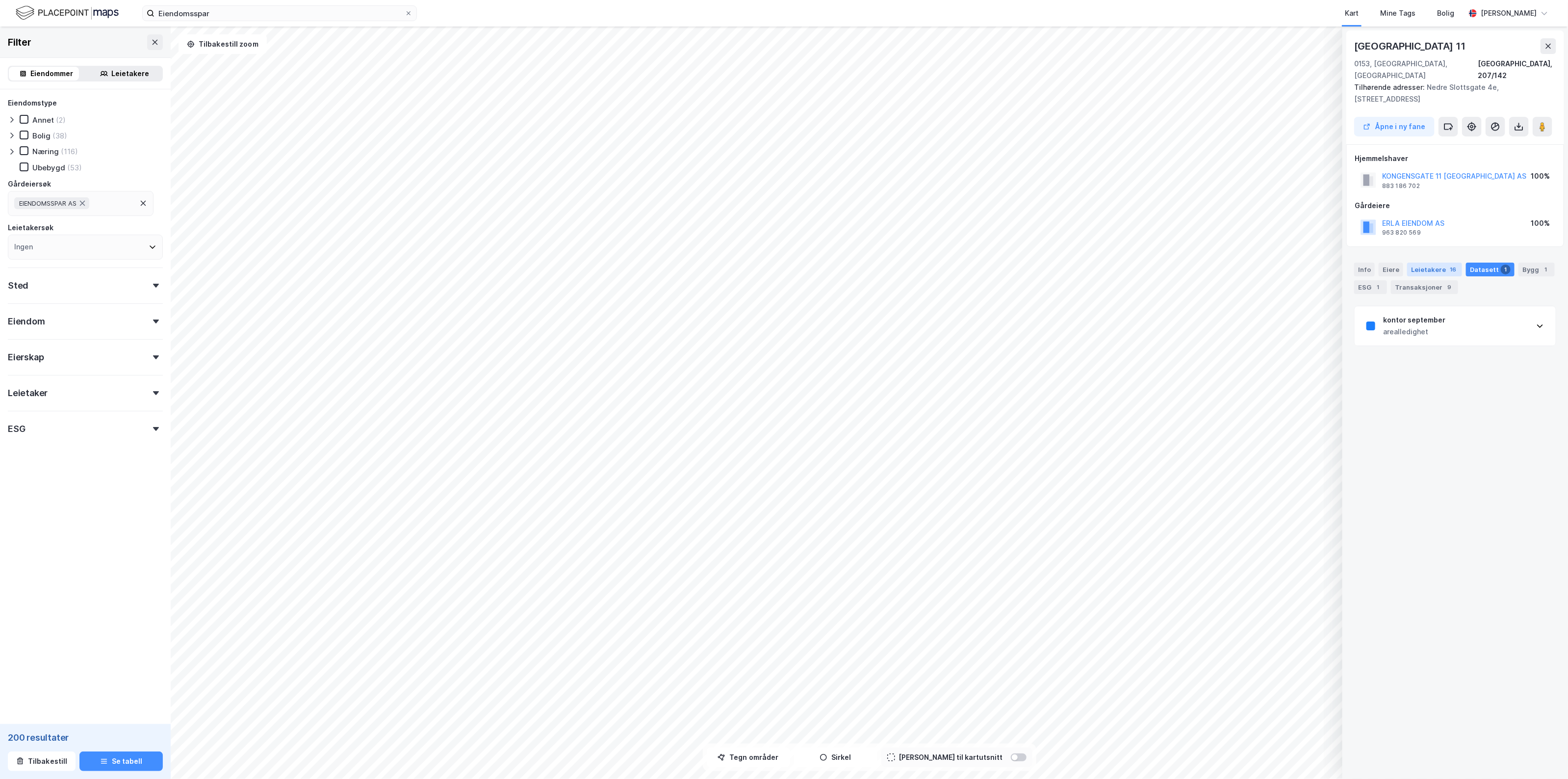
click at [1448, 264] on div "16" at bounding box center [1453, 269] width 10 height 10
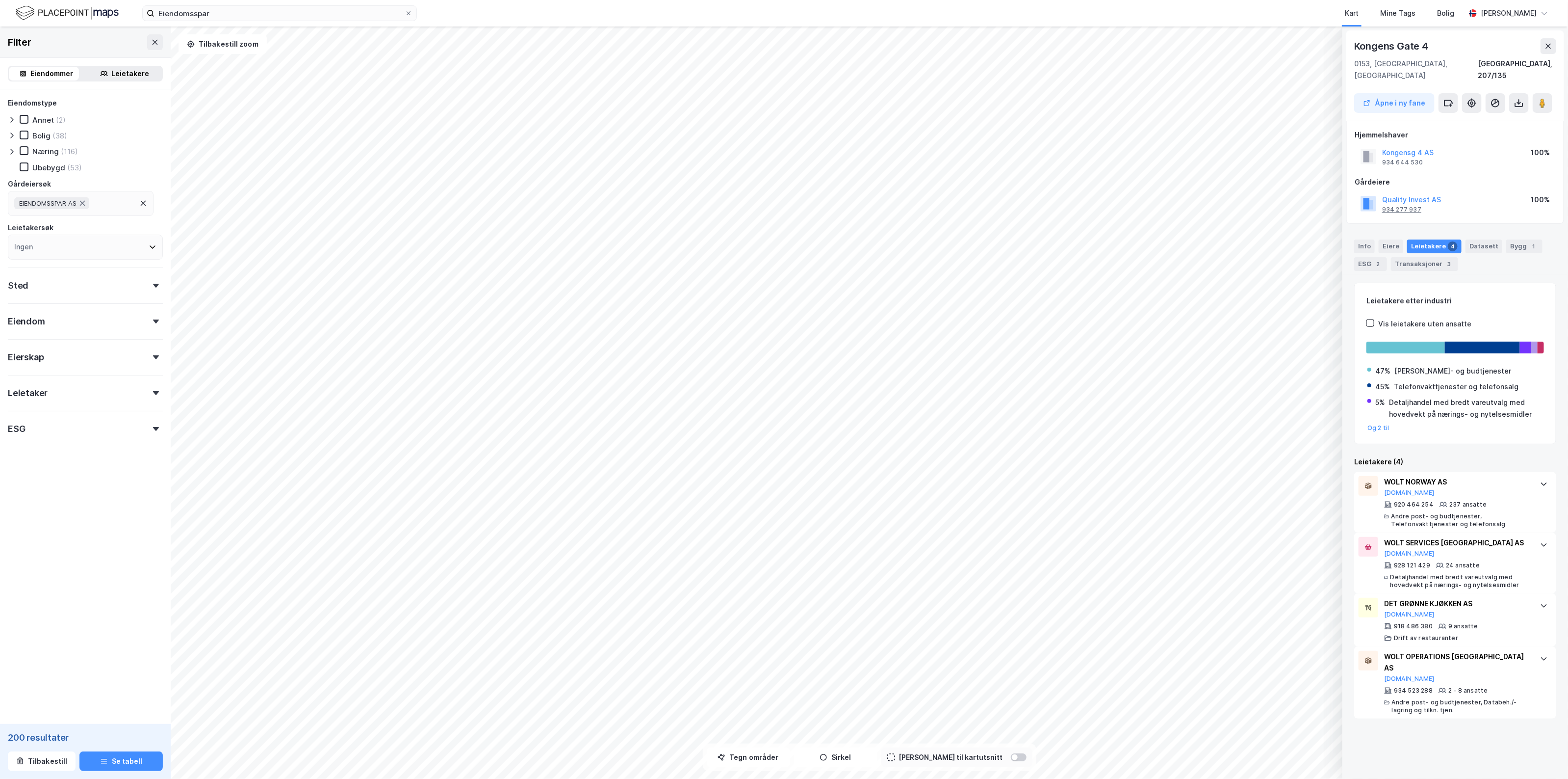
click at [1400, 206] on div "934 277 937" at bounding box center [1402, 210] width 39 height 8
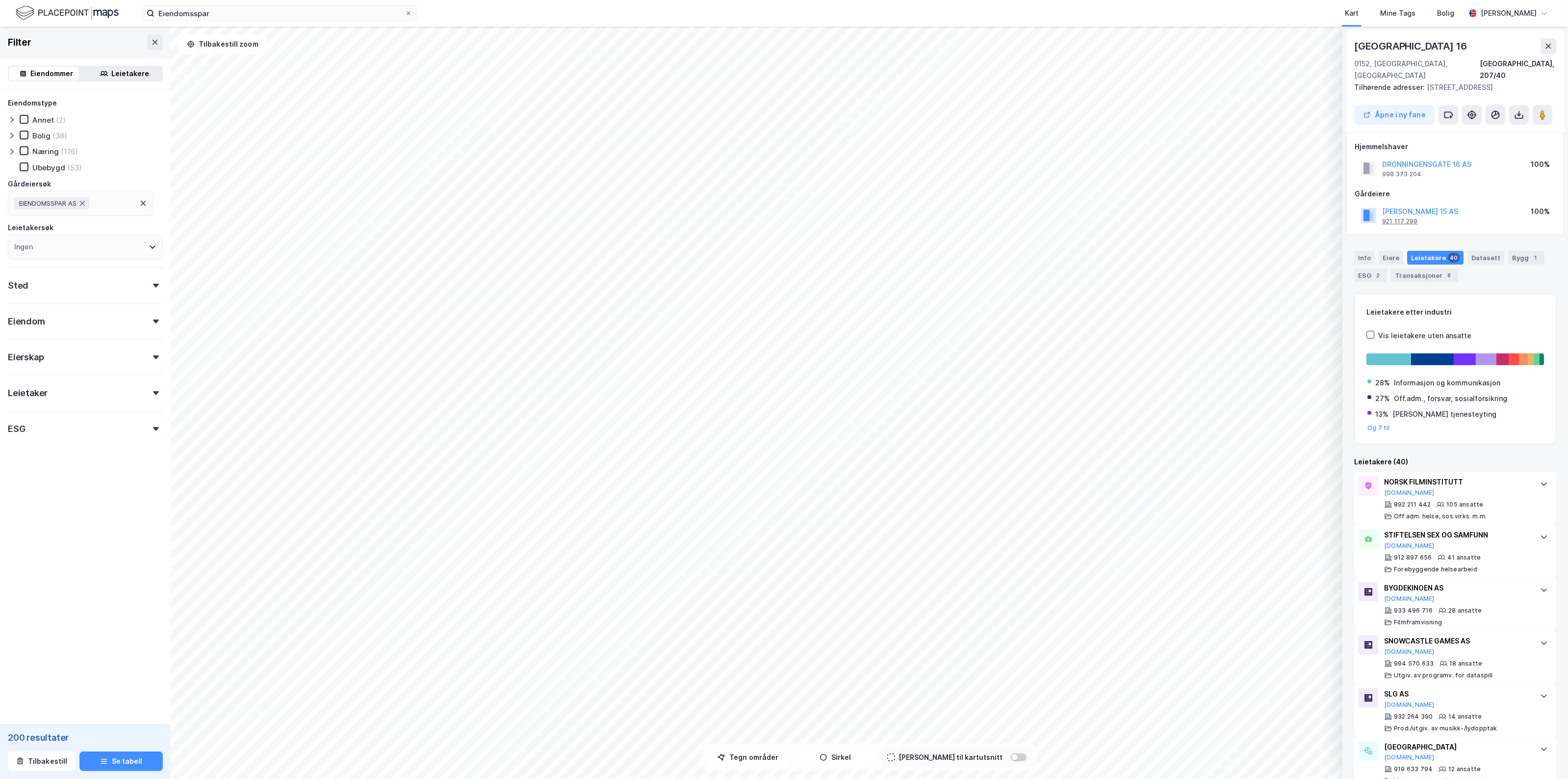
click at [1394, 217] on div "921 117 299" at bounding box center [1400, 221] width 35 height 8
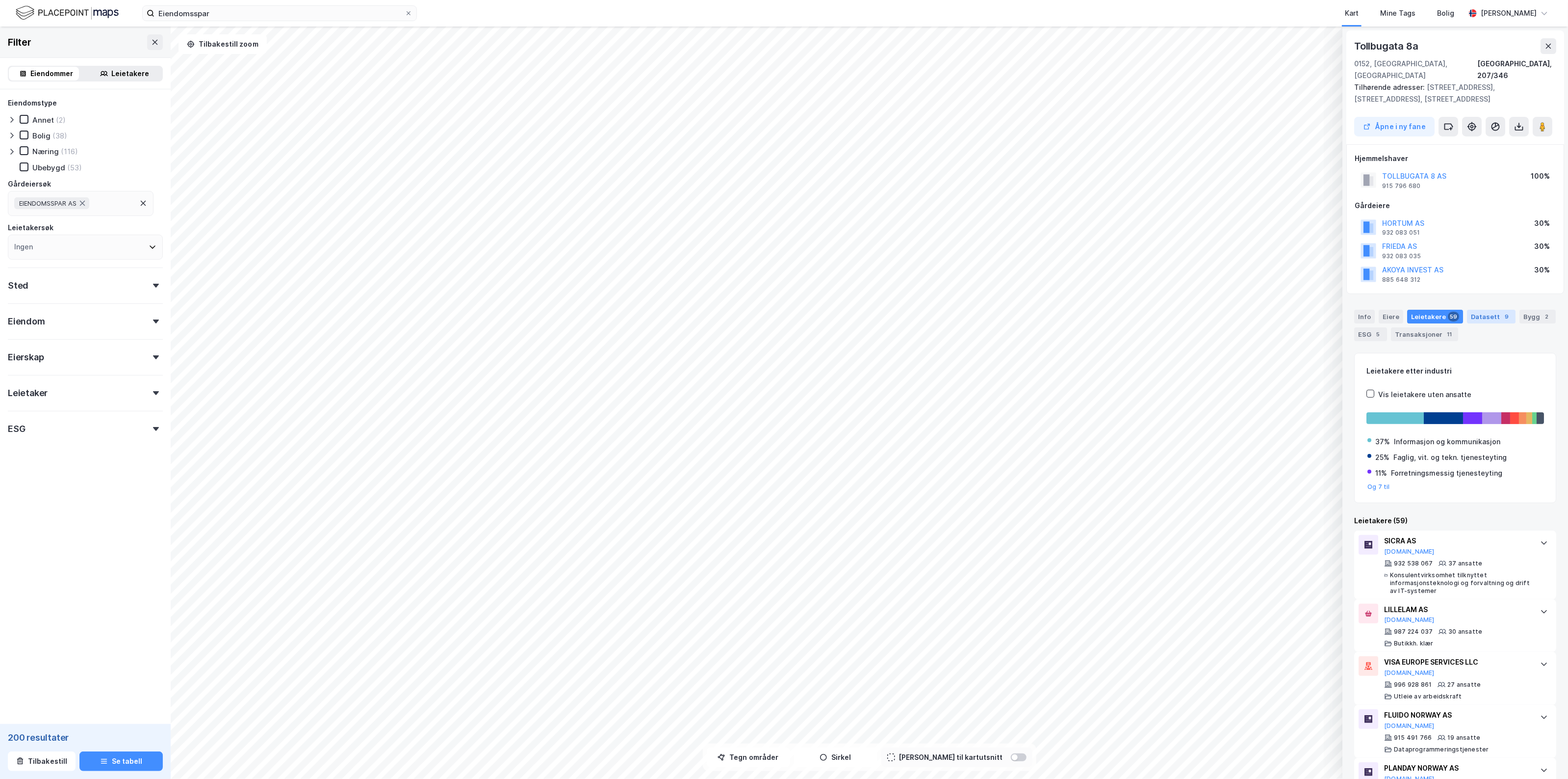
click at [1472, 309] on div "Datasett 9" at bounding box center [1491, 316] width 49 height 14
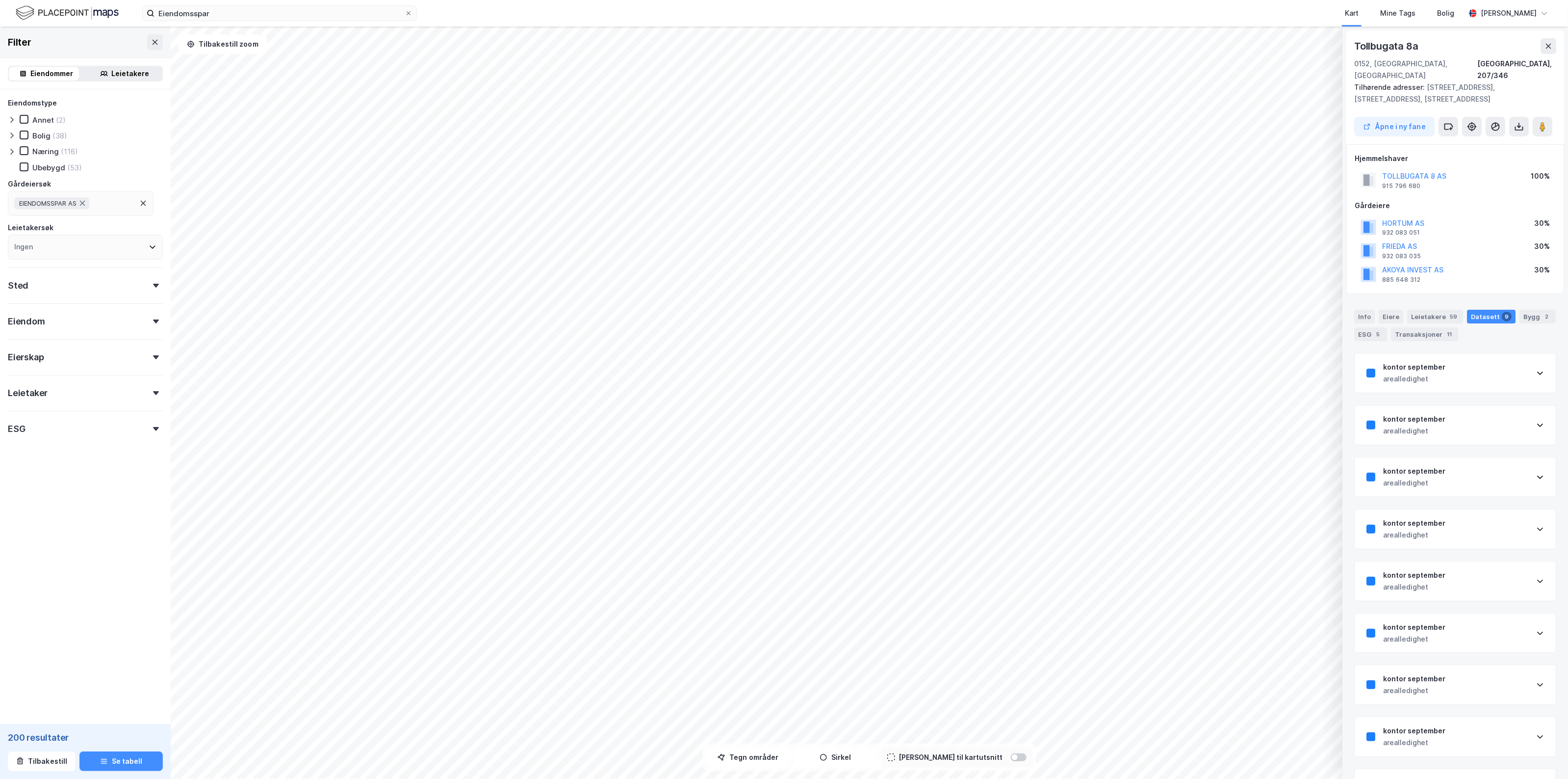
scroll to position [32, 0]
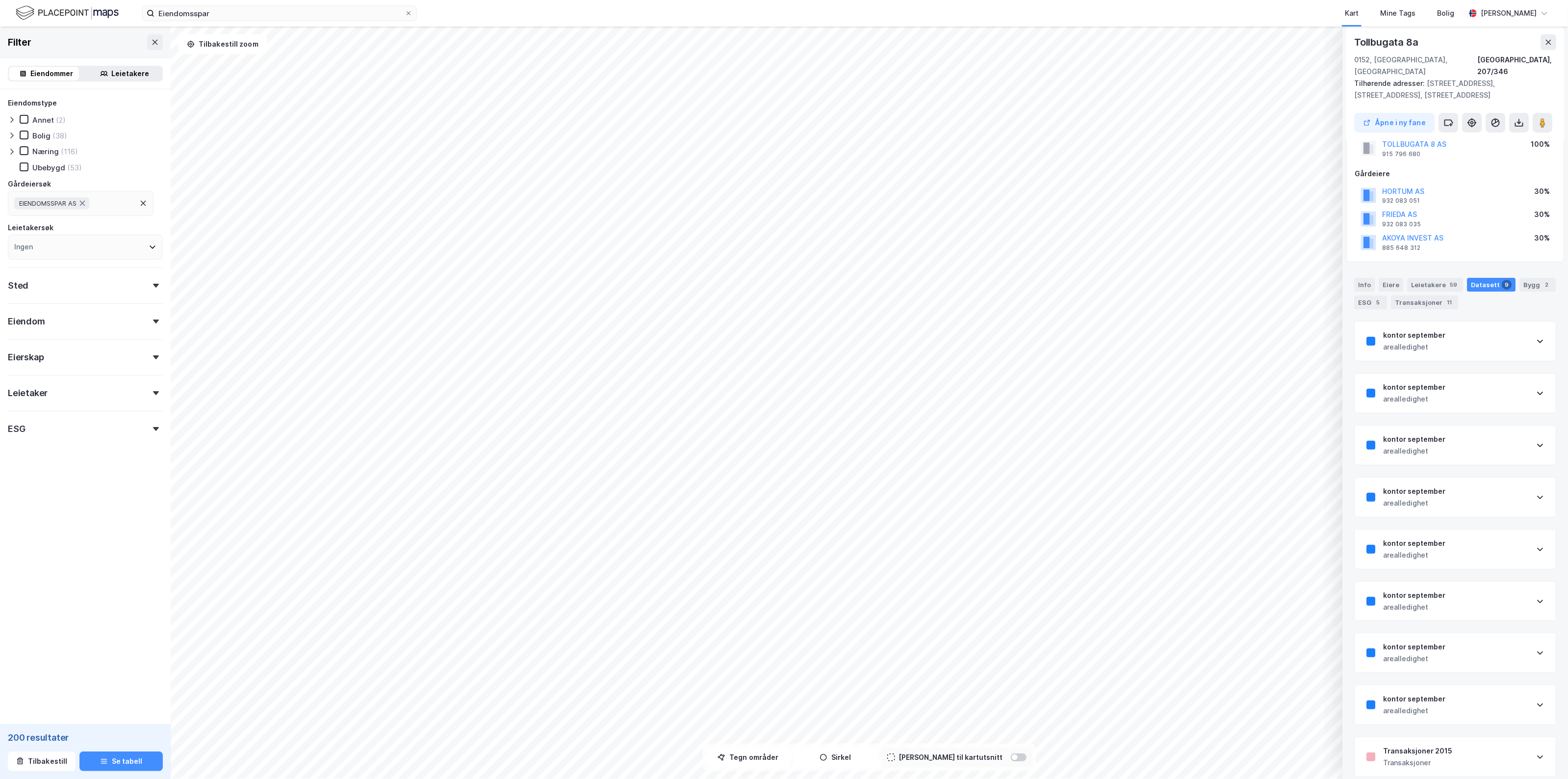
click at [1470, 742] on div "Transaksjoner 2015 Transaksjoner" at bounding box center [1455, 756] width 201 height 39
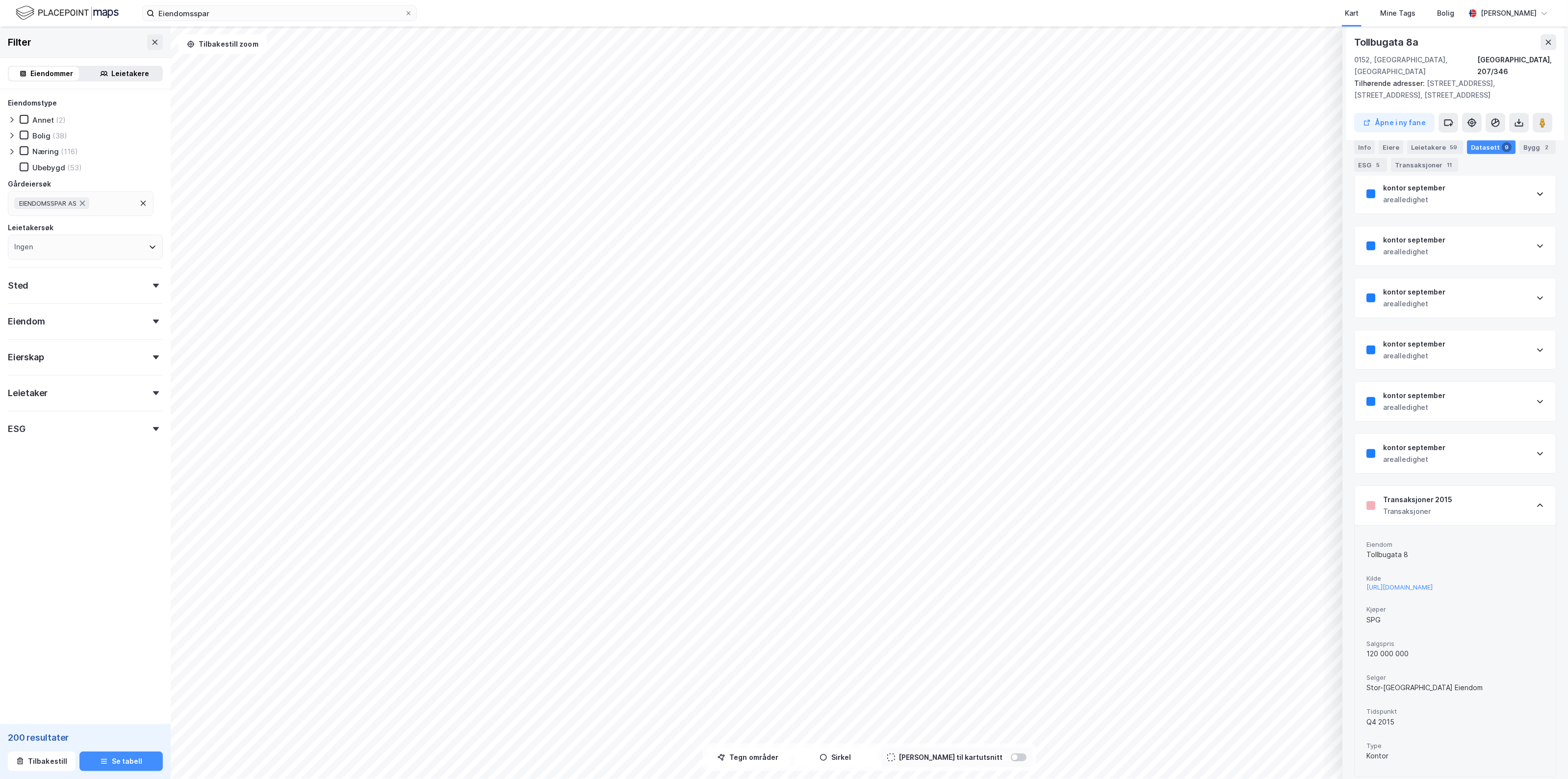
scroll to position [0, 0]
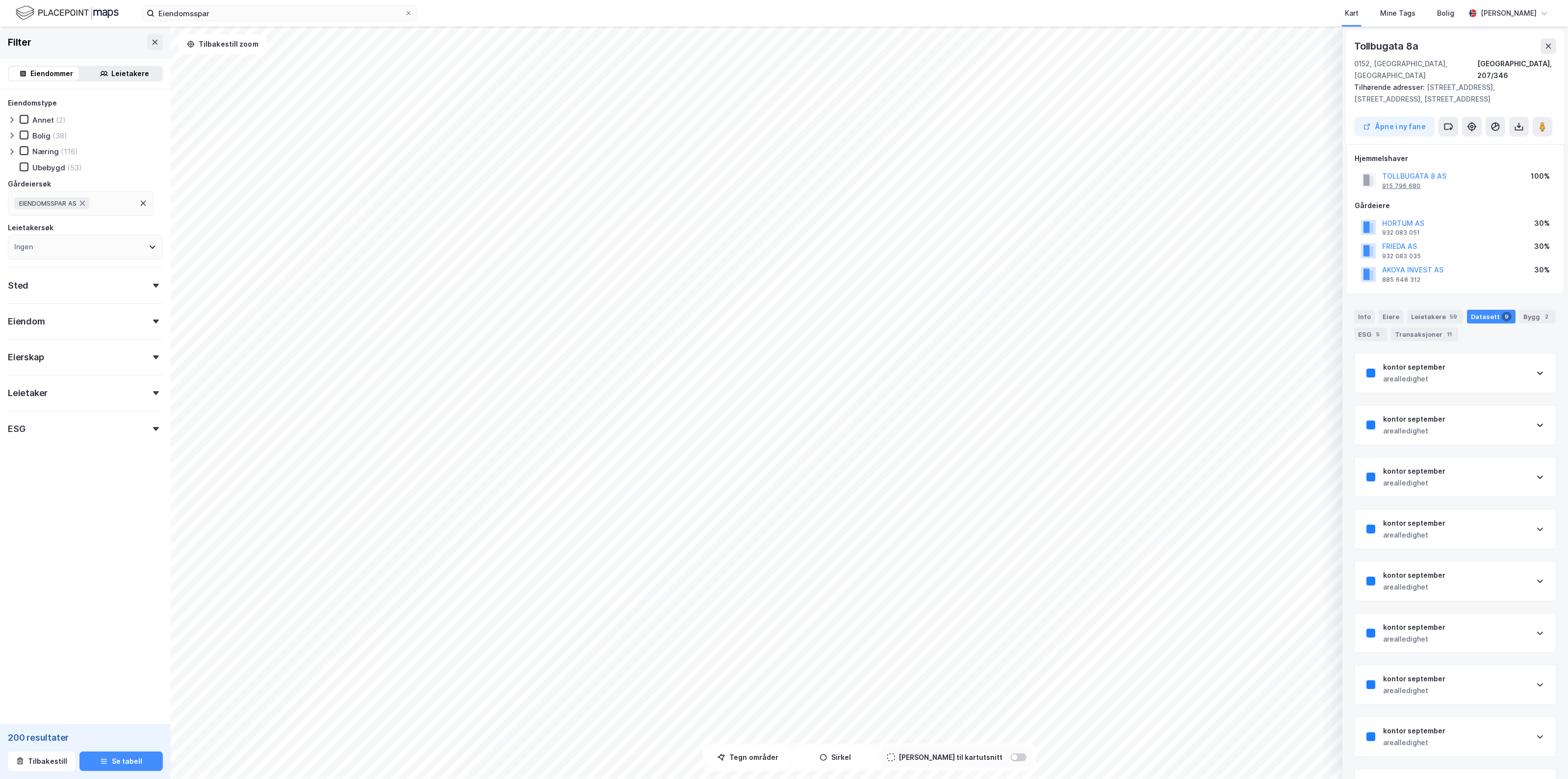
click at [1411, 182] on div "915 796 680" at bounding box center [1401, 186] width 38 height 8
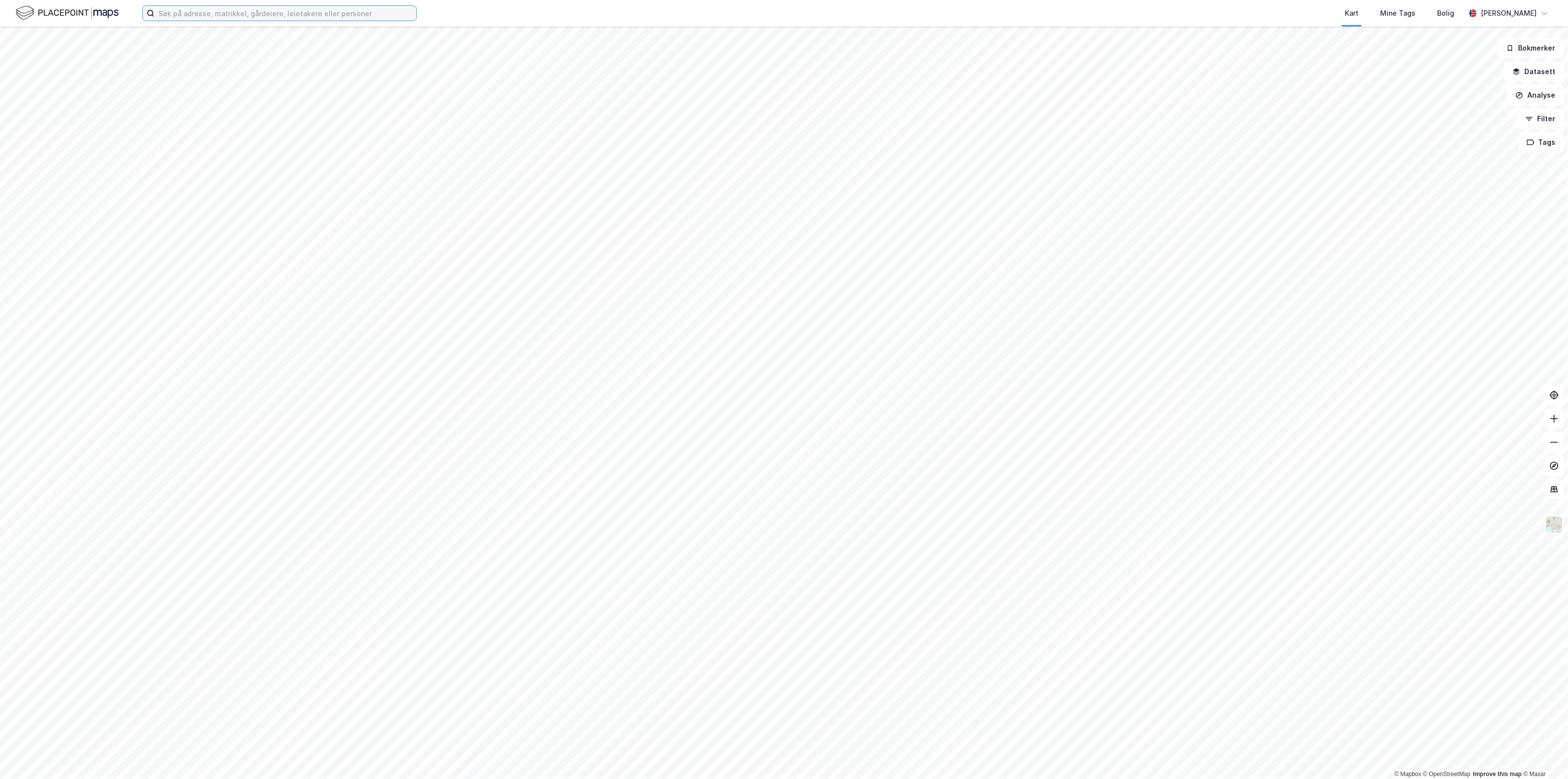
click at [341, 16] on input at bounding box center [285, 13] width 262 height 15
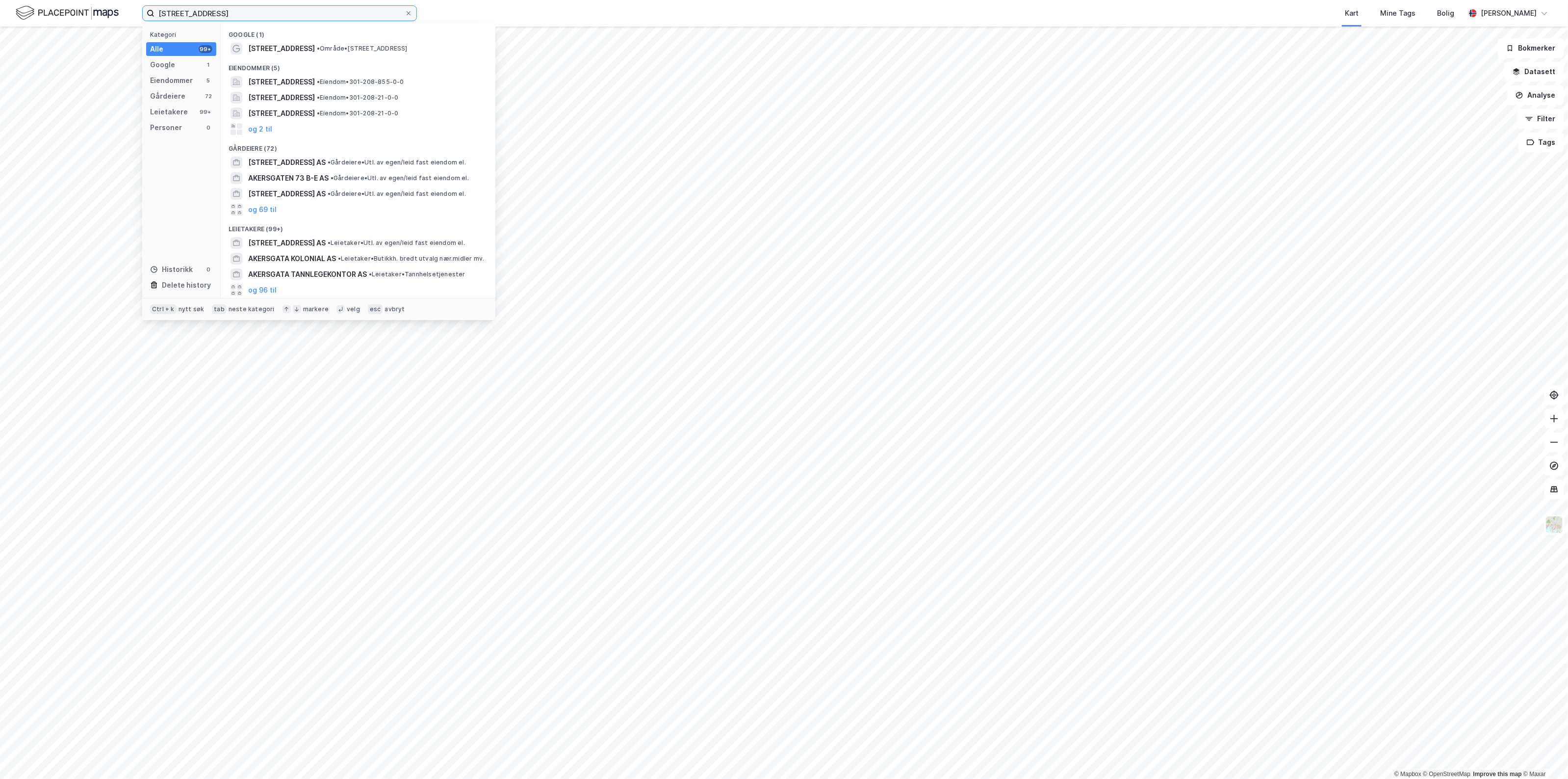
type input "akersgata 73"
click at [332, 52] on span "• Område • Akersgata 73, 0180 Oslo" at bounding box center [362, 48] width 91 height 8
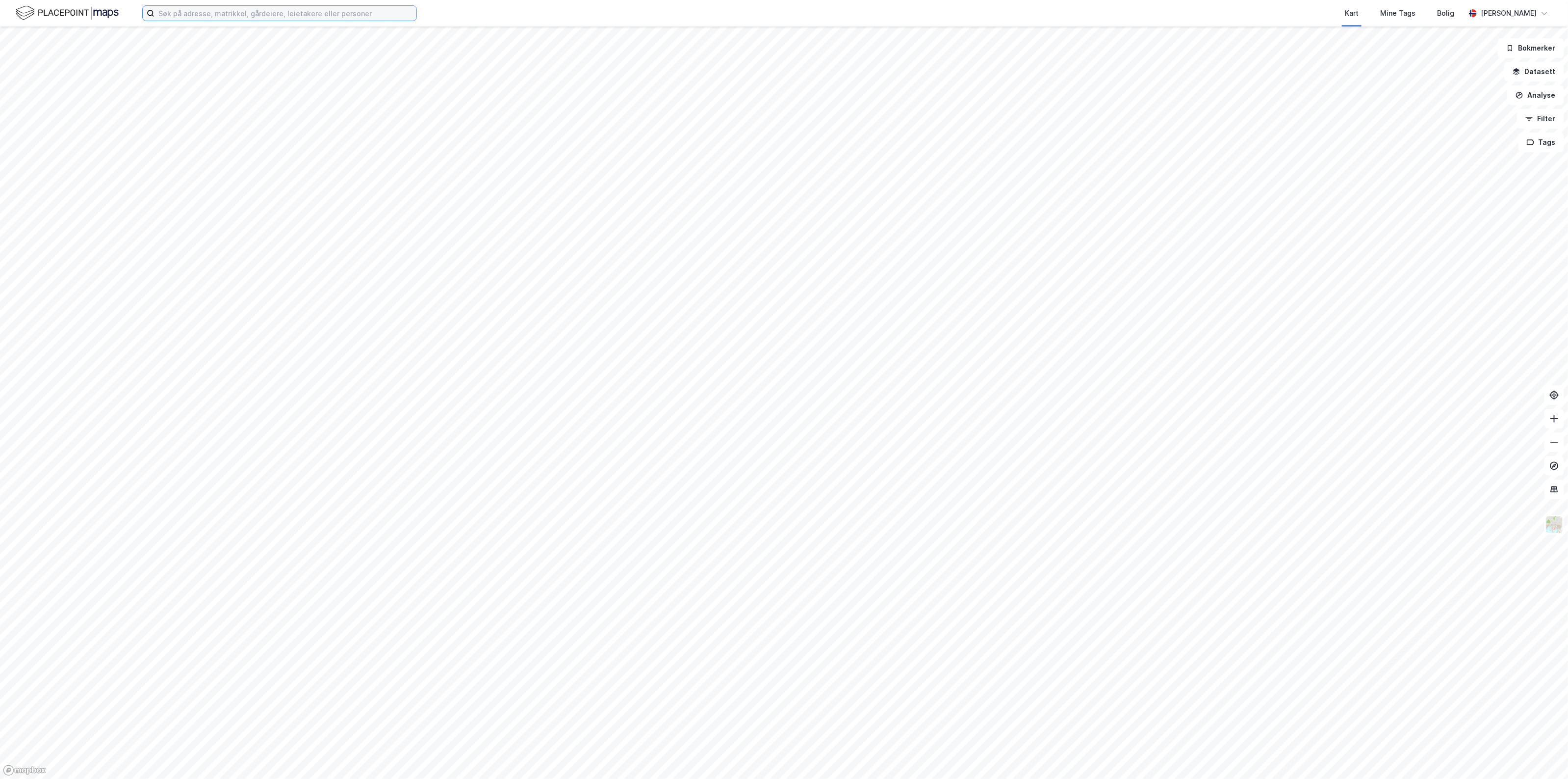
click at [304, 18] on input at bounding box center [285, 13] width 262 height 15
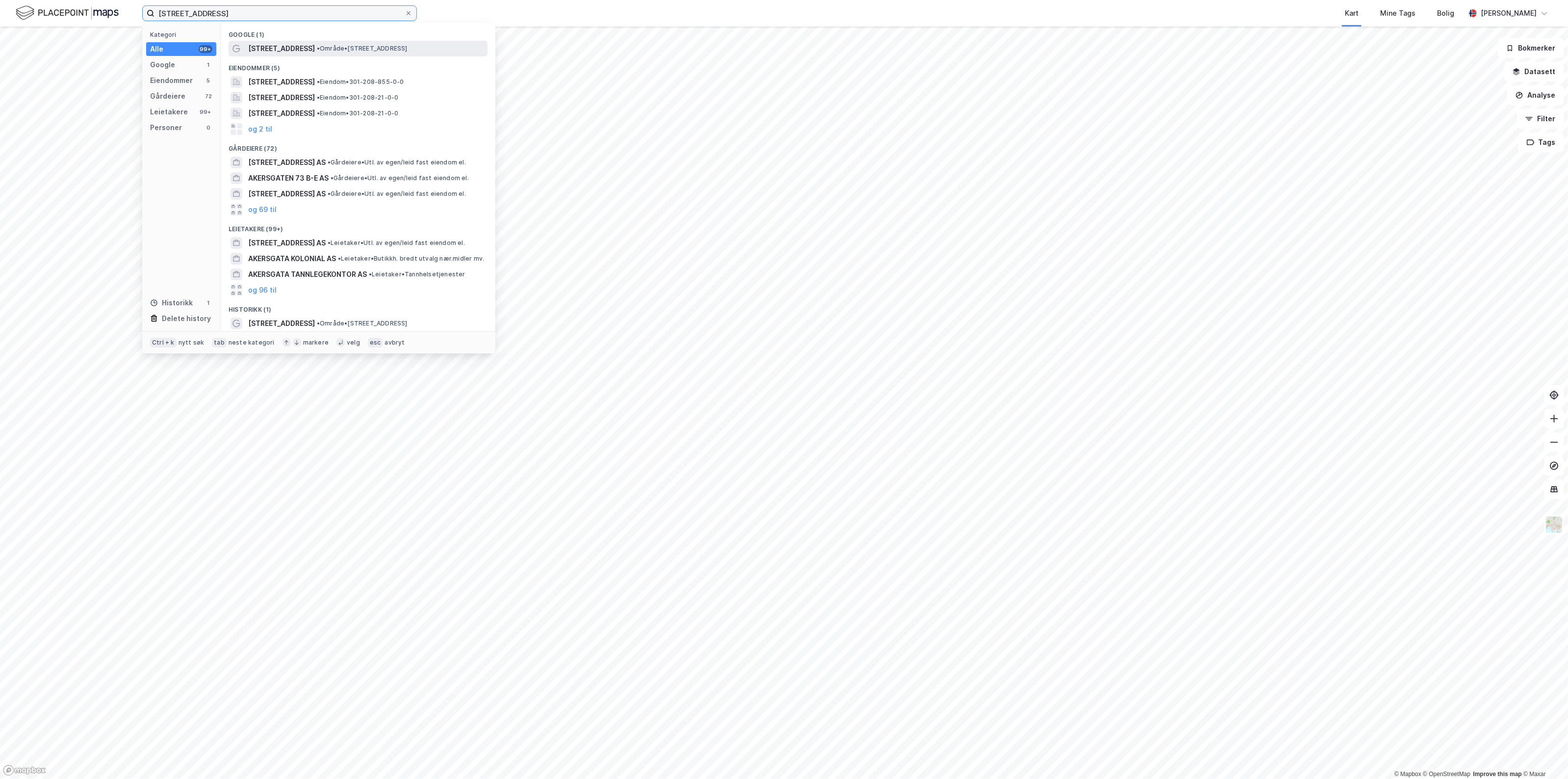
type input "[STREET_ADDRESS]"
click at [317, 50] on span "• Område • [STREET_ADDRESS]" at bounding box center [362, 48] width 91 height 8
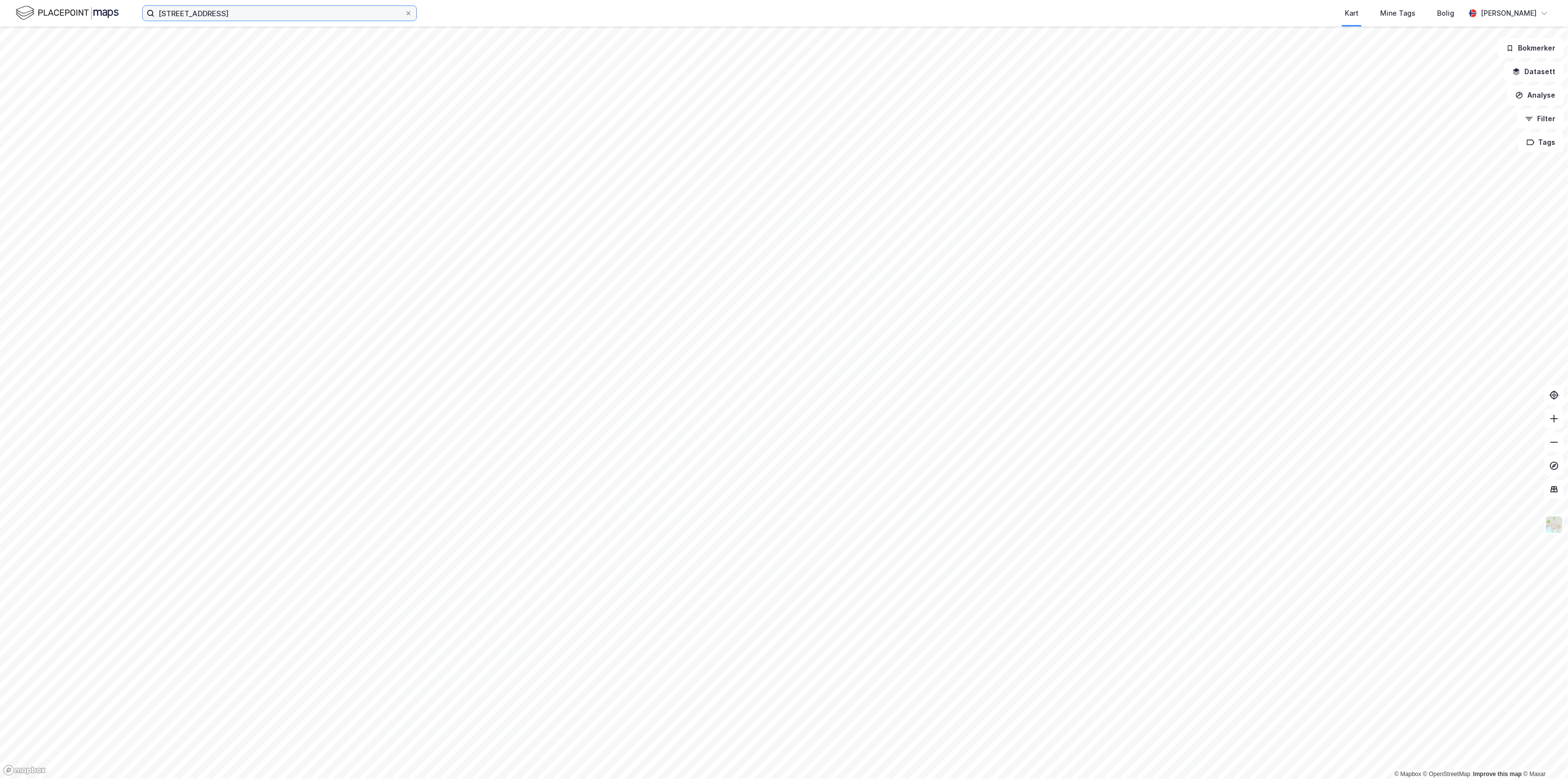
click at [229, 16] on input "[STREET_ADDRESS]" at bounding box center [279, 13] width 250 height 15
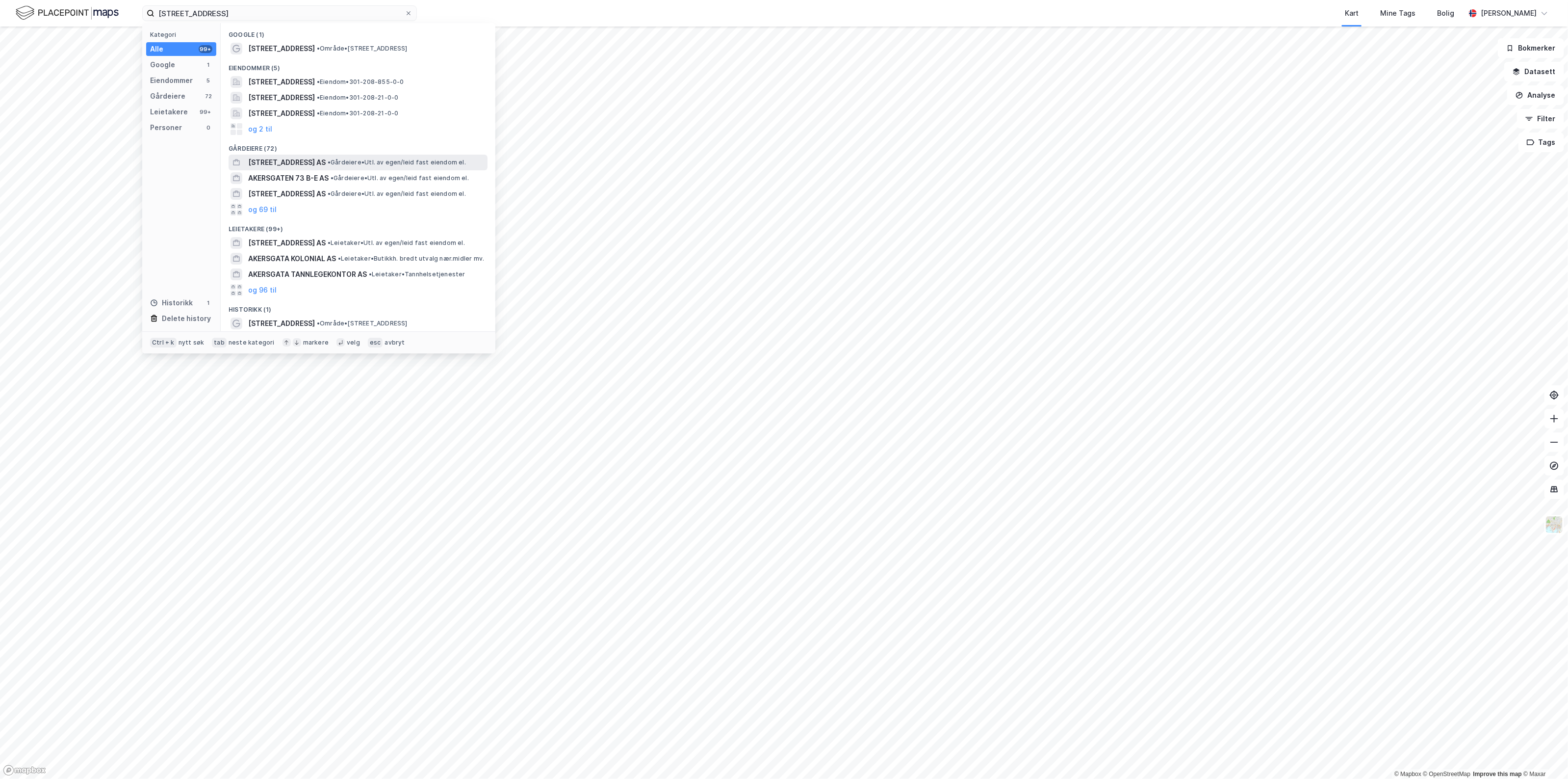
click at [331, 160] on span "• Gårdeiere • Utl. av egen/leid fast eiendom el." at bounding box center [396, 162] width 138 height 8
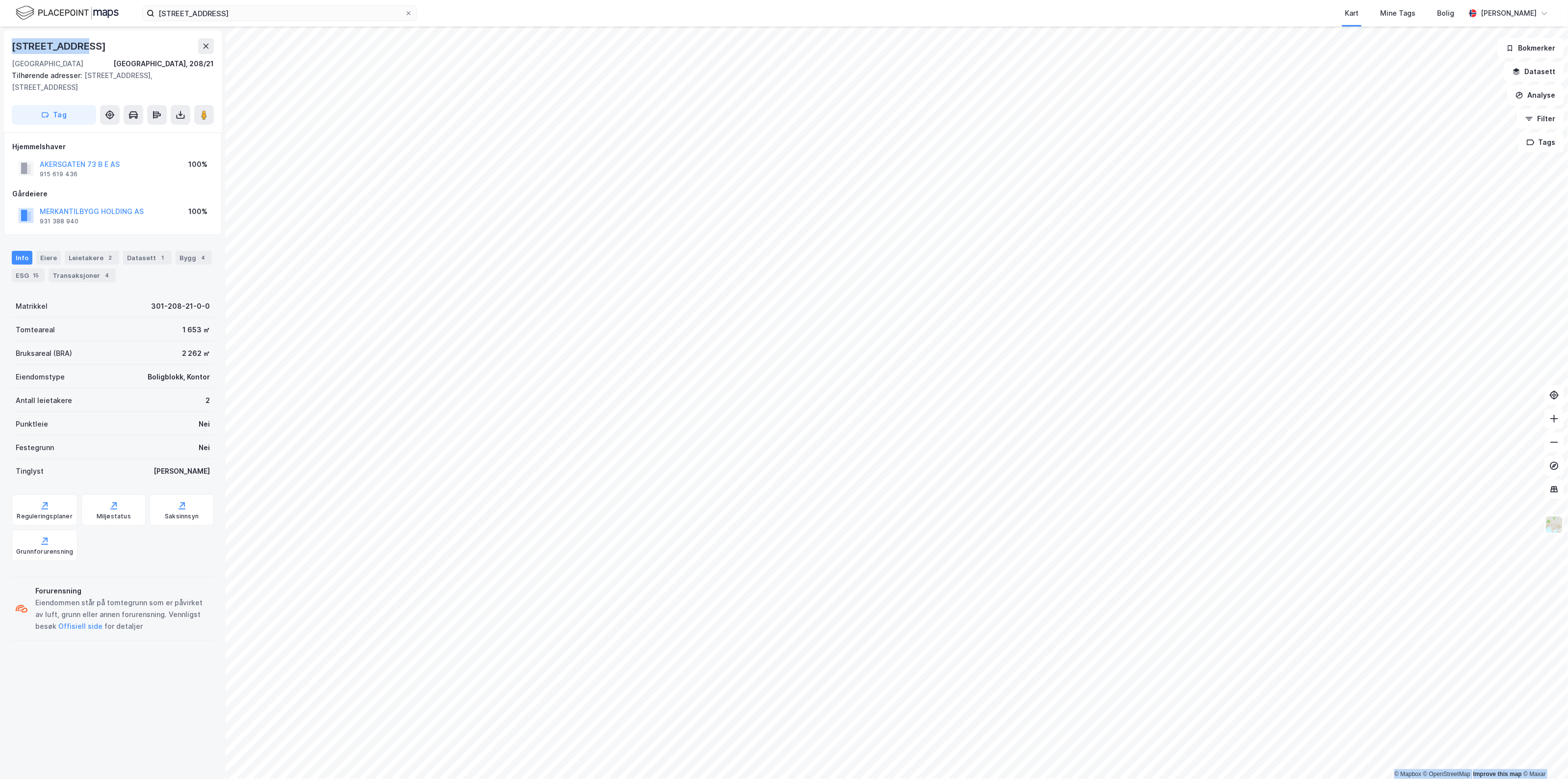
drag, startPoint x: 94, startPoint y: 49, endPoint x: -1, endPoint y: 41, distance: 95.3
click at [0, 41] on html "[STREET_ADDRESS] Kart Mine Tags Bolig [PERSON_NAME] © Mapbox © OpenStreetMap Im…" at bounding box center [784, 389] width 1568 height 779
copy div "© Mapbox © OpenStreetMap Improve this map © Maxar [STREET_ADDRESS]"
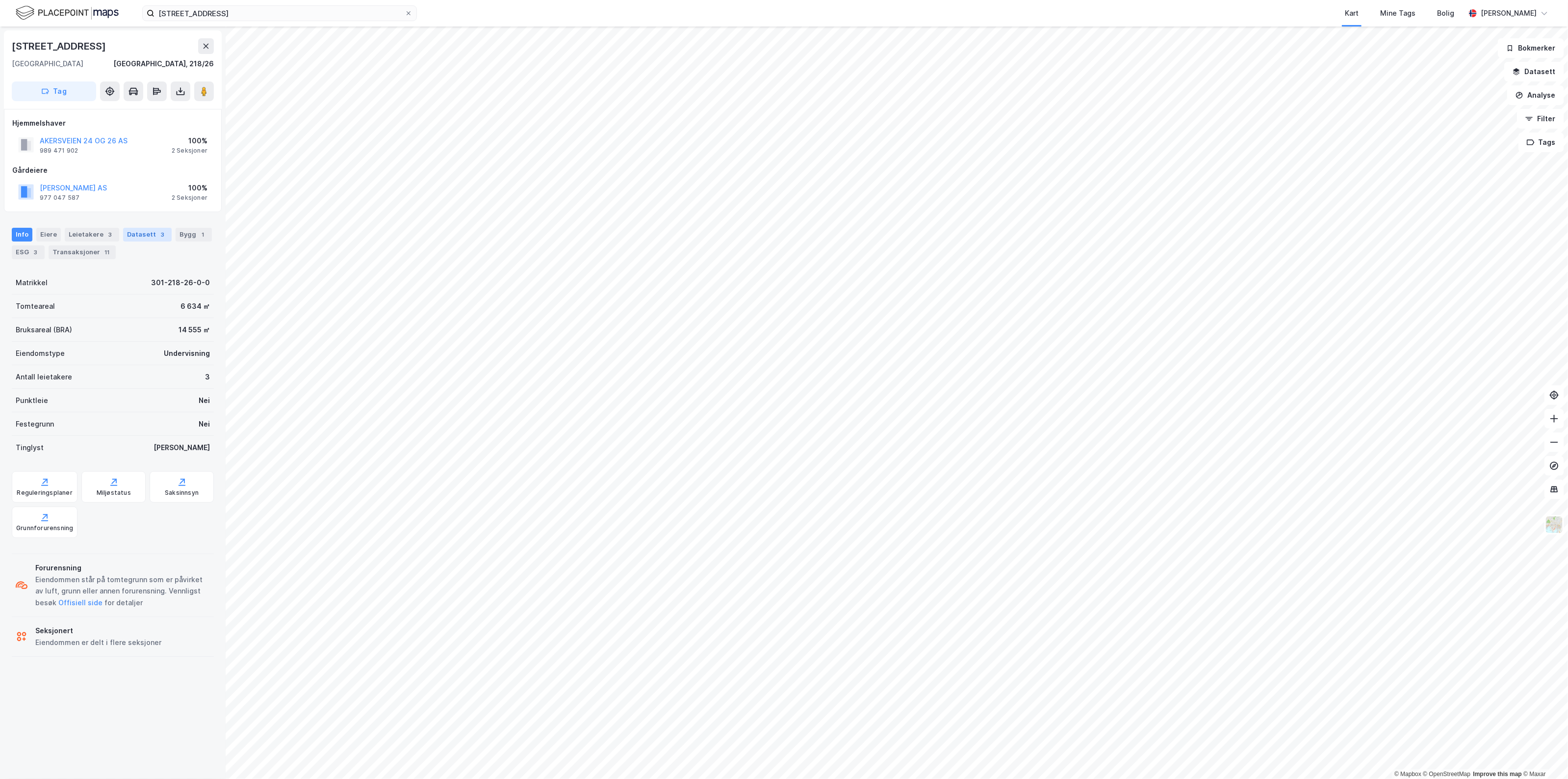
click at [128, 236] on div "Datasett 3" at bounding box center [147, 234] width 49 height 14
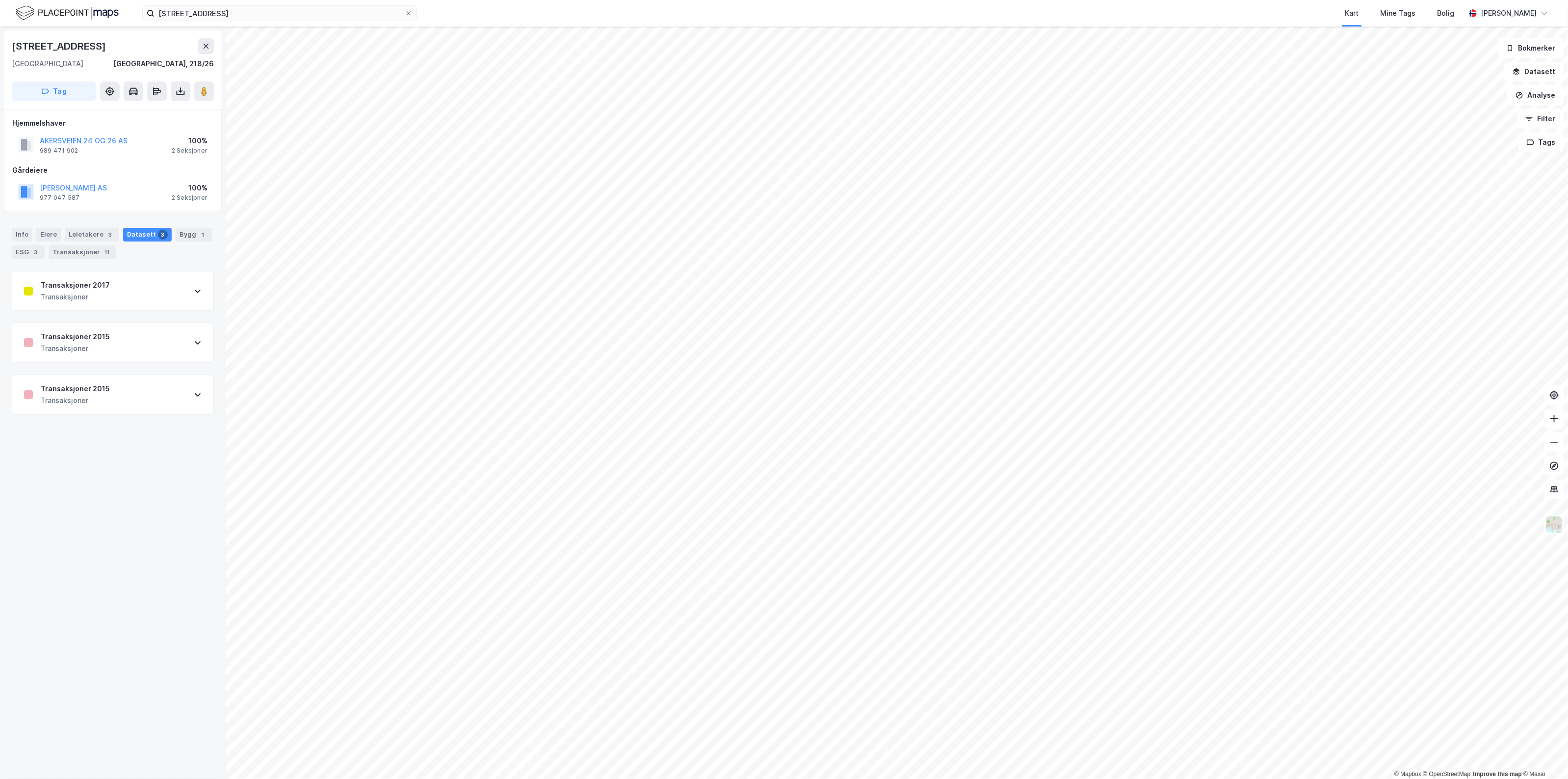
click at [141, 282] on div "Transaksjoner 2017 Transaksjoner" at bounding box center [113, 291] width 201 height 39
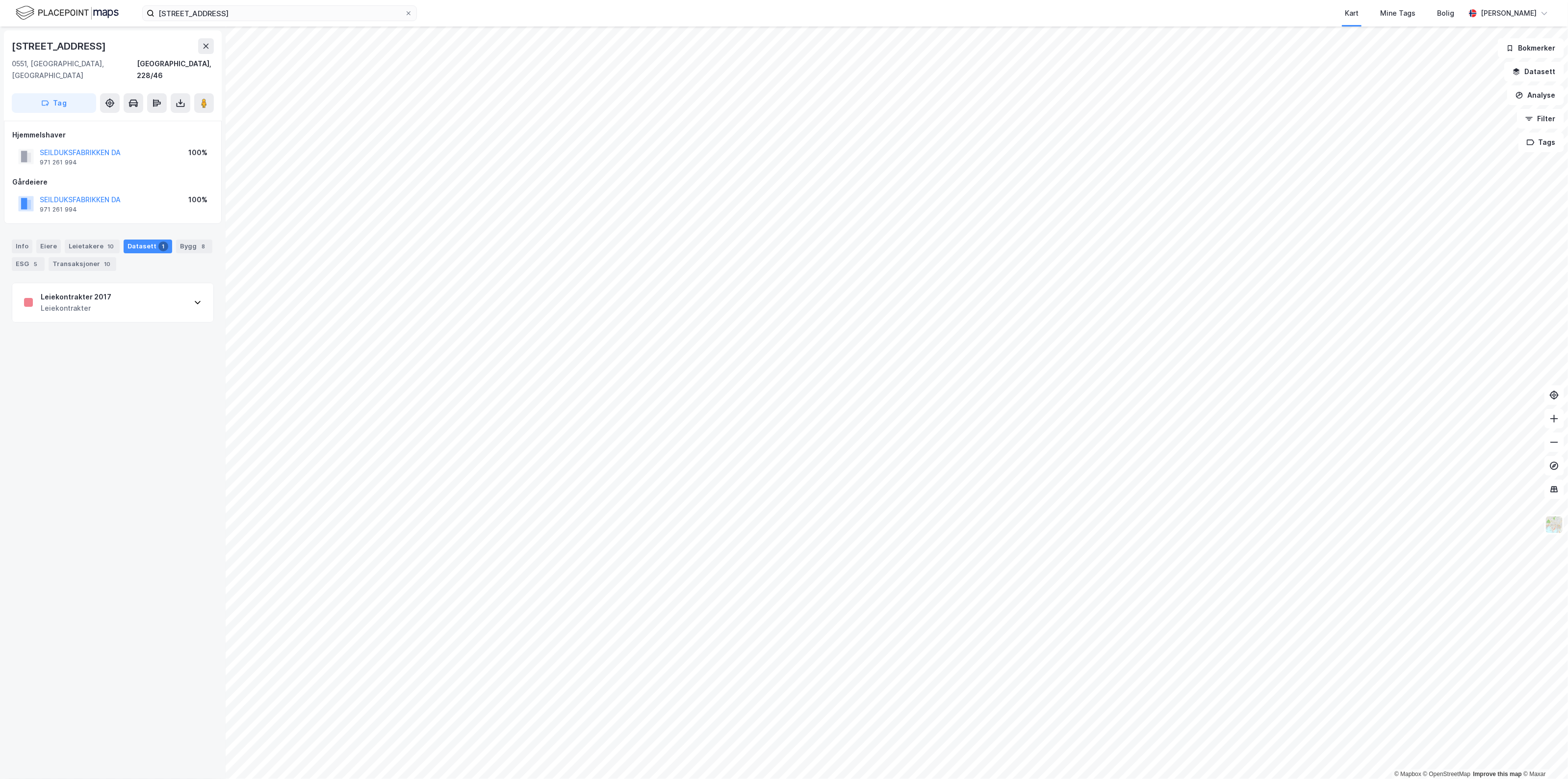
click at [65, 158] on div "Hjemmelshaver SEILDUKSFABRIKKEN DA 971 261 994 100% Gårdeiere SEILDUKSFABRIKKEN…" at bounding box center [113, 172] width 201 height 86
click at [65, 155] on div "SEILDUKSFABRIKKEN DA 971 261 994 100%" at bounding box center [113, 157] width 201 height 24
click at [65, 158] on div "971 261 994" at bounding box center [58, 162] width 37 height 8
click at [85, 239] on div "Leietakere 10" at bounding box center [92, 246] width 55 height 14
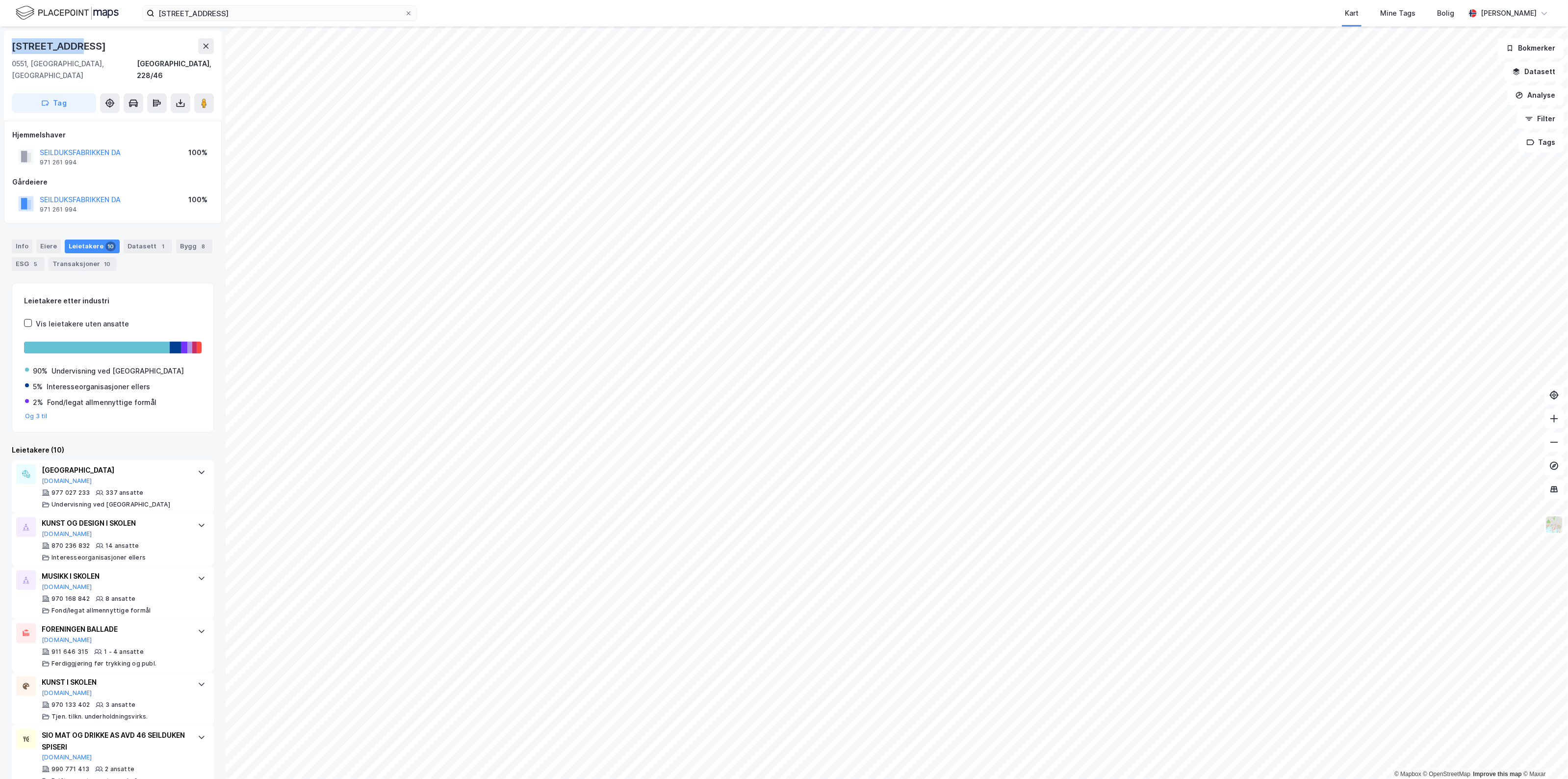
drag, startPoint x: 93, startPoint y: 35, endPoint x: 5, endPoint y: 45, distance: 88.6
click at [5, 45] on div "[STREET_ADDRESS]" at bounding box center [113, 76] width 218 height 90
copy div "[STREET_ADDRESS]"
